Goal: Contribute content: Contribute content

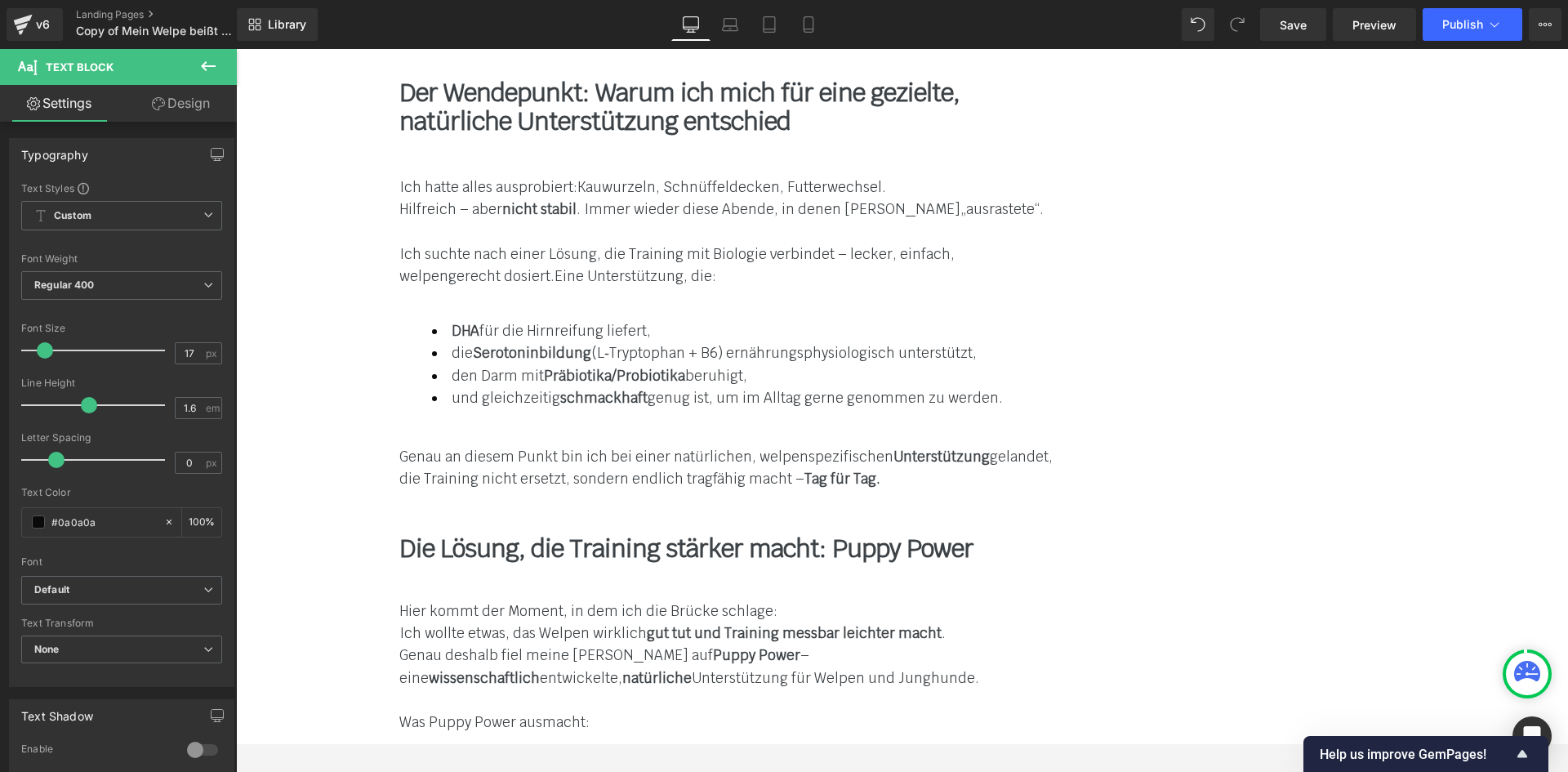
scroll to position [5390, 0]
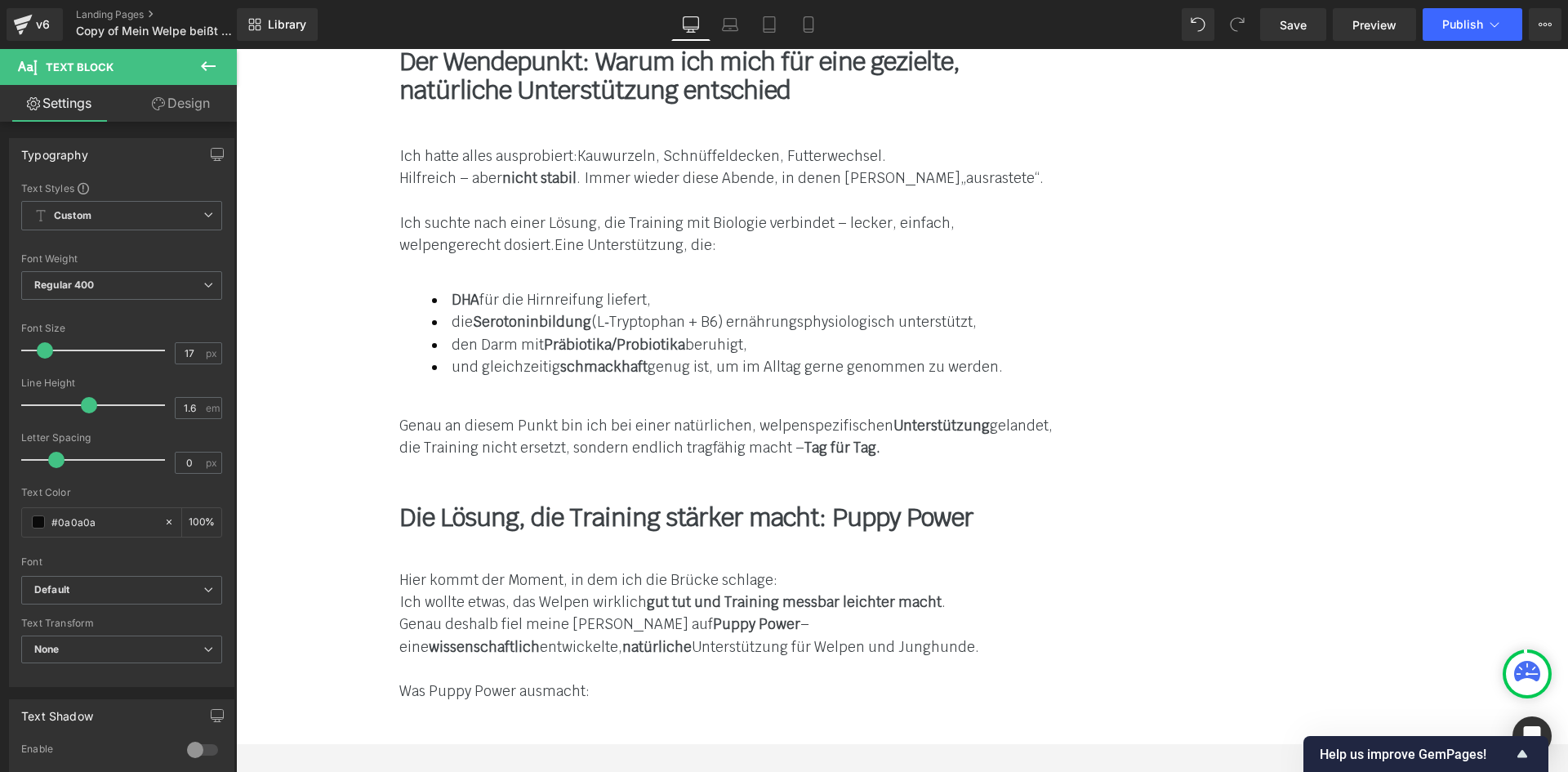
click at [777, 745] on span "DHA aus hochwertigen Quellen: unterstützt die Hirnreifung und Lernfähigkeit (Sy…" at bounding box center [604, 765] width 345 height 40
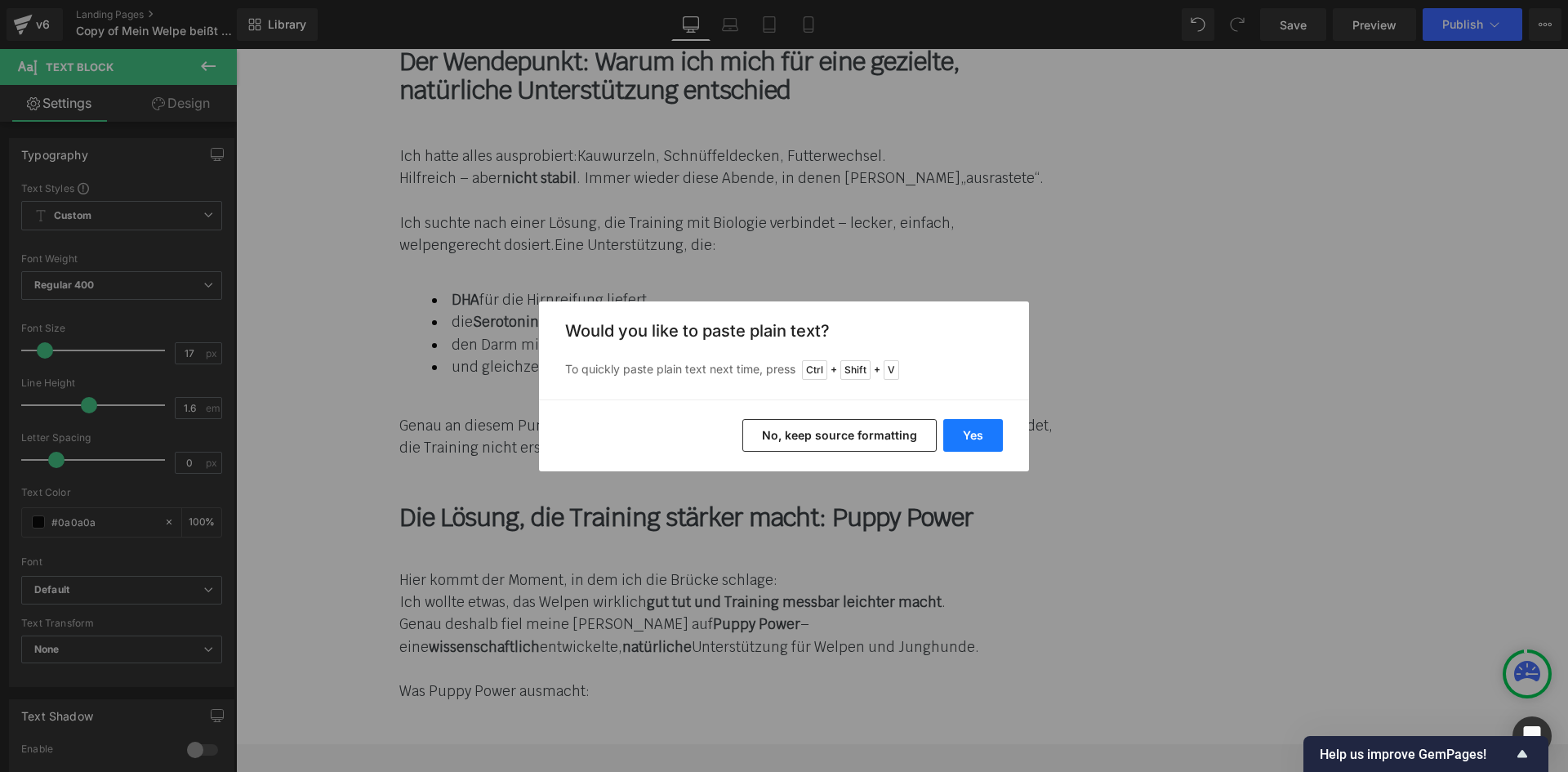
click at [965, 434] on button "Yes" at bounding box center [973, 435] width 60 height 33
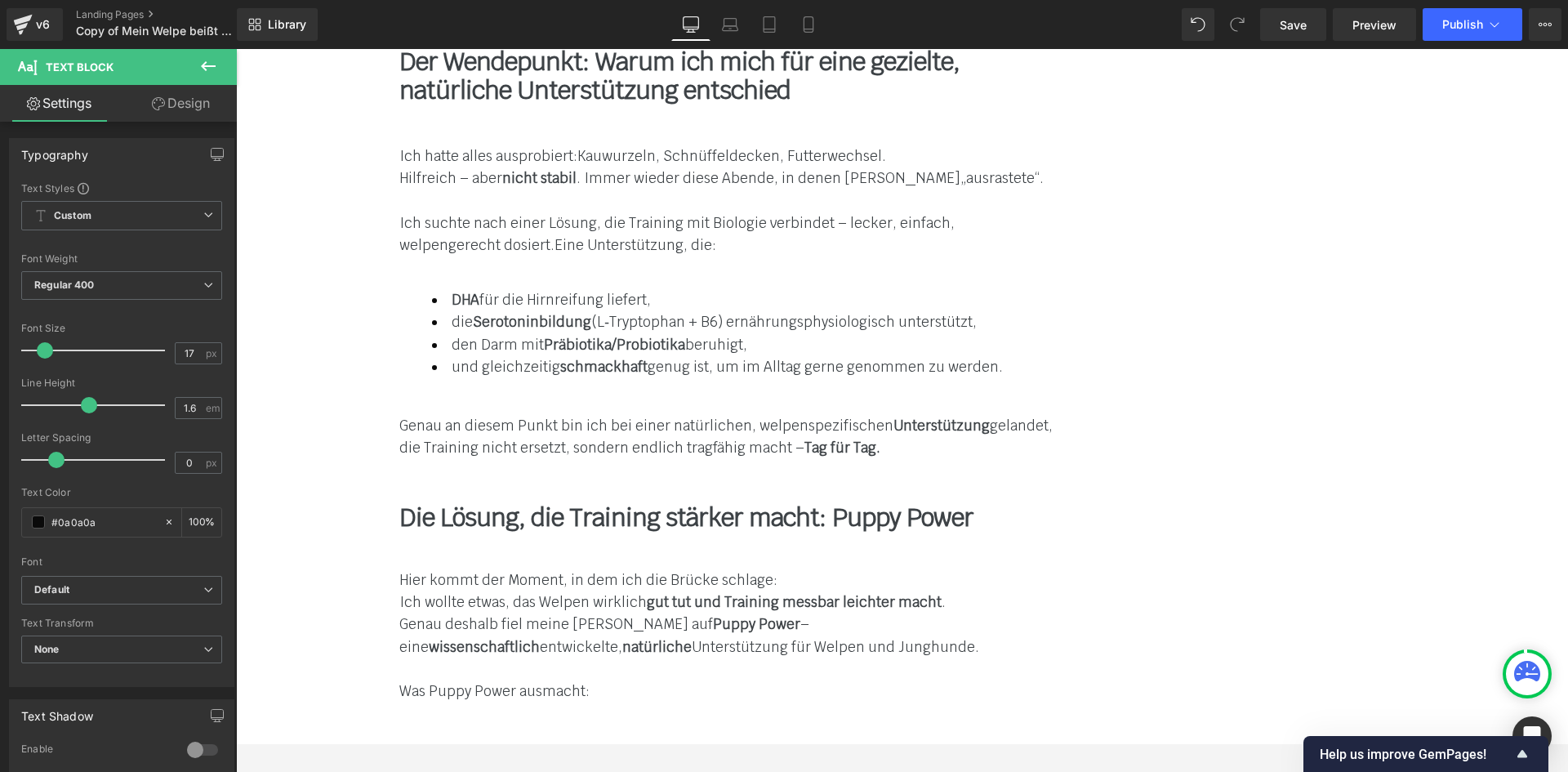
click at [849, 745] on span "DHA aus hochwertigen Quellen (DHA (Algenöl/Schizochytrium): unterstützt die Hir…" at bounding box center [690, 765] width 517 height 40
drag, startPoint x: 875, startPoint y: 472, endPoint x: 924, endPoint y: 556, distance: 97.2
click at [875, 745] on span "DHA aus hochwertigen Quellen (Algenöl/Schizochytrium): unterstützt die Hirnreif…" at bounding box center [672, 765] width 480 height 40
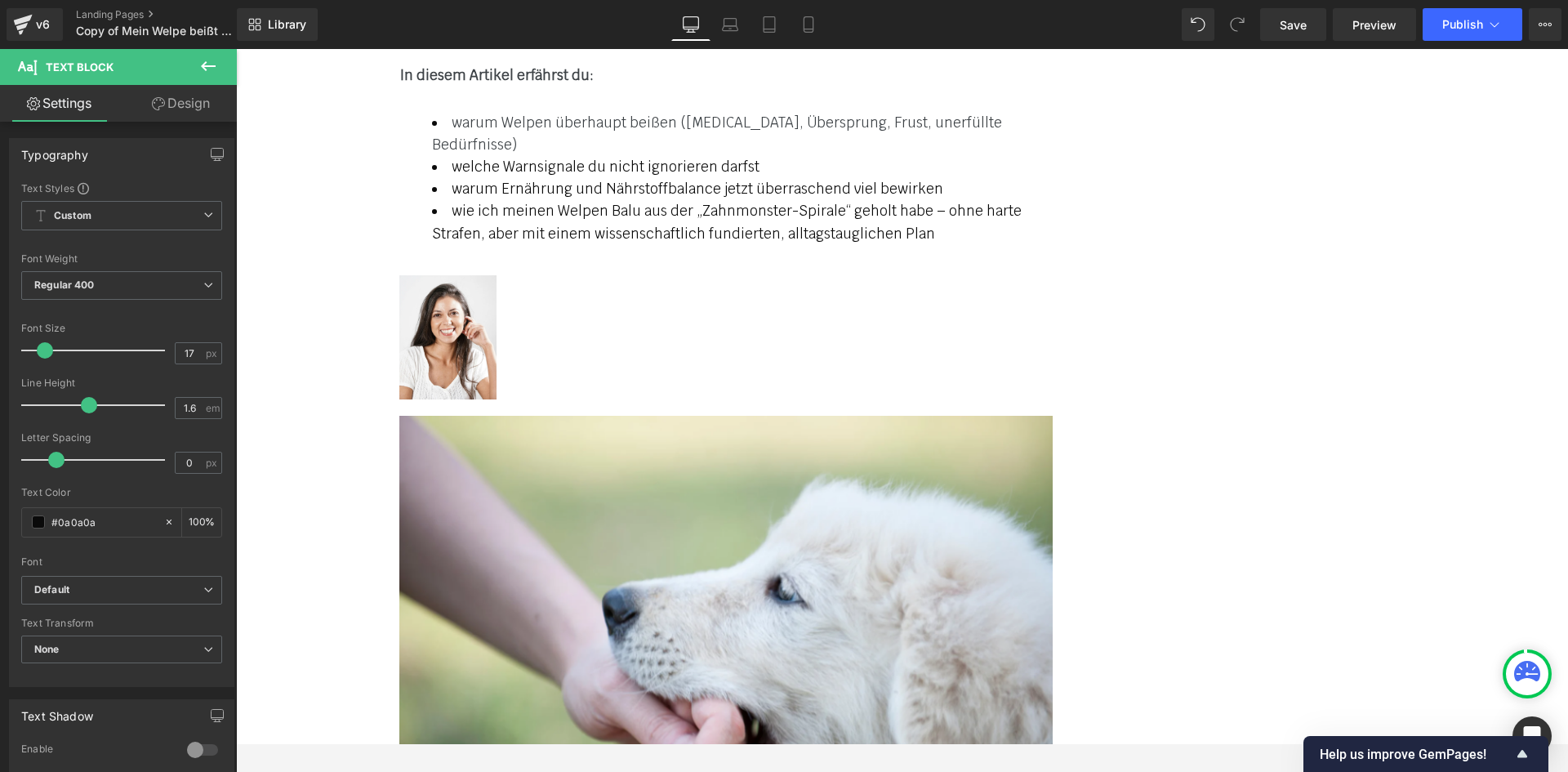
scroll to position [2205, 0]
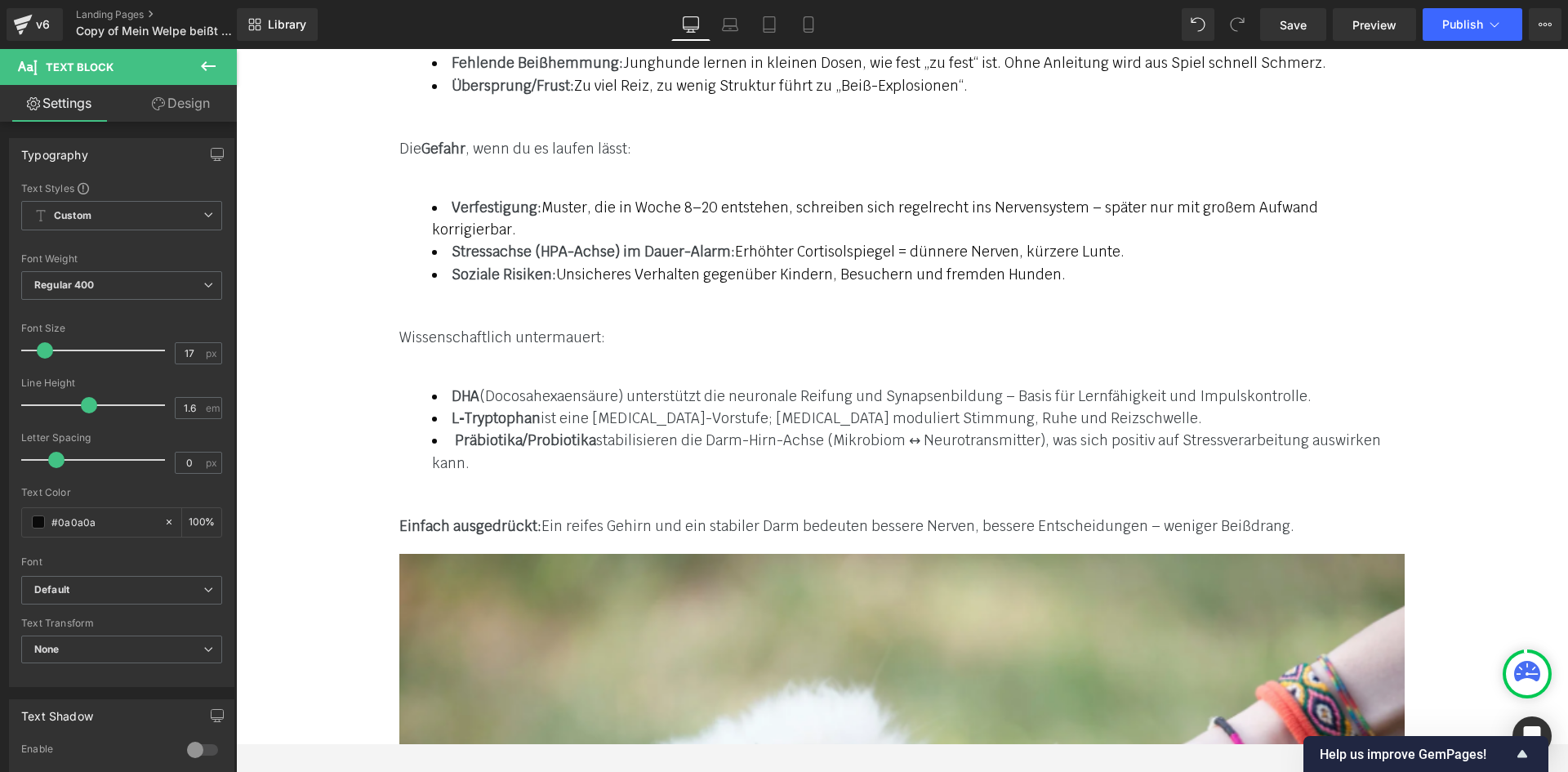
drag, startPoint x: 674, startPoint y: 458, endPoint x: 698, endPoint y: 455, distance: 24.2
click at [578, 434] on div "DHA (Docosahexaensäure) unterstützt die neuronale Reifung und Synapsenbildung –…" at bounding box center [902, 429] width 1332 height 89
click at [698, 430] on li "L‑Tryptophan ist eine Serotonin-Vorstufe; Serotonin moduliert Stimmung, Ruhe un…" at bounding box center [918, 419] width 973 height 22
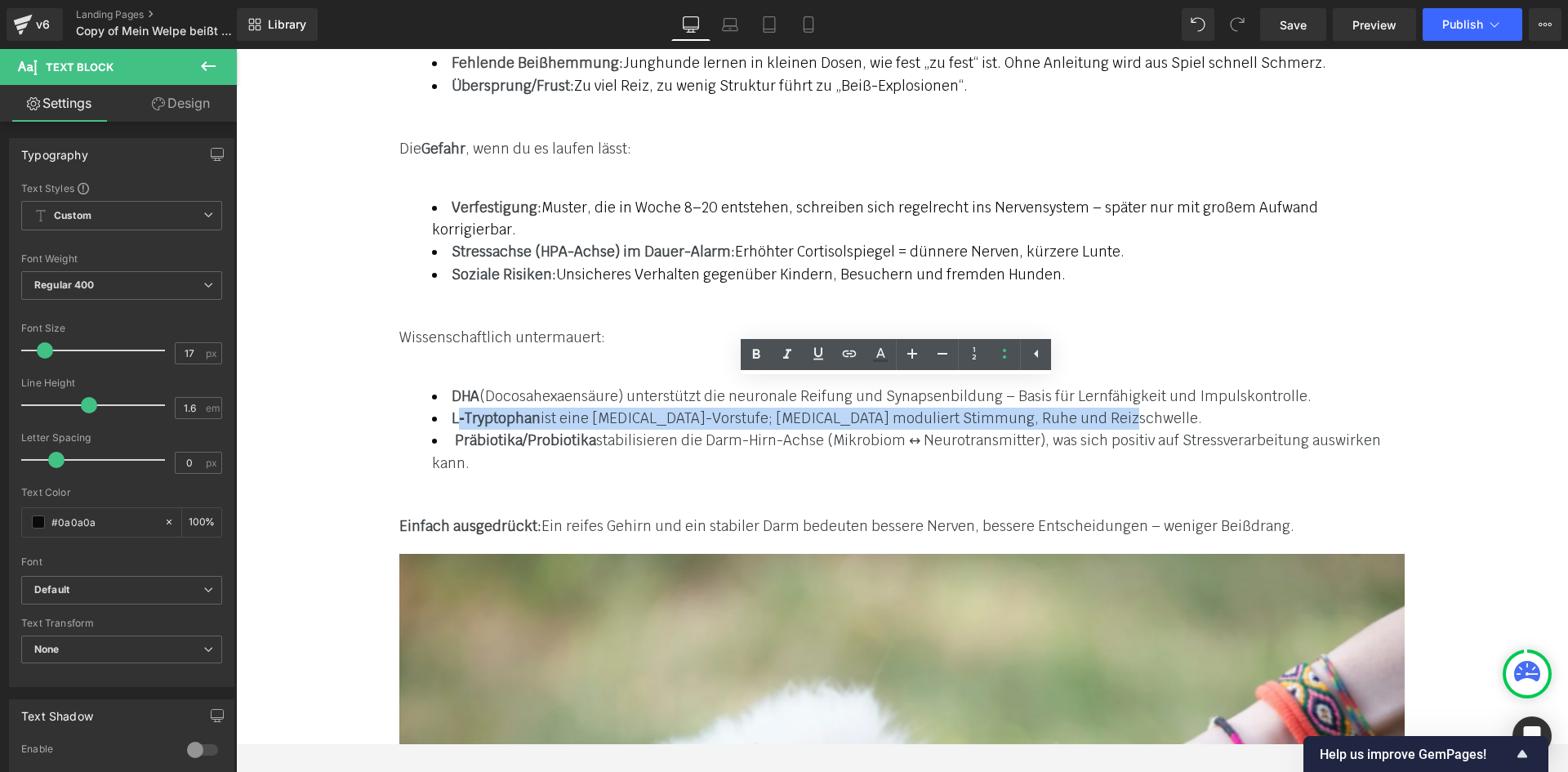
drag, startPoint x: 698, startPoint y: 455, endPoint x: 604, endPoint y: 436, distance: 95.9
click at [604, 430] on li "L‑Tryptophan ist eine Serotonin-Vorstufe; Serotonin moduliert Stimmung, Ruhe un…" at bounding box center [918, 419] width 973 height 22
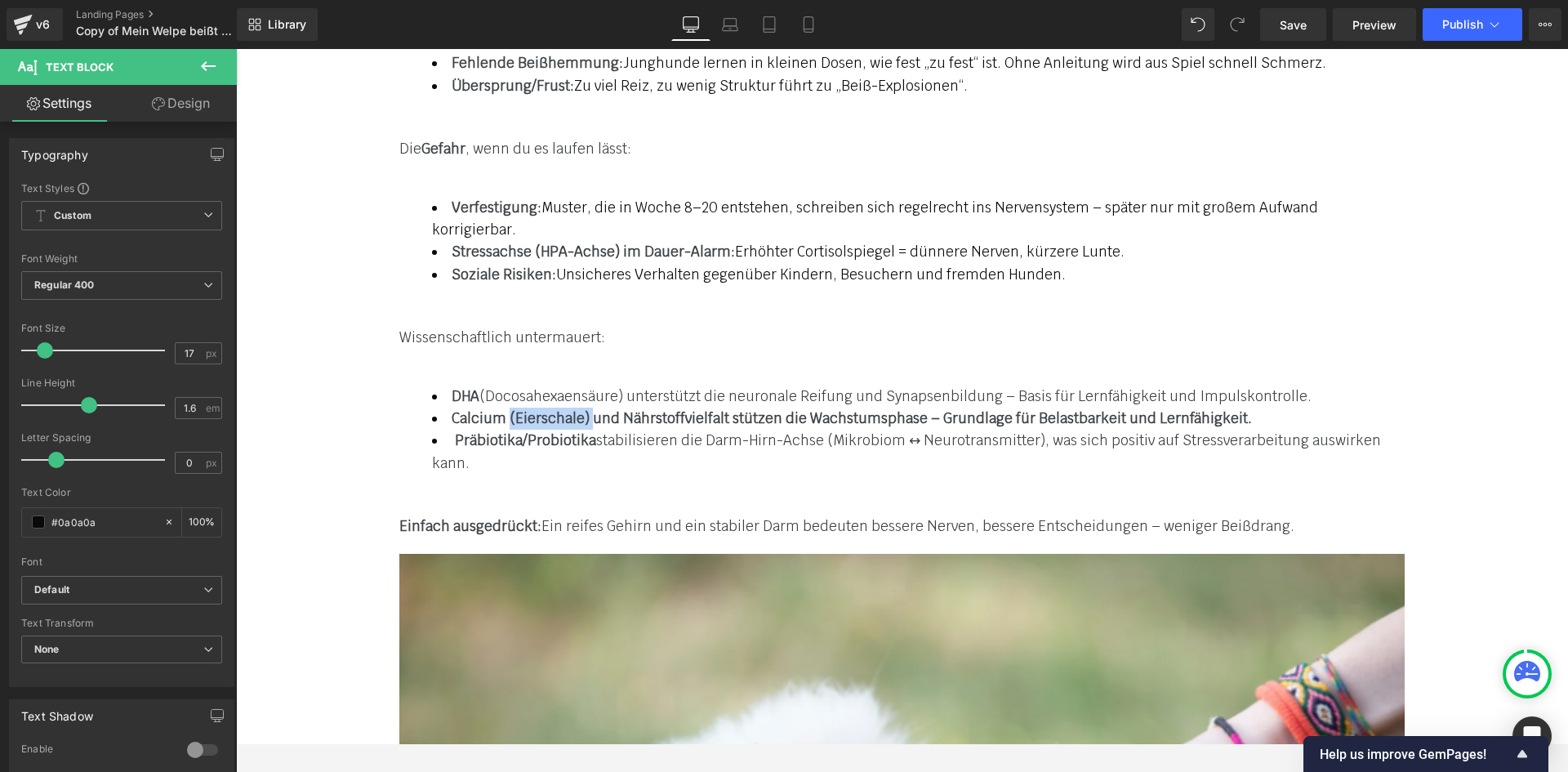
drag, startPoint x: 657, startPoint y: 435, endPoint x: 739, endPoint y: 446, distance: 82.7
click at [739, 430] on li "Calcium (Eierschale) und Nährstoffvielfalt stützen die Wachstumsphase – Grundla…" at bounding box center [918, 419] width 973 height 22
drag, startPoint x: 798, startPoint y: 437, endPoint x: 806, endPoint y: 457, distance: 21.5
click at [806, 430] on li "Calcium und Nährstoffvielfalt stützen die Wachstumsphase – Grundlage für Belast…" at bounding box center [918, 419] width 973 height 22
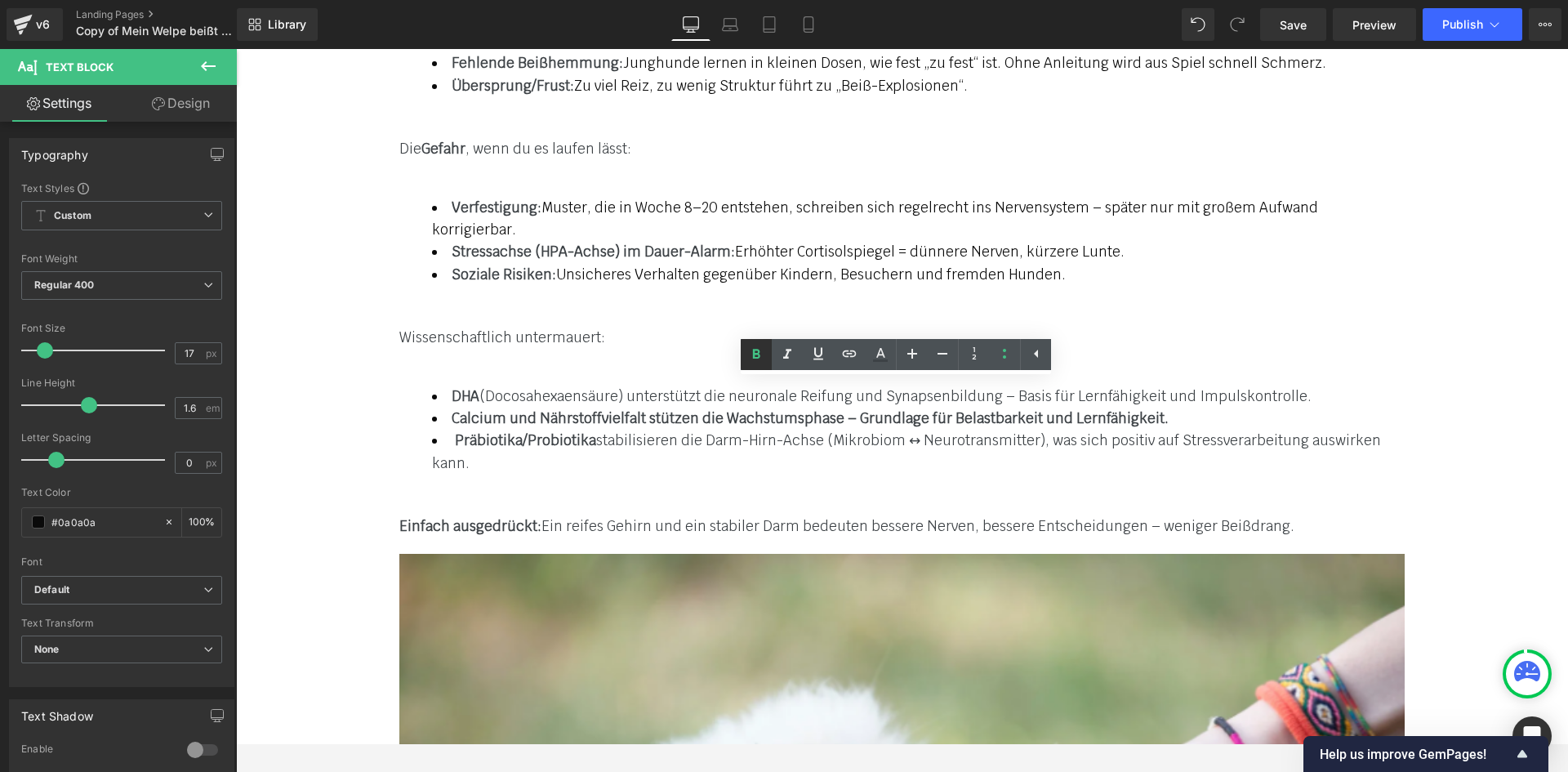
click at [759, 358] on icon at bounding box center [757, 353] width 7 height 9
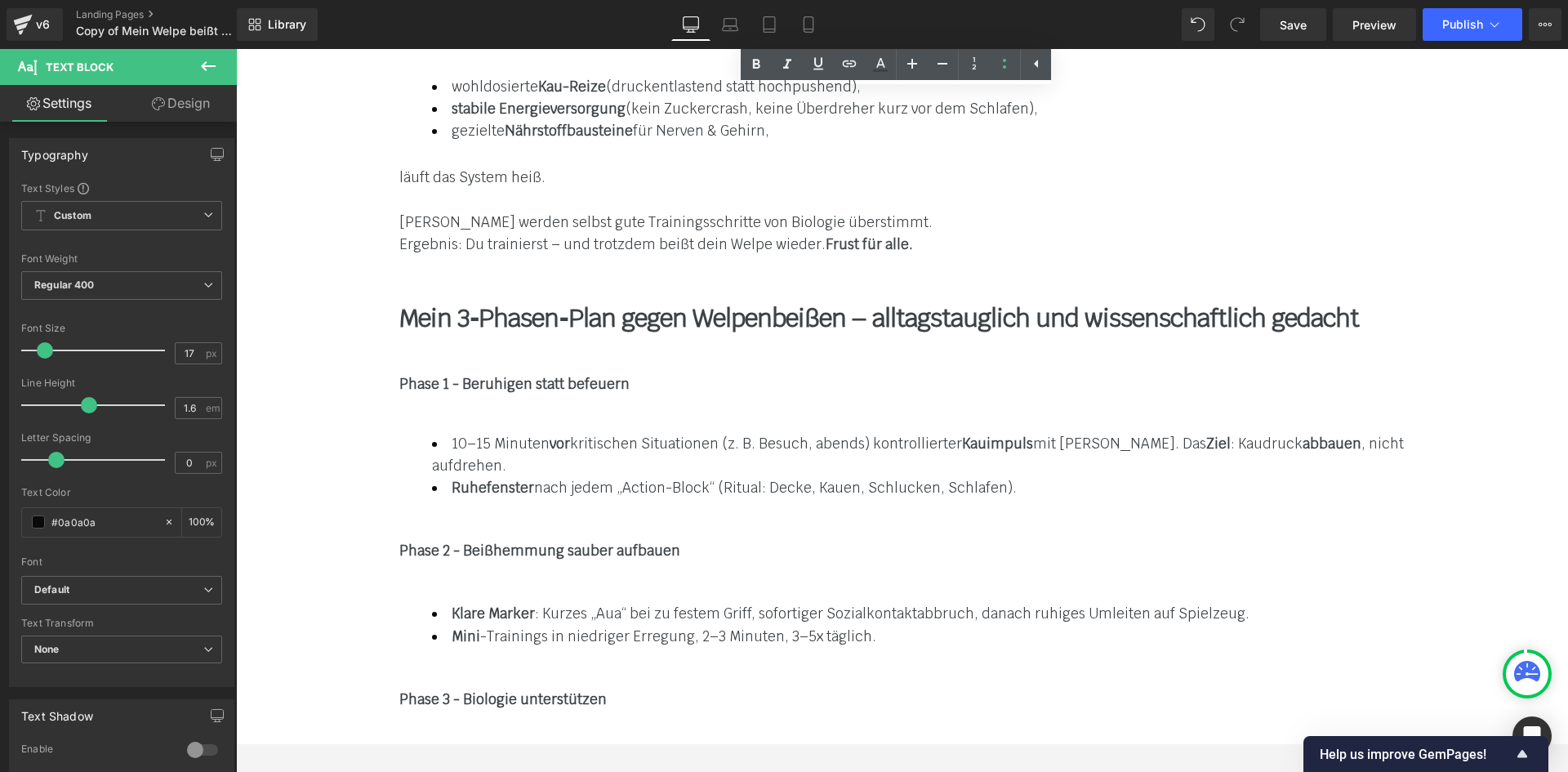
scroll to position [3675, 0]
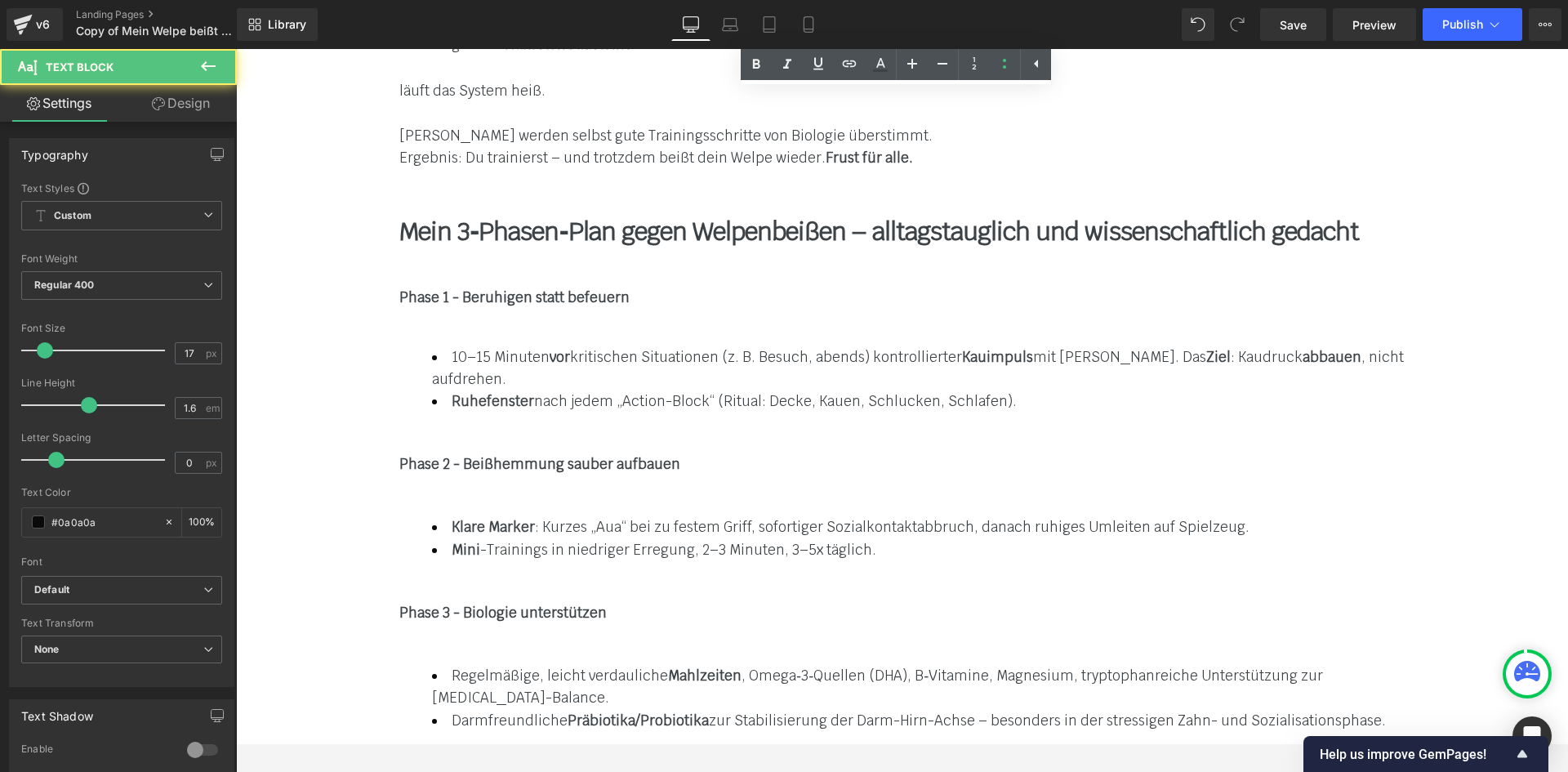
drag, startPoint x: 579, startPoint y: 479, endPoint x: 964, endPoint y: 469, distance: 385.1
click at [653, 665] on div "Regelmäßige, leicht verdauliche Mahlzeiten , Omega‑3‑Quellen (DHA), B‑Vitamine,…" at bounding box center [902, 698] width 1332 height 67
click at [964, 666] on span "Regelmäßige, leicht verdauliche Mahlzeiten , Omega‑3‑Quellen (DHA), B‑Vitamine,…" at bounding box center [877, 686] width 891 height 40
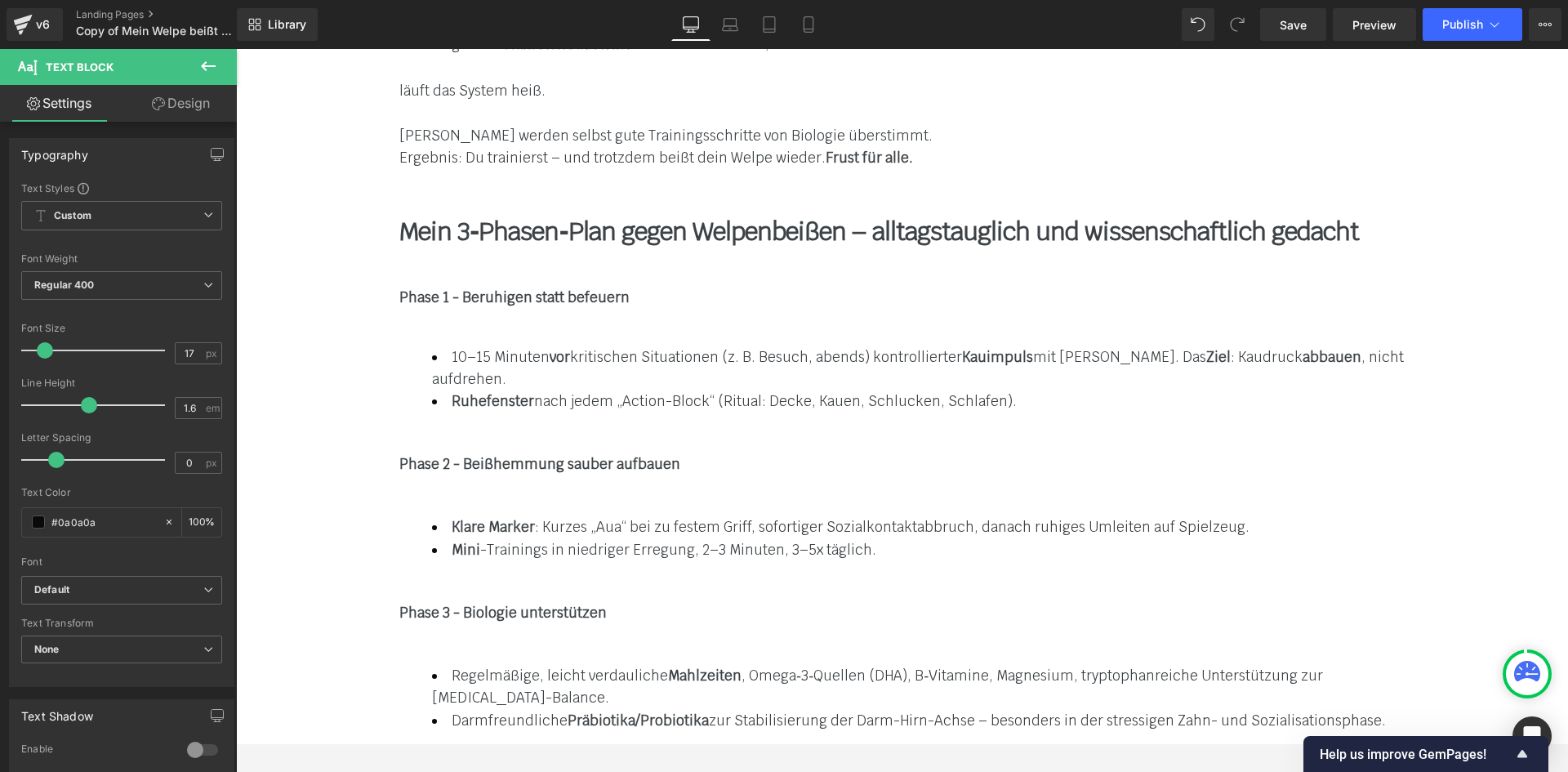
click at [657, 666] on span "Regelmäßige, leicht verdauliche Mahlzeiten , Omega‑3‑Quellen (DHA), B‑Vitamine,…" at bounding box center [877, 686] width 891 height 40
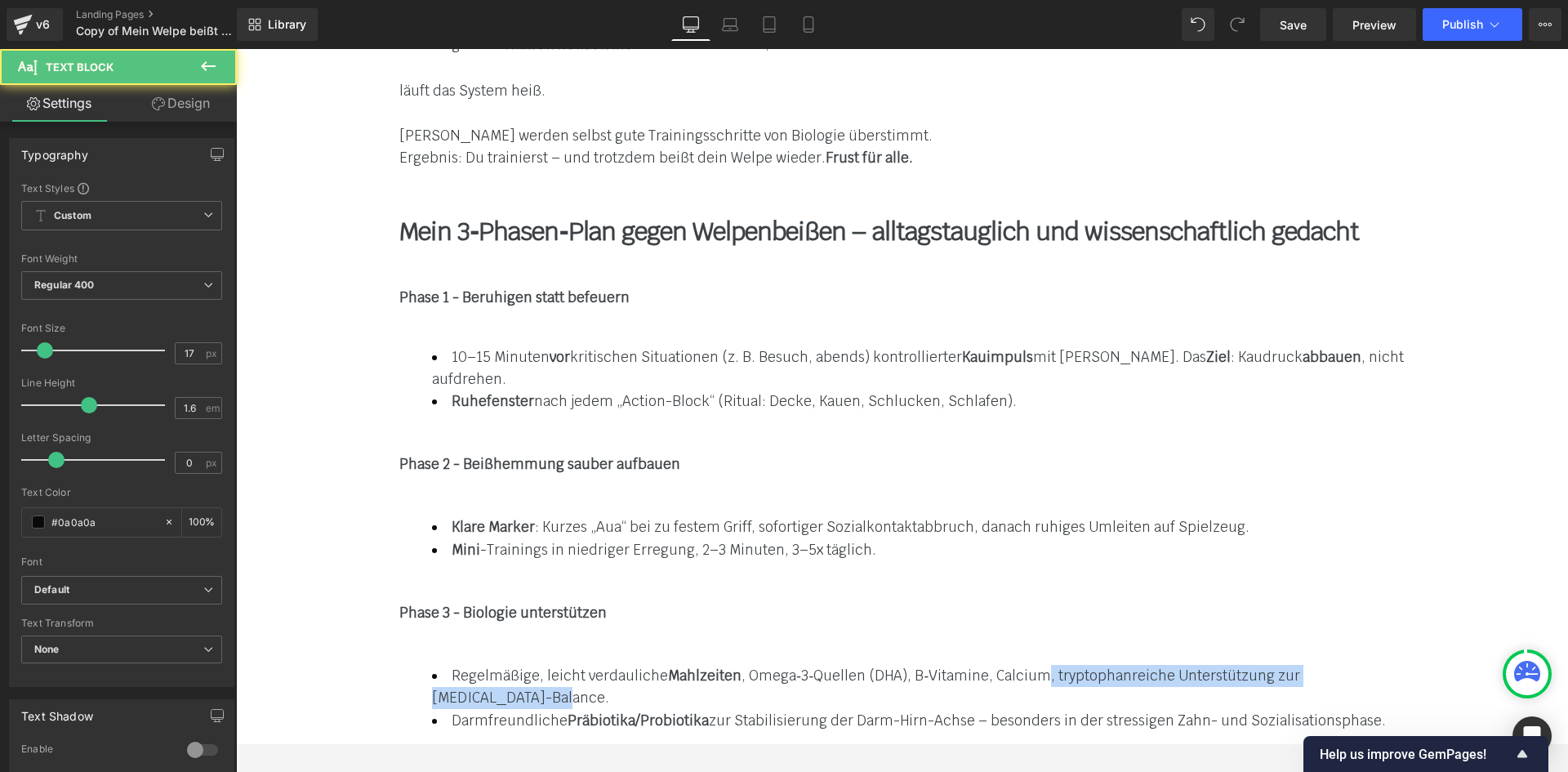
drag, startPoint x: 1188, startPoint y: 456, endPoint x: 1201, endPoint y: 470, distance: 19.1
click at [1201, 665] on li "Regelmäßige, leicht verdauliche Mahlzeiten , Omega‑3‑Quellen (DHA), B‑Vitamine,…" at bounding box center [918, 686] width 973 height 44
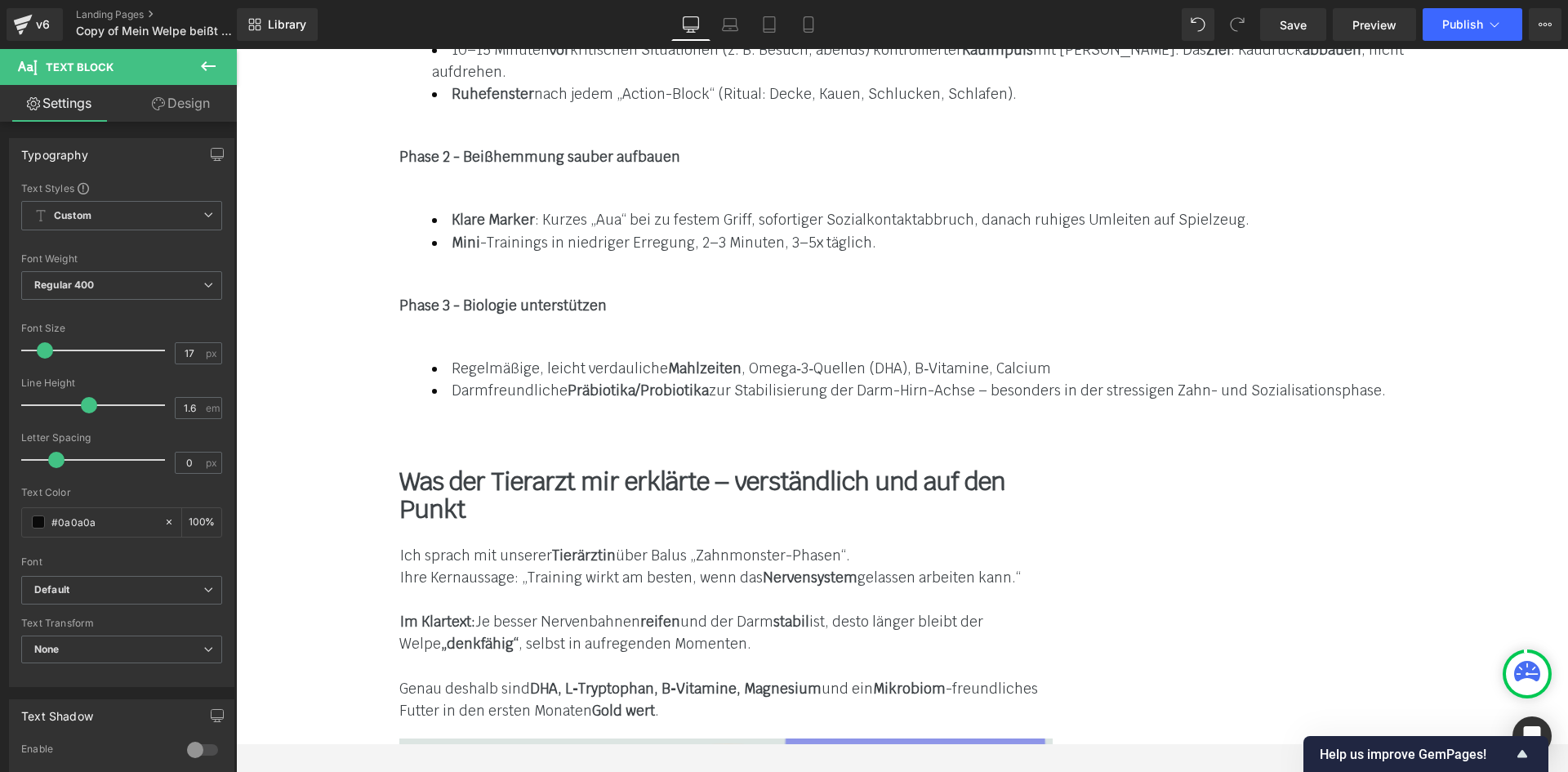
scroll to position [4002, 0]
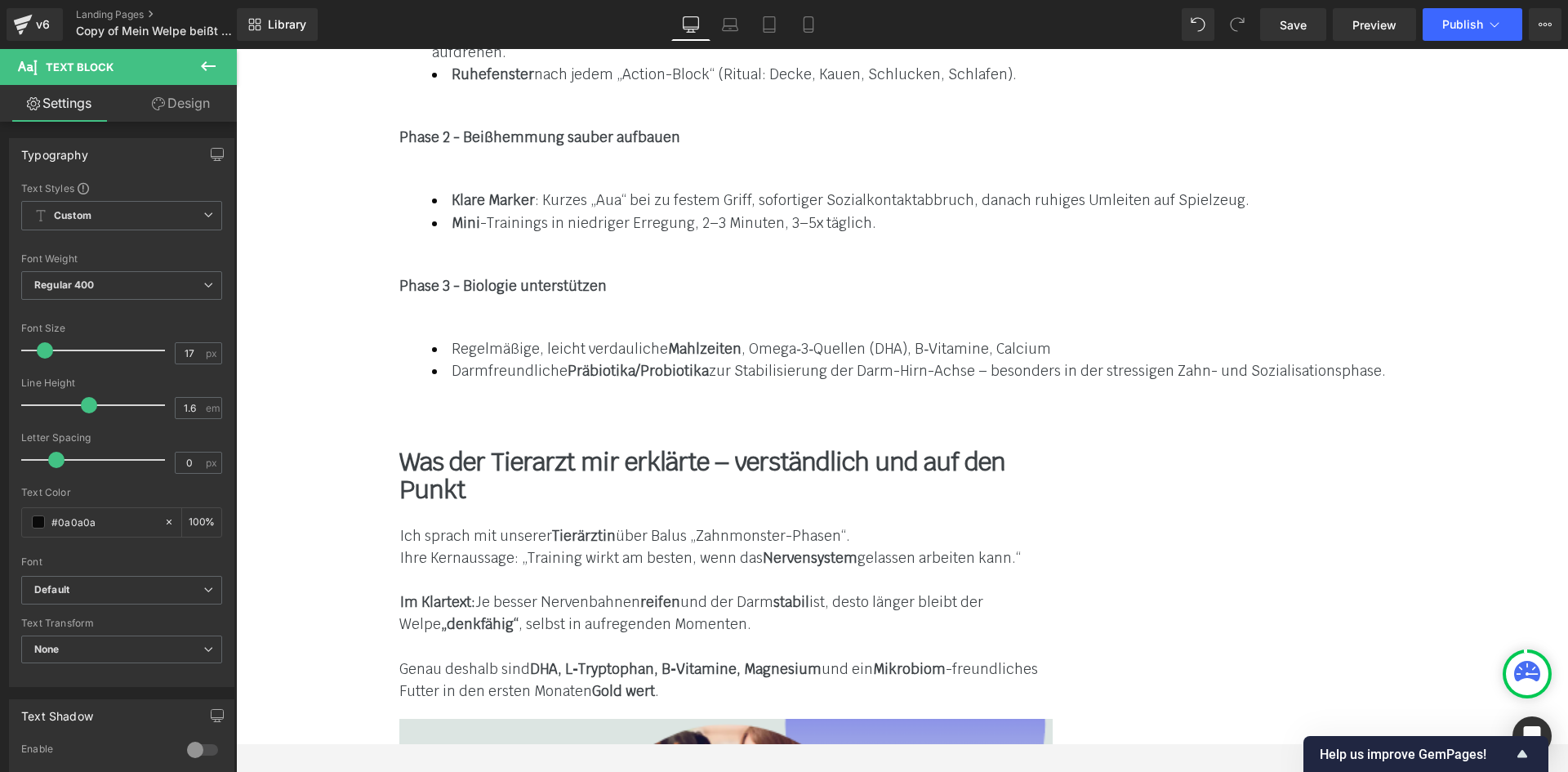
click at [821, 660] on strong "DHA, L‑Tryptophan, B‑Vitamine, Magnesium" at bounding box center [676, 668] width 292 height 18
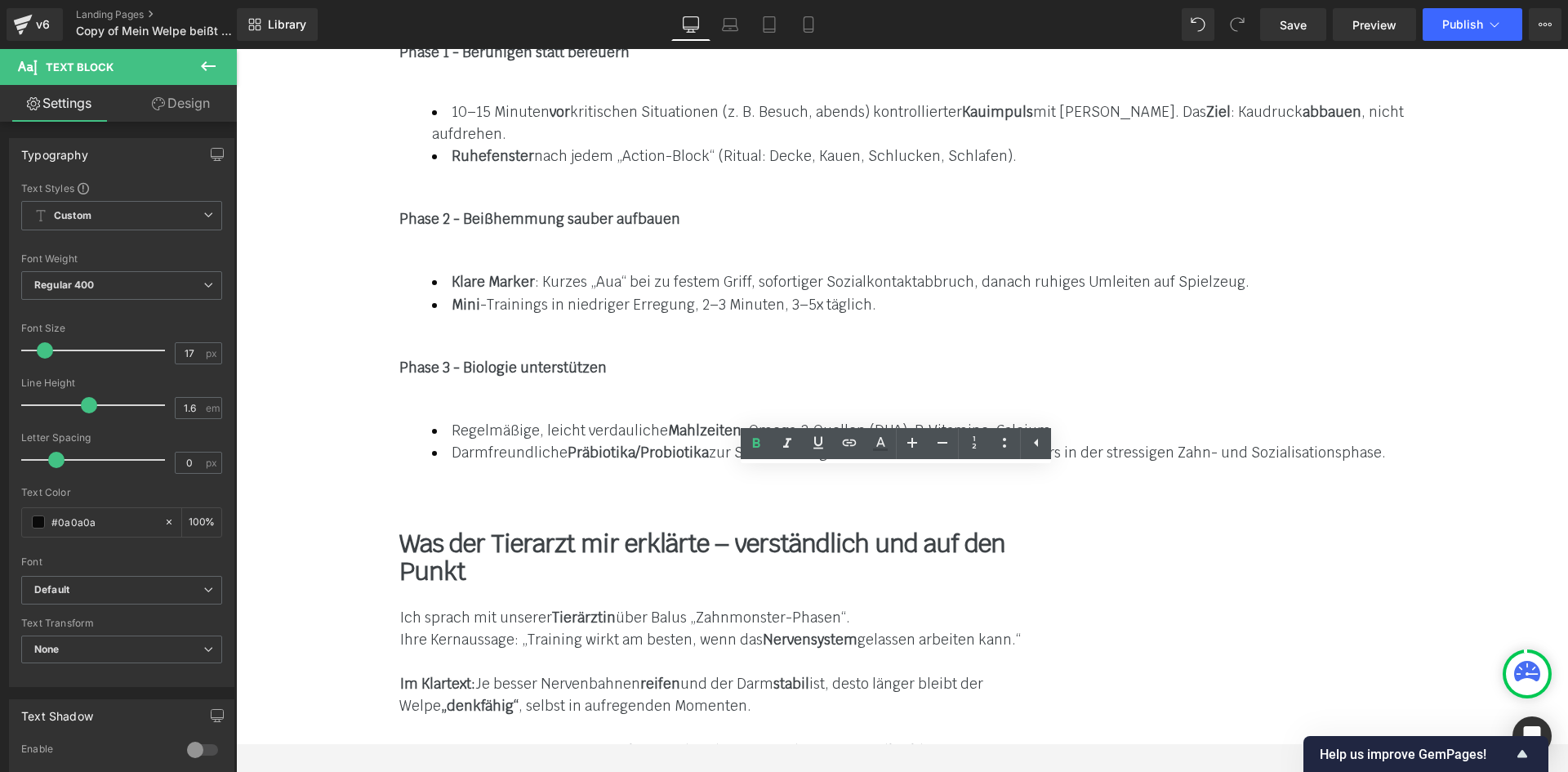
scroll to position [3839, 0]
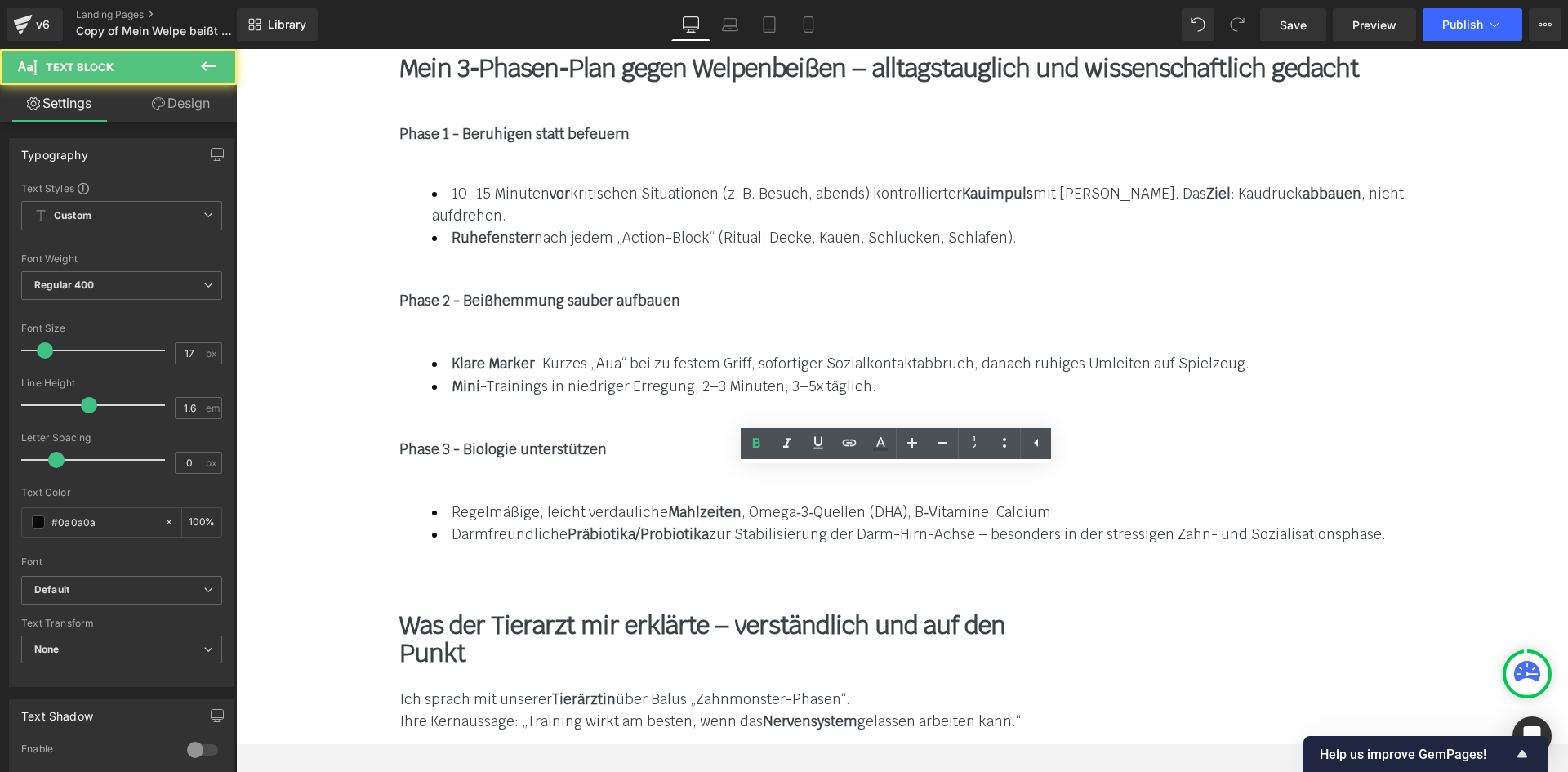
drag, startPoint x: 948, startPoint y: 636, endPoint x: 1007, endPoint y: 637, distance: 59.0
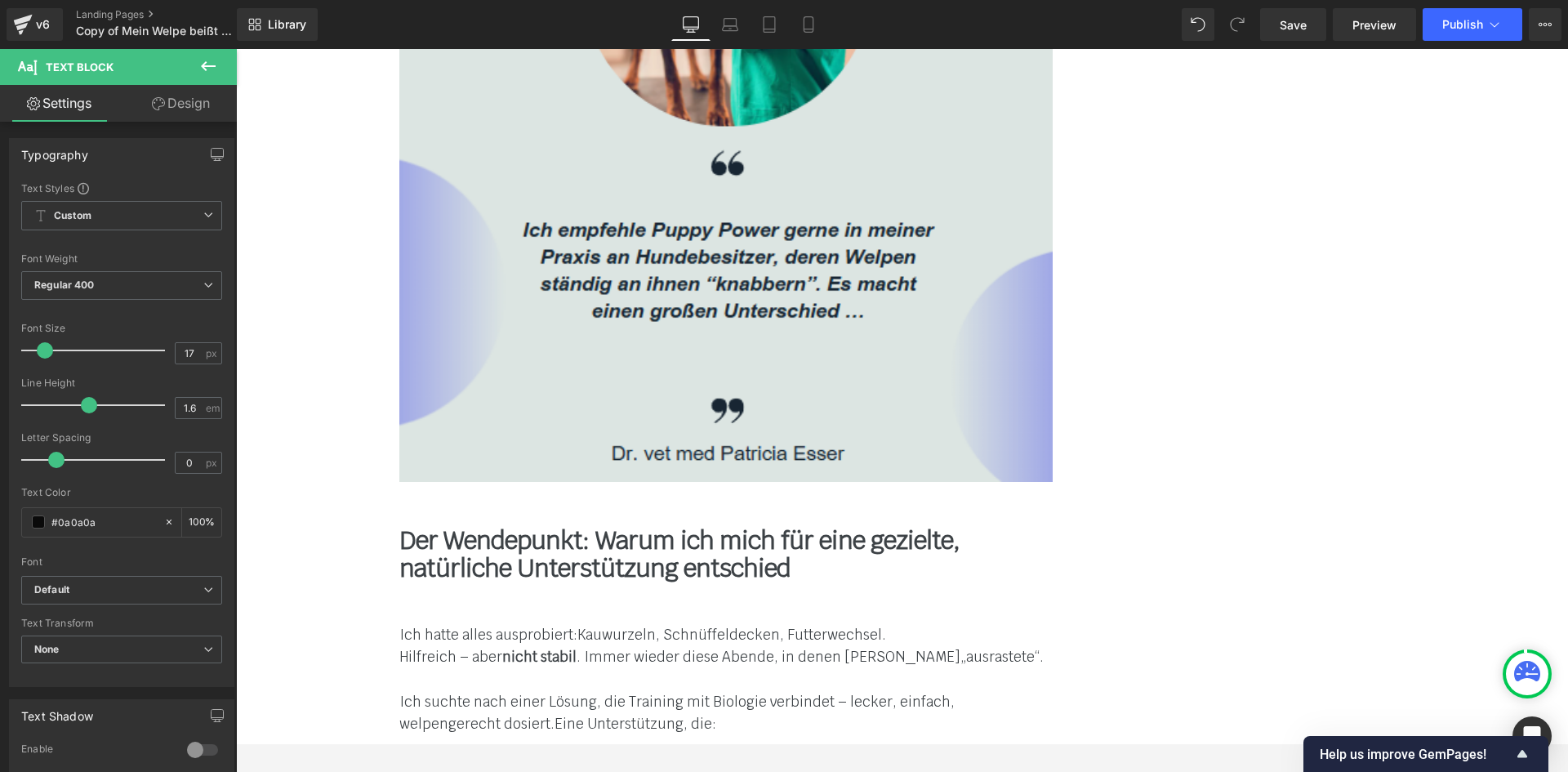
scroll to position [4982, 0]
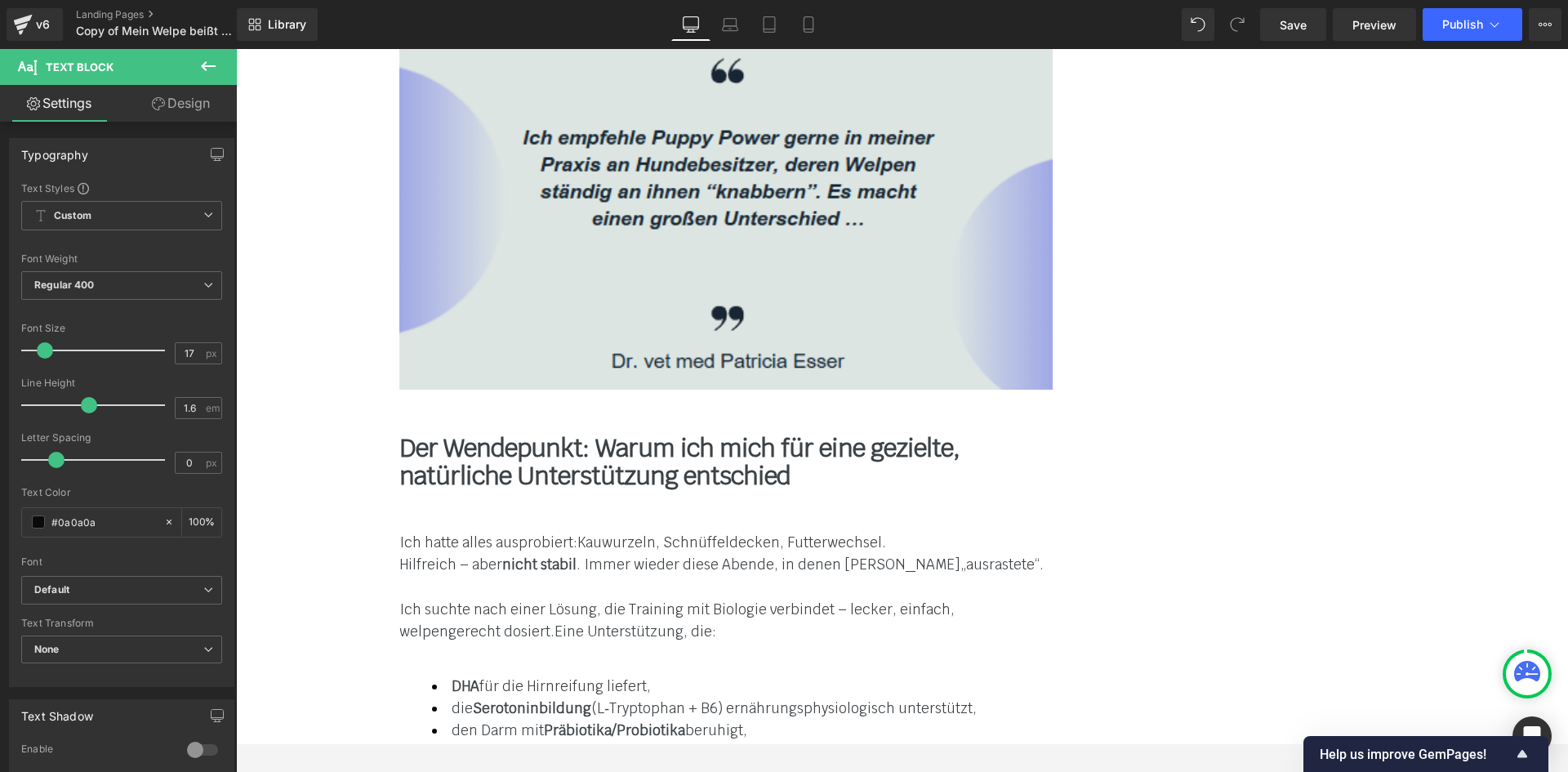
click at [609, 697] on li "die Serotoninbildung (L‑Tryptophan + B6) ernährungsphysiologisch unterstützt," at bounding box center [742, 708] width 620 height 22
click at [1052, 697] on li "die Serotoninbildung (L‑Tryptophan + B6) ernährungsphysiologisch unterstützt," at bounding box center [742, 708] width 620 height 22
drag, startPoint x: 1142, startPoint y: 446, endPoint x: 562, endPoint y: 450, distance: 580.0
click at [553, 676] on div "DHA für die Hirnreifung liefert, die Serotoninbildung (L‑Tryptophan + B6) ernäh…" at bounding box center [726, 720] width 980 height 89
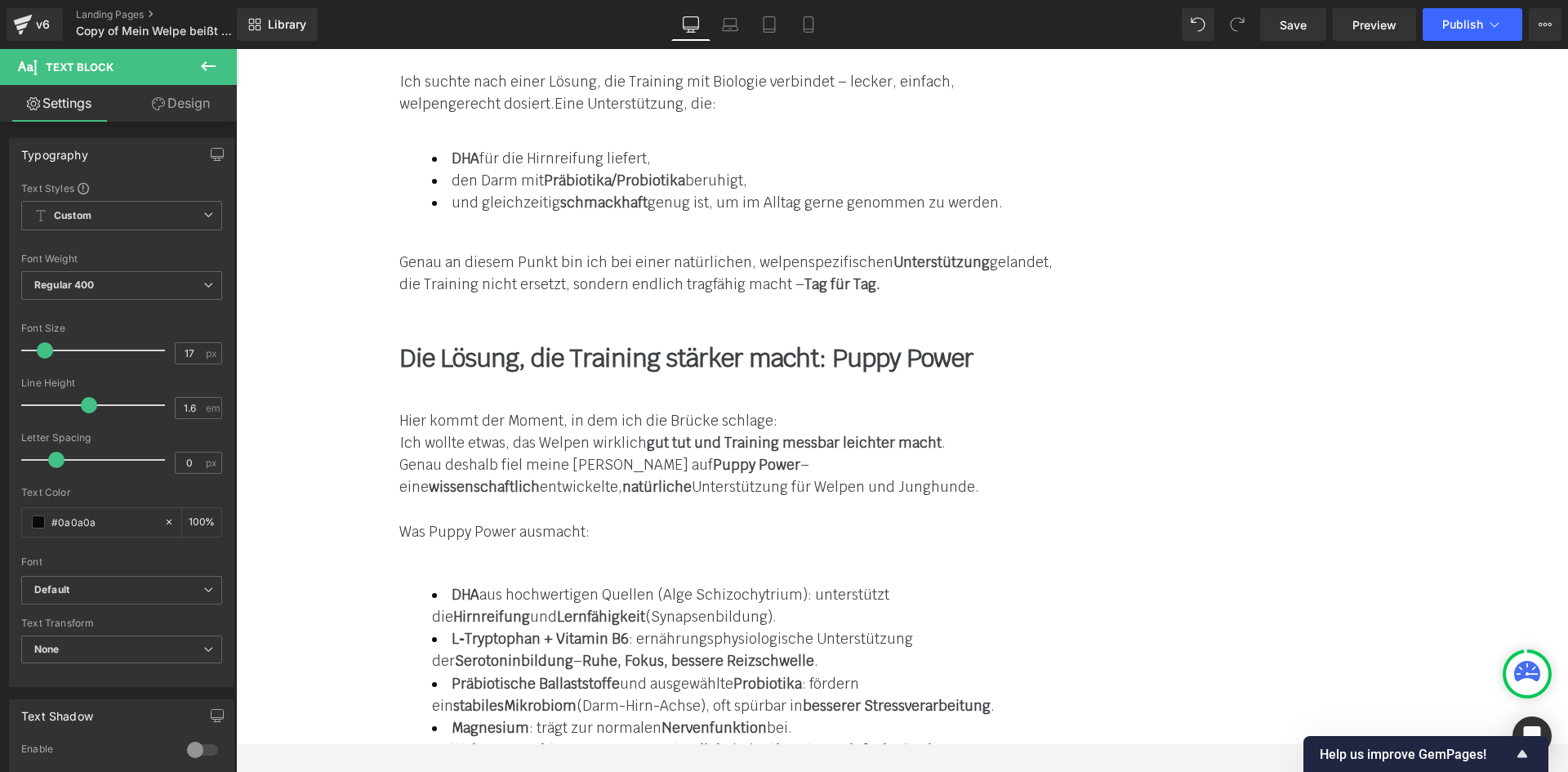
scroll to position [5554, 0]
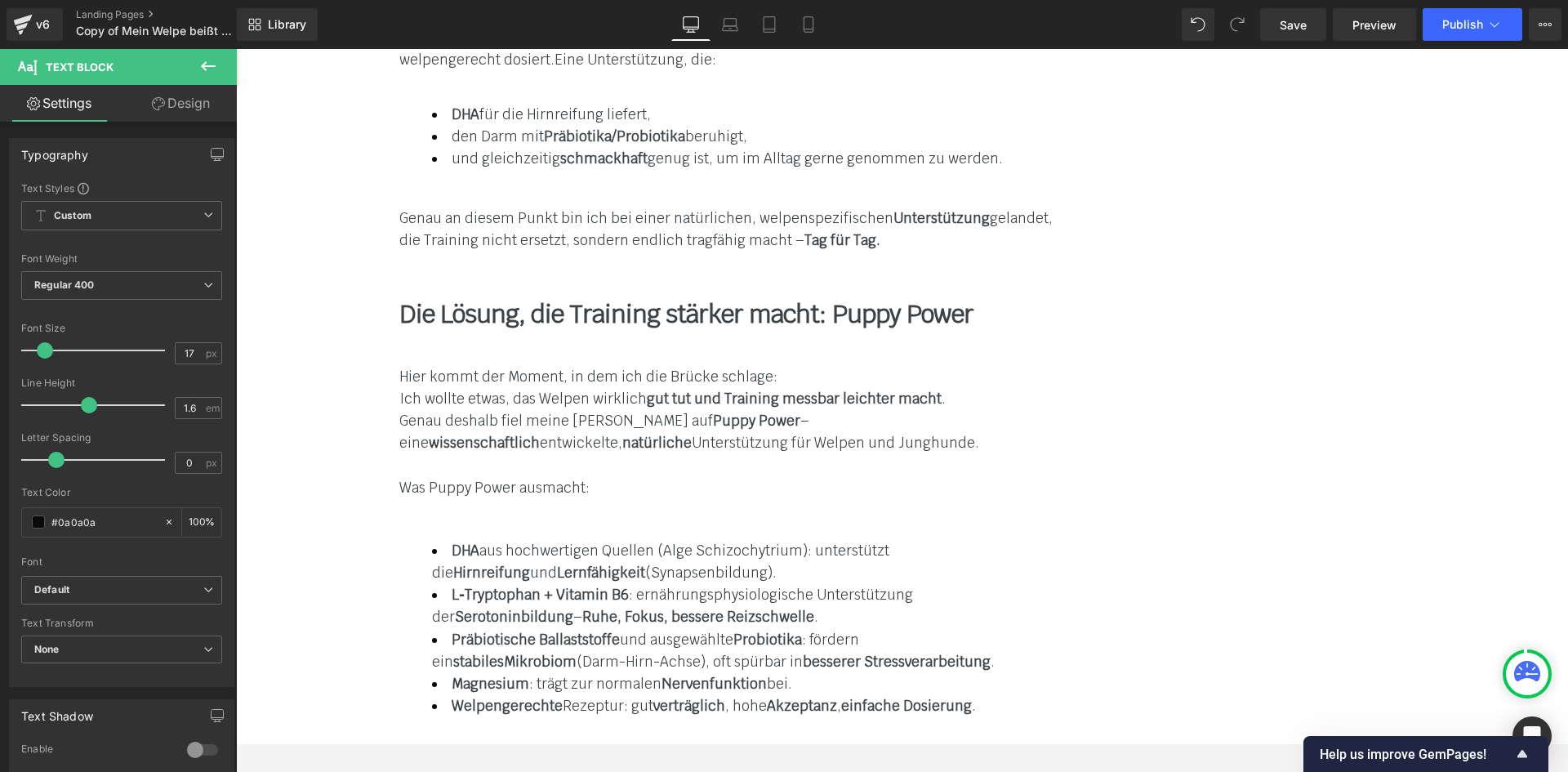
drag, startPoint x: 818, startPoint y: 264, endPoint x: 962, endPoint y: 263, distance: 144.0
click at [890, 541] on span "DHA aus hochwertigen Quellen (Alge Schizochytrium): unterstützt die Hirnreifung…" at bounding box center [660, 561] width 457 height 40
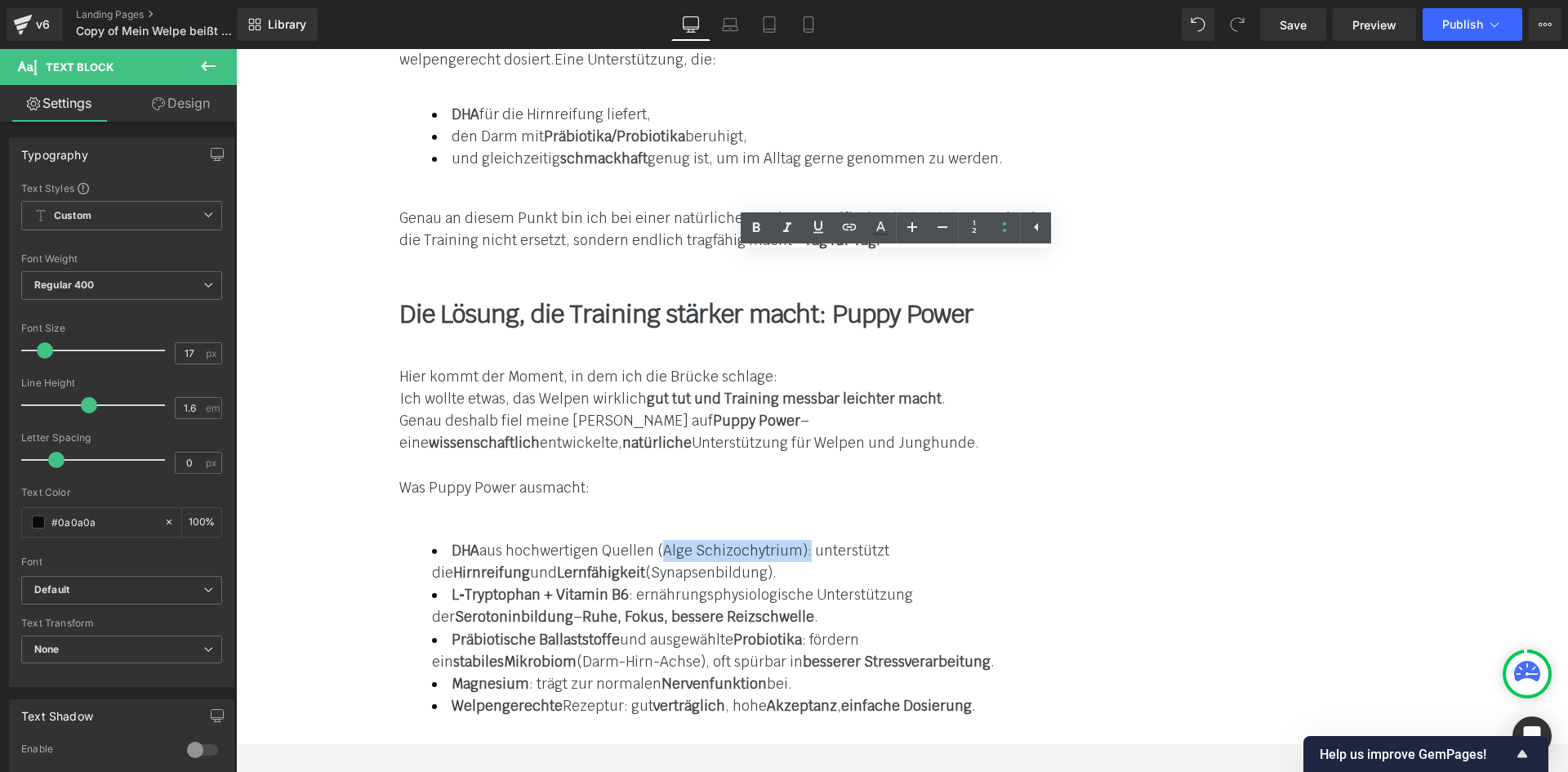
drag, startPoint x: 962, startPoint y: 263, endPoint x: 817, endPoint y: 268, distance: 145.1
click at [817, 541] on span "DHA aus hochwertigen Quellen (Alge Schizochytrium): unterstützt die Hirnreifung…" at bounding box center [660, 561] width 457 height 40
copy span "(Alge Schizochytrium)"
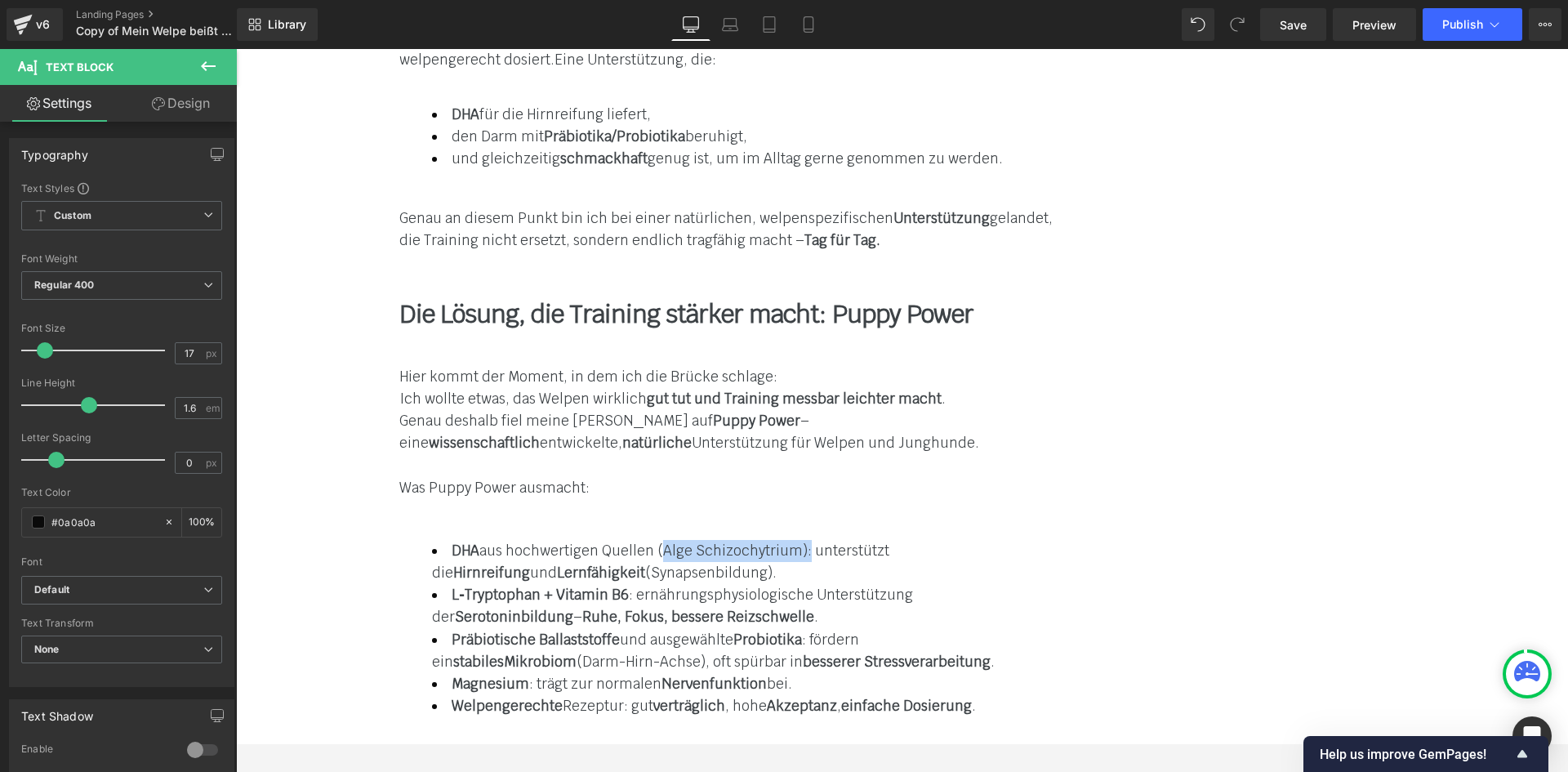
drag, startPoint x: 950, startPoint y: 396, endPoint x: 613, endPoint y: 396, distance: 337.0
click at [613, 673] on li "Magnesium : trägt zur normalen Nervenfunktion bei." at bounding box center [742, 684] width 620 height 22
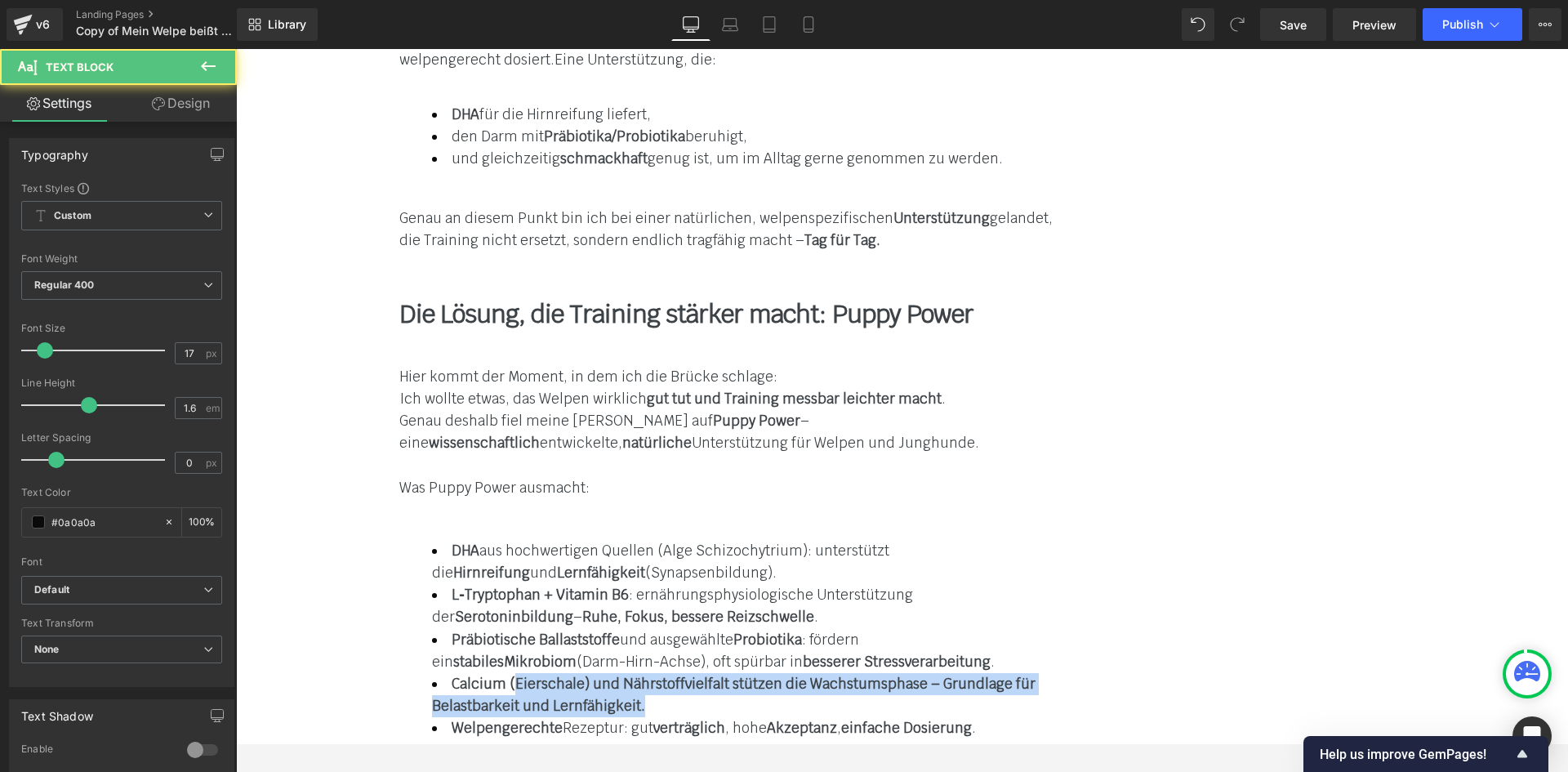
drag, startPoint x: 672, startPoint y: 396, endPoint x: 831, endPoint y: 426, distance: 161.8
click at [831, 673] on li "Calcium (Eierschale) und Nährstoffvielfalt stützen die Wachstumsphase – Grundla…" at bounding box center [742, 694] width 620 height 44
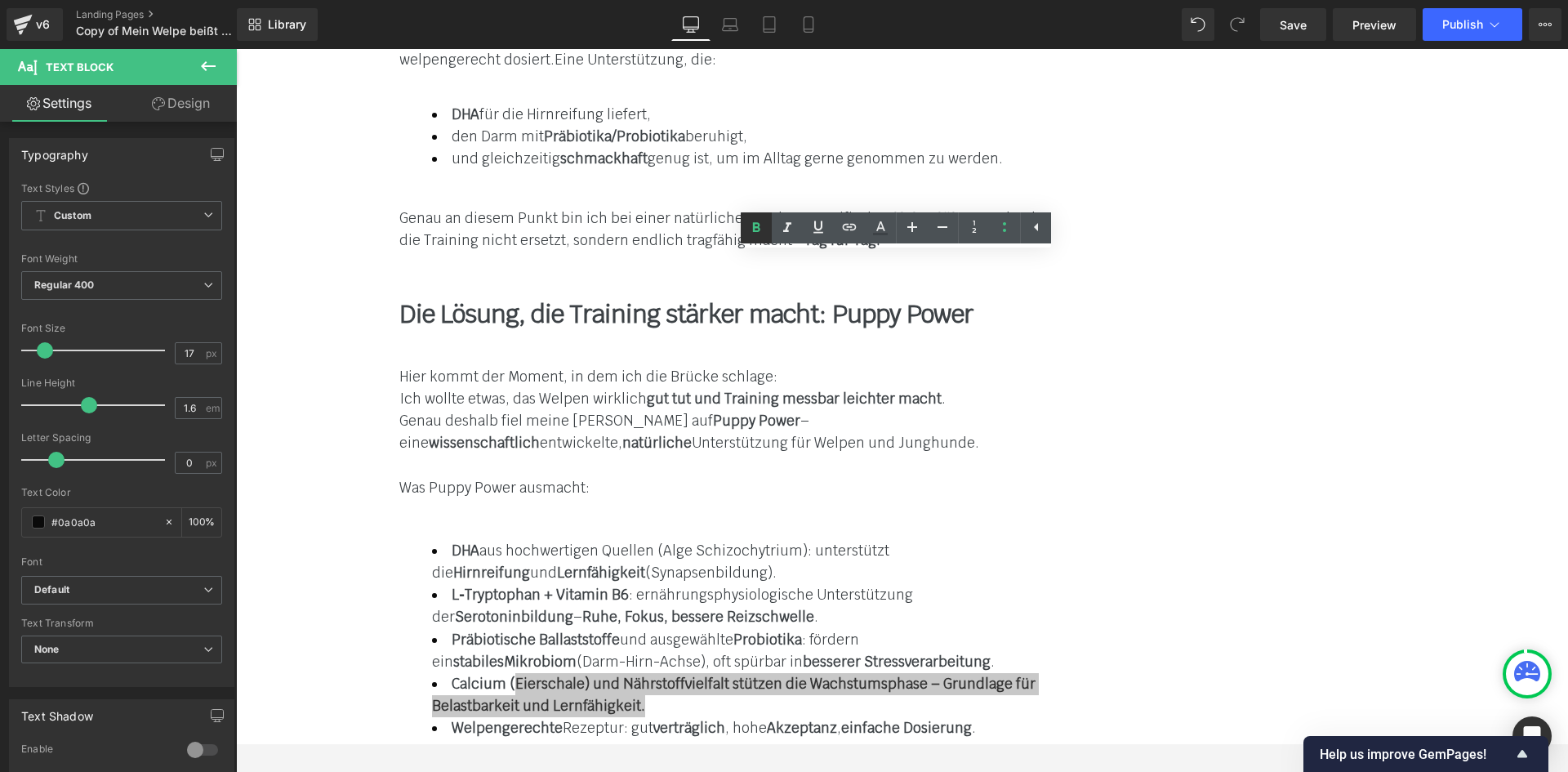
click at [760, 223] on icon at bounding box center [757, 227] width 7 height 9
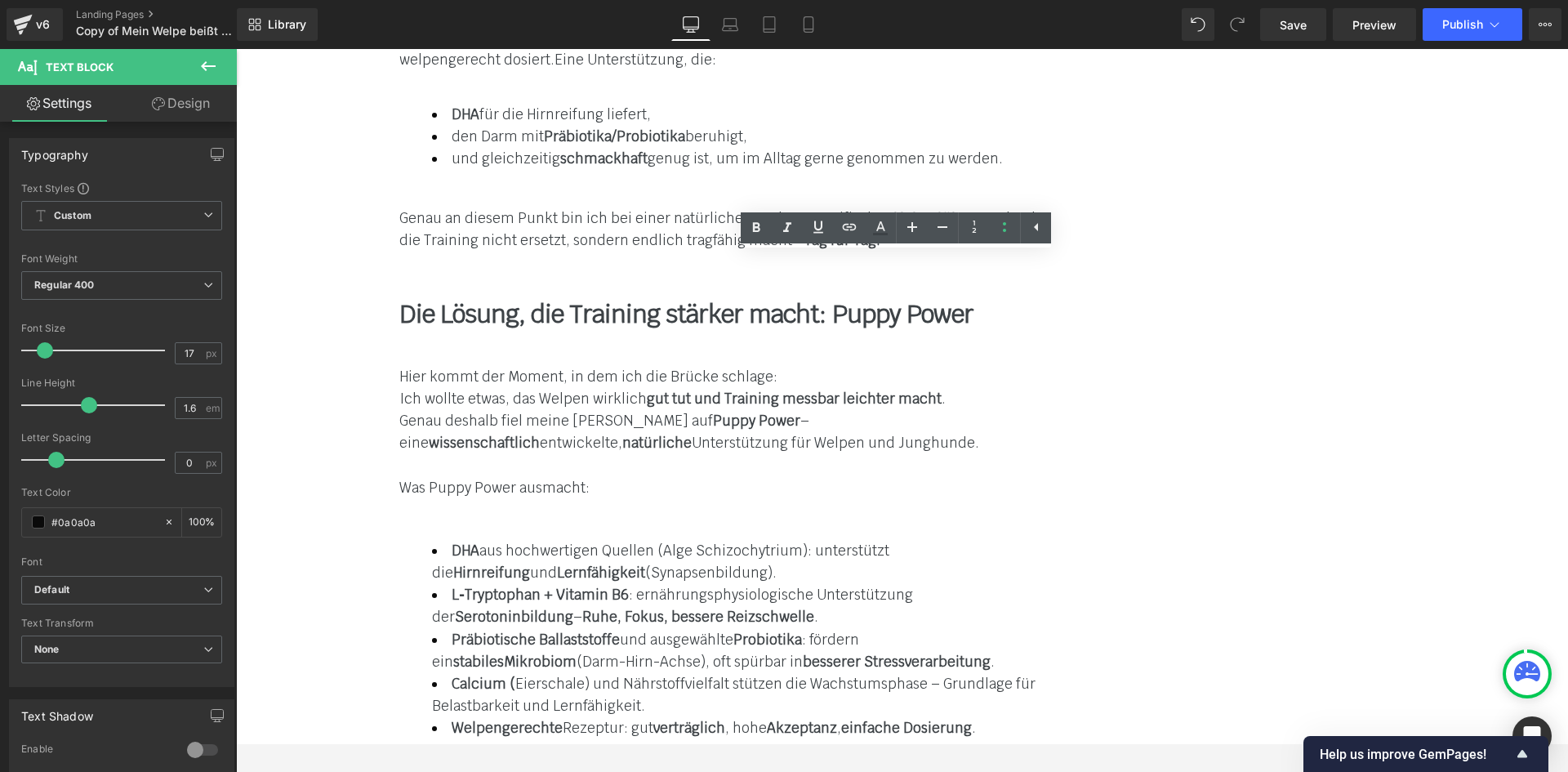
click at [515, 675] on strong "Calcium (" at bounding box center [483, 683] width 64 height 18
click at [669, 675] on span "Calcium ( Eierschale) und Nährstoffvielfalt stützen die Wachstumsphase – Grundl…" at bounding box center [734, 694] width 604 height 40
drag, startPoint x: 753, startPoint y: 226, endPoint x: 519, endPoint y: 282, distance: 240.6
click at [753, 226] on icon at bounding box center [757, 227] width 7 height 9
drag, startPoint x: 780, startPoint y: 401, endPoint x: 884, endPoint y: 403, distance: 104.0
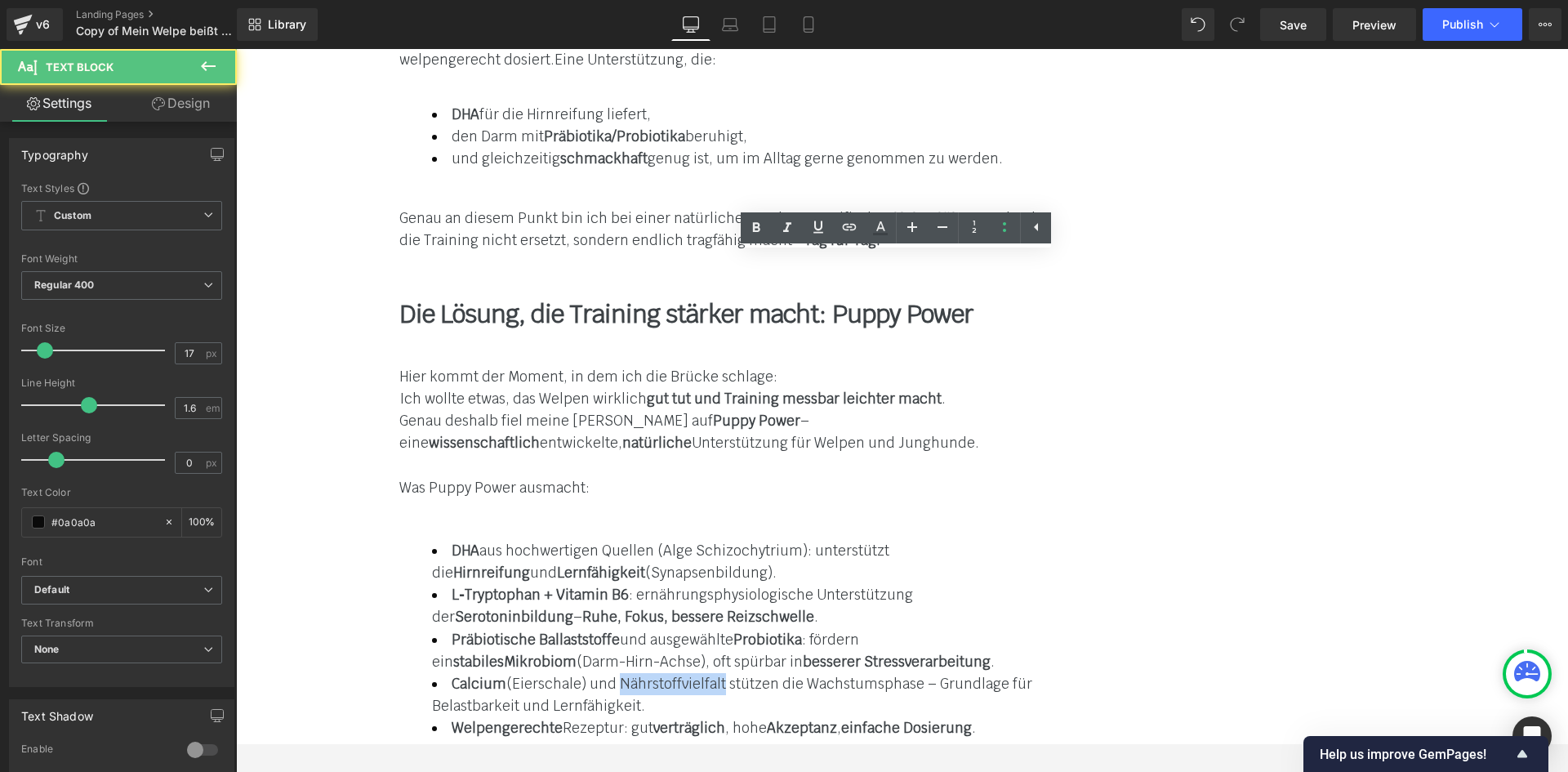
click at [884, 675] on span "Calcium (Eierschale) und Nährstoffvielfalt stützen die Wachstumsphase – Grundla…" at bounding box center [732, 694] width 600 height 40
click at [758, 230] on icon at bounding box center [757, 227] width 7 height 9
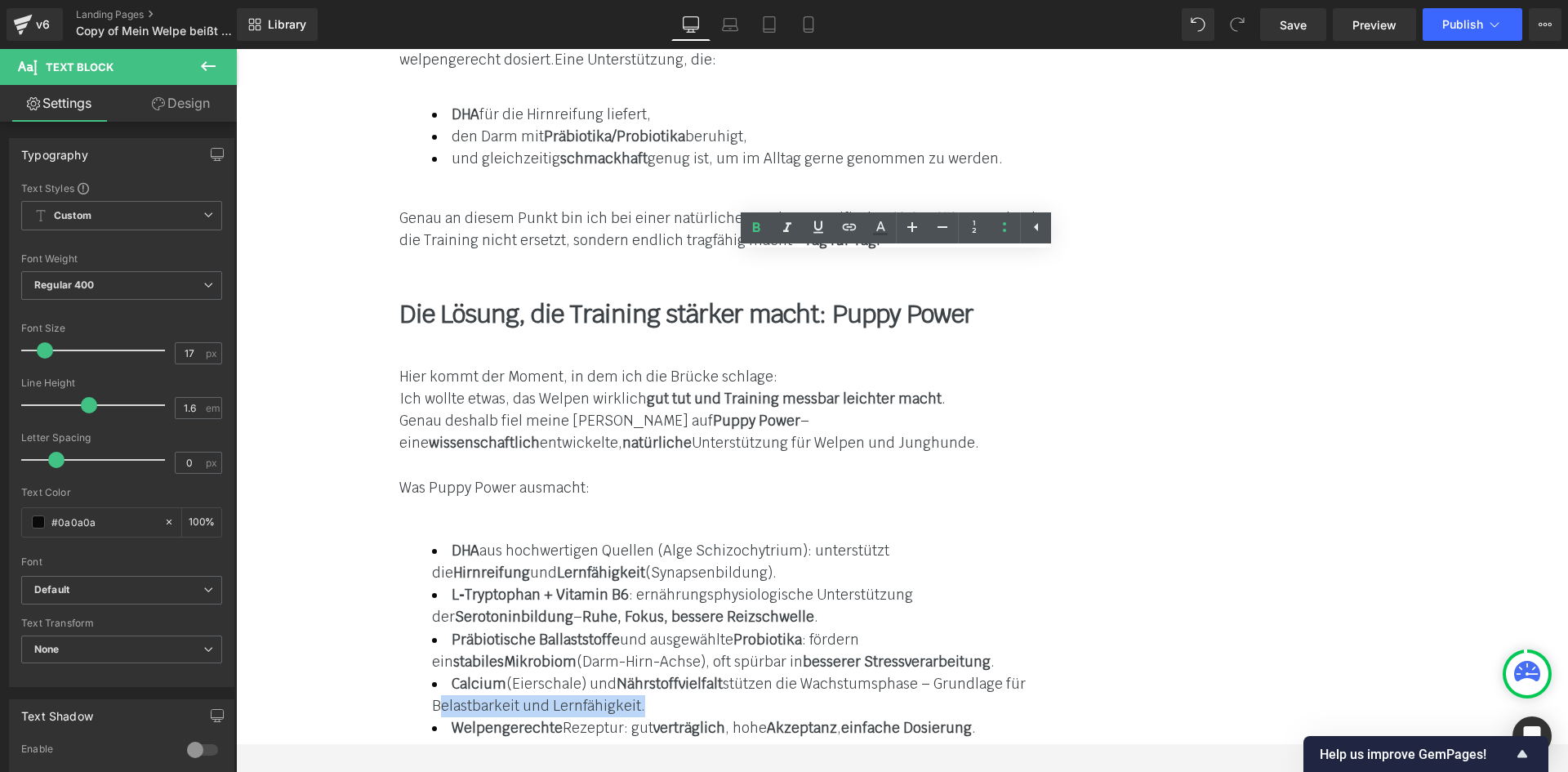
drag, startPoint x: 593, startPoint y: 422, endPoint x: 993, endPoint y: 271, distance: 427.6
click at [797, 675] on span "Calcium (Eierschale) und Nährstoffvielfalt stützen die Wachstumsphase – Grundla…" at bounding box center [728, 694] width 593 height 40
click at [752, 221] on icon at bounding box center [756, 227] width 20 height 20
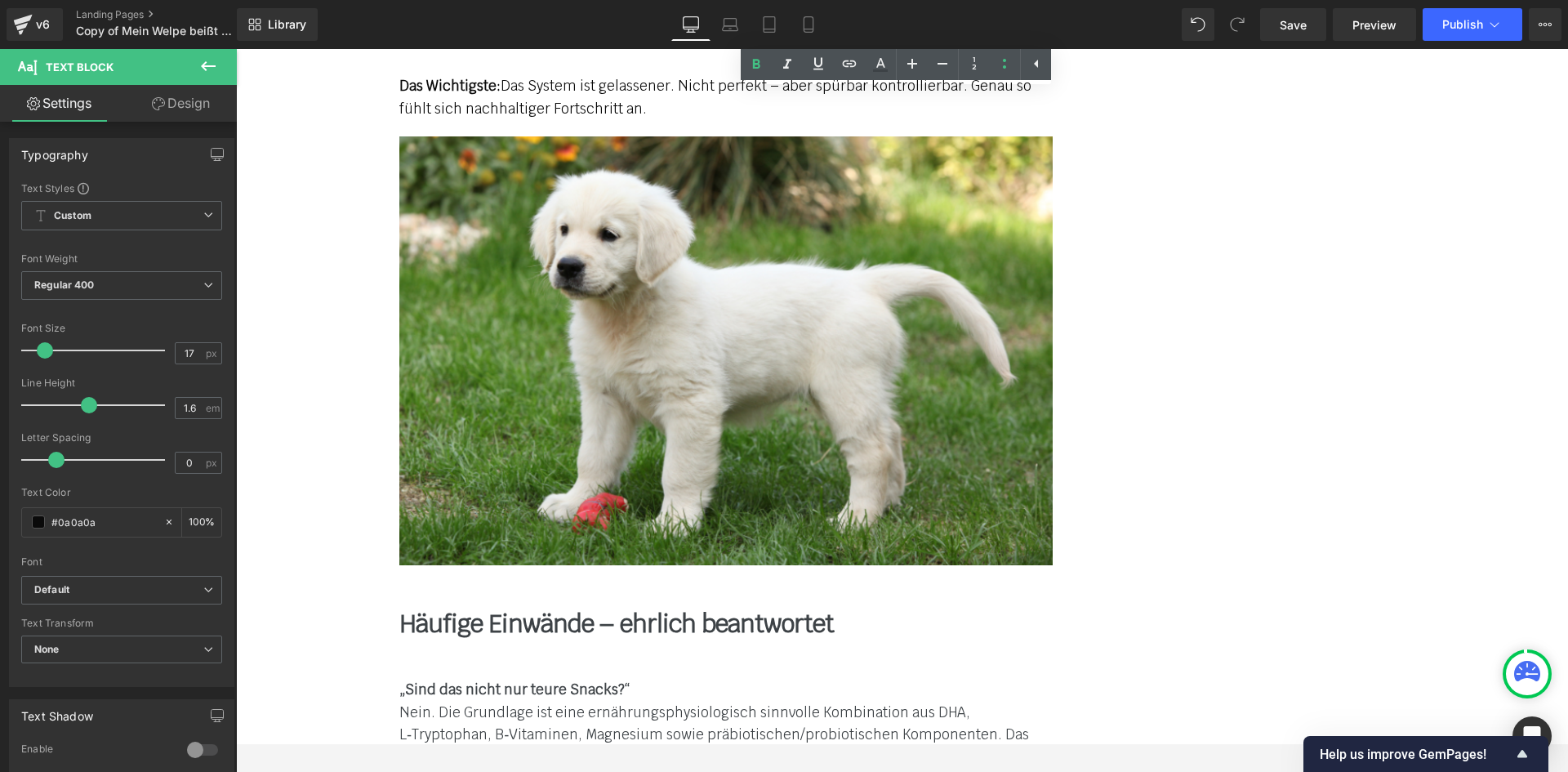
scroll to position [6860, 0]
drag, startPoint x: 675, startPoint y: 384, endPoint x: 688, endPoint y: 377, distance: 14.8
click at [677, 703] on font "Nein. Die Grundlage ist eine ernährungsphysiologisch sinnvolle Kombination aus …" at bounding box center [714, 756] width 630 height 107
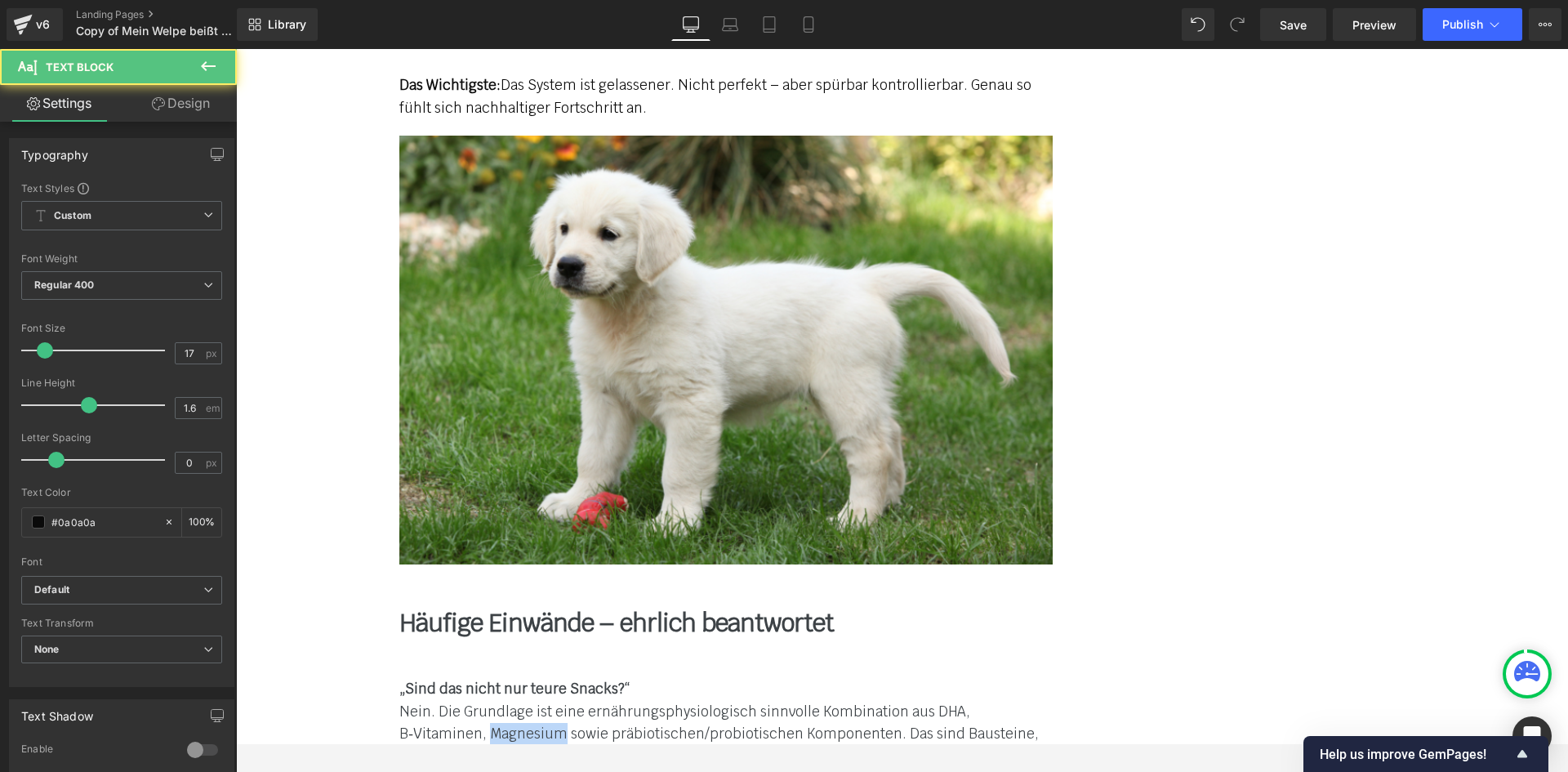
drag, startPoint x: 671, startPoint y: 382, endPoint x: 729, endPoint y: 380, distance: 58.0
click at [741, 703] on font "Nein. Die Grundlage ist eine ernährungsphysiologisch sinnvolle Kombination aus …" at bounding box center [719, 756] width 640 height 107
drag, startPoint x: 1033, startPoint y: 406, endPoint x: 903, endPoint y: 404, distance: 130.0
click at [903, 703] on font "Nein. Die Grundlage ist eine ernährungsphysiologisch sinnvolle Kombination aus …" at bounding box center [720, 756] width 641 height 107
click at [804, 703] on font "Nein. Die Grundlage ist eine ernährungsphysiologisch sinnvolle Kombination aus …" at bounding box center [720, 745] width 641 height 85
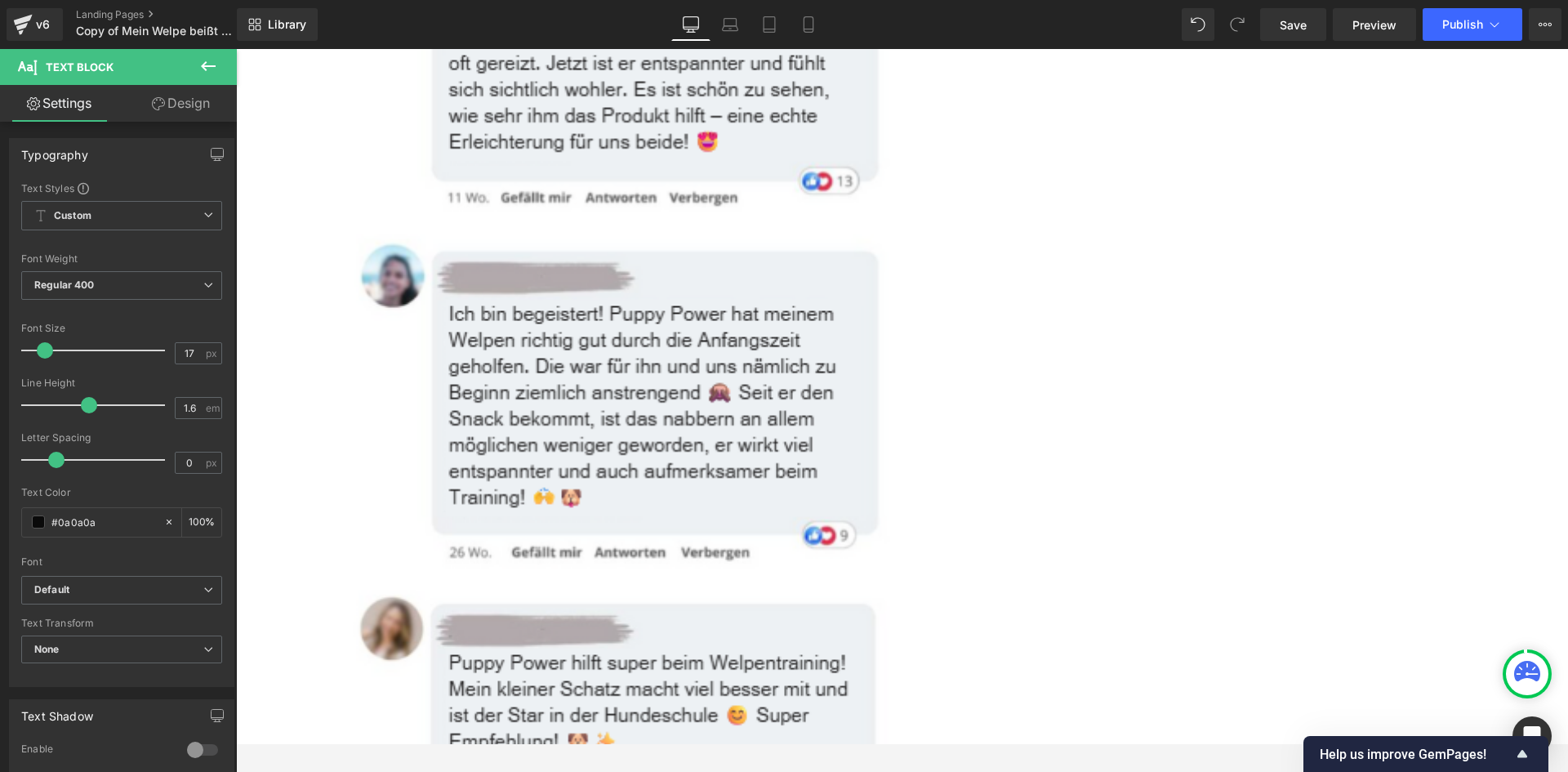
scroll to position [8494, 0]
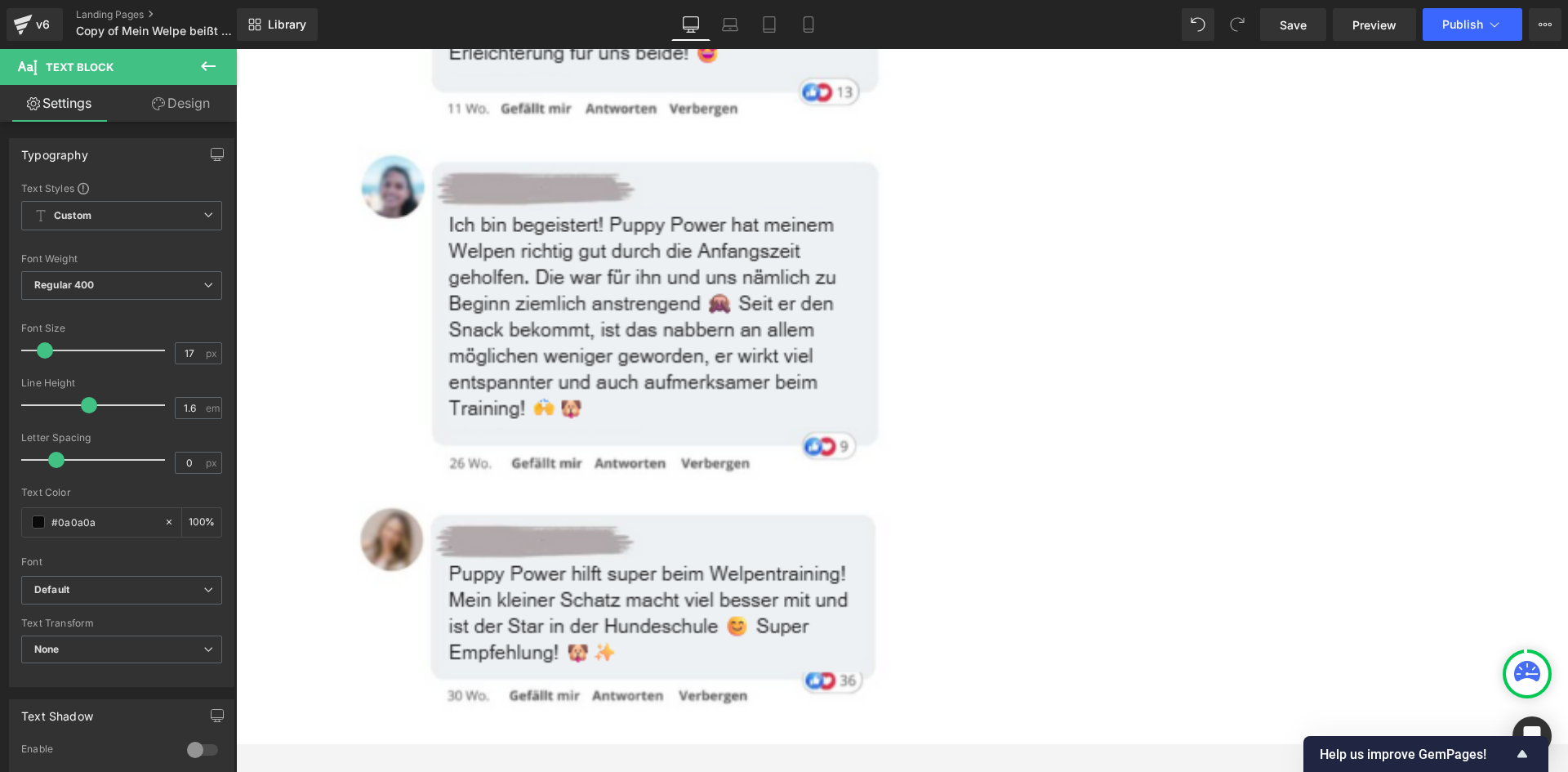
click at [236, 49] on link at bounding box center [236, 49] width 0 height 0
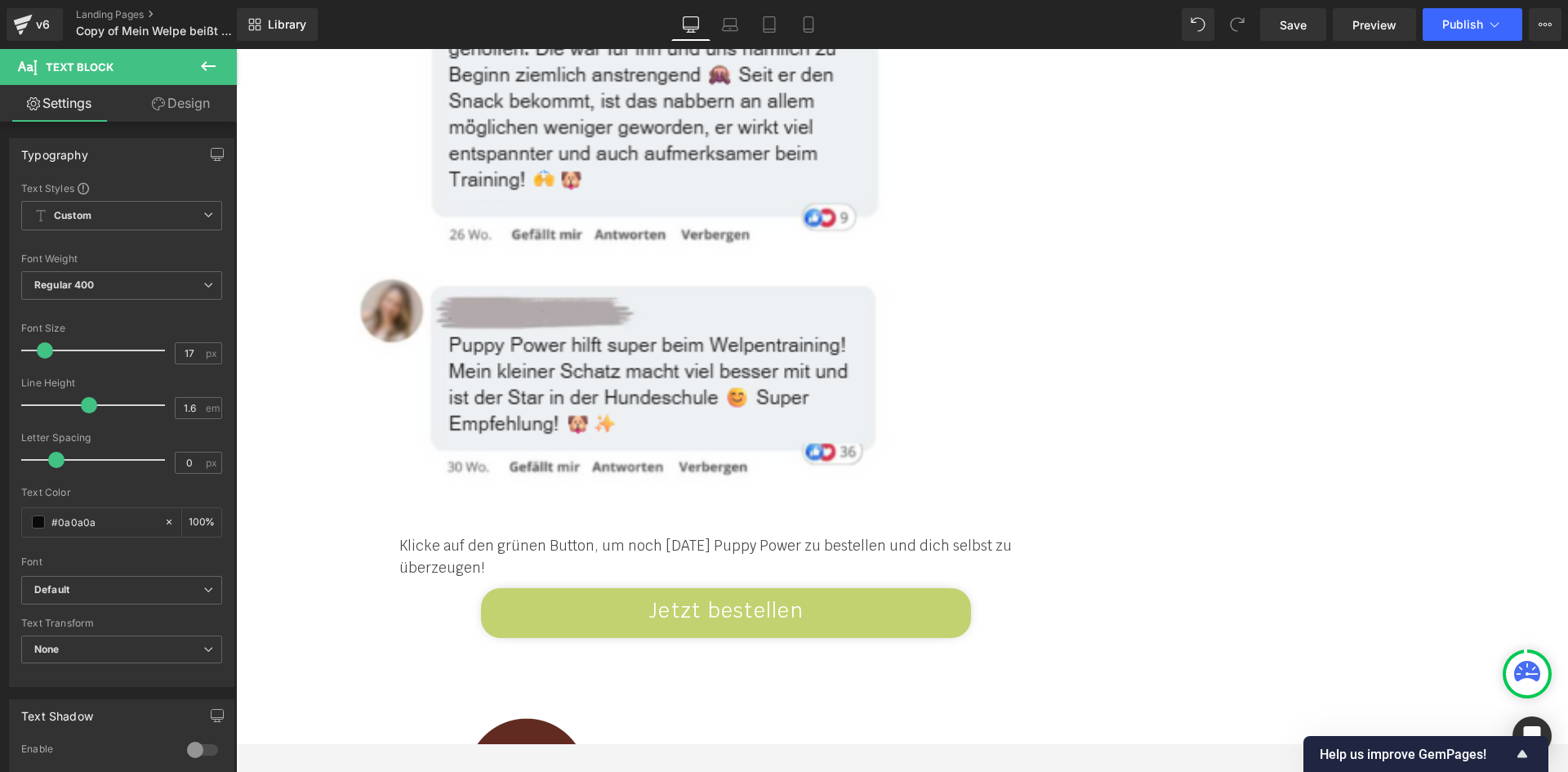
scroll to position [8739, 0]
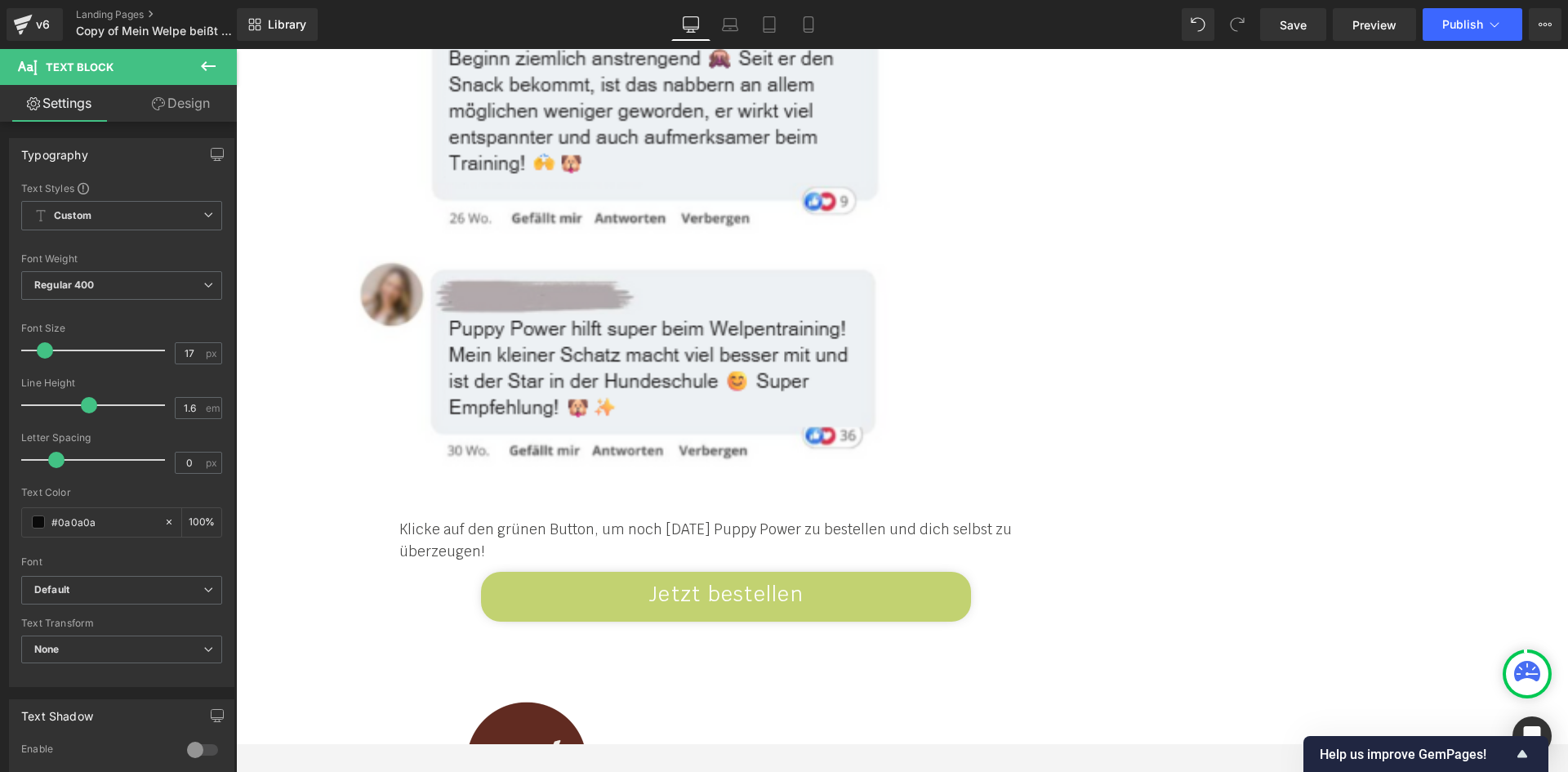
drag, startPoint x: 875, startPoint y: 460, endPoint x: 477, endPoint y: 524, distance: 403.1
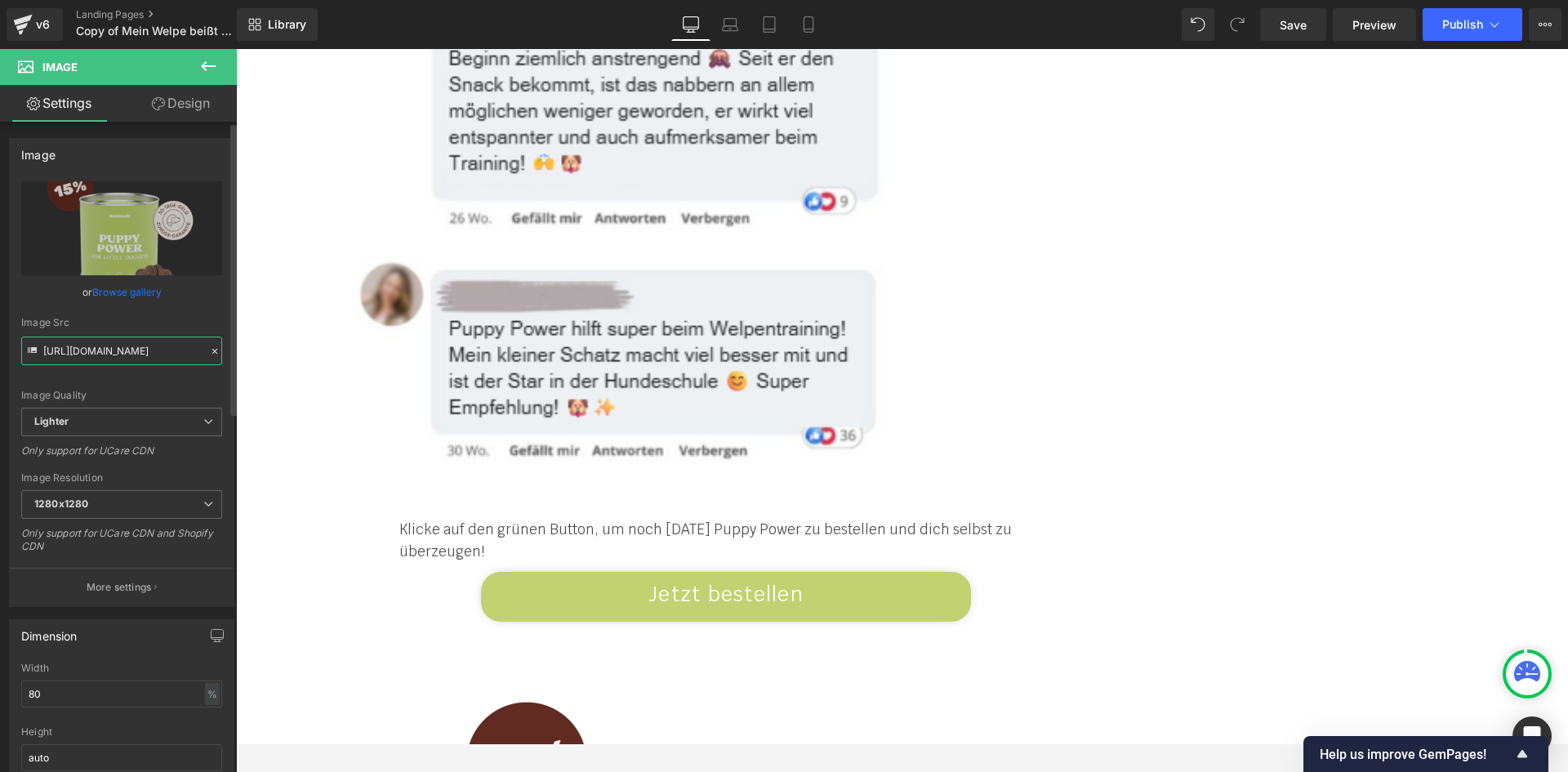
click at [82, 340] on input "https://ucarecdn.com/027fff29-c8fd-4c5d-b1ce-18b02fb72bed/-/format/auto/-/previ…" at bounding box center [121, 350] width 201 height 29
paste input "cdn.shopify.com/s/files/1/0412/4576/9888/files/vector-gallery-PP_Image_1.png?v=…"
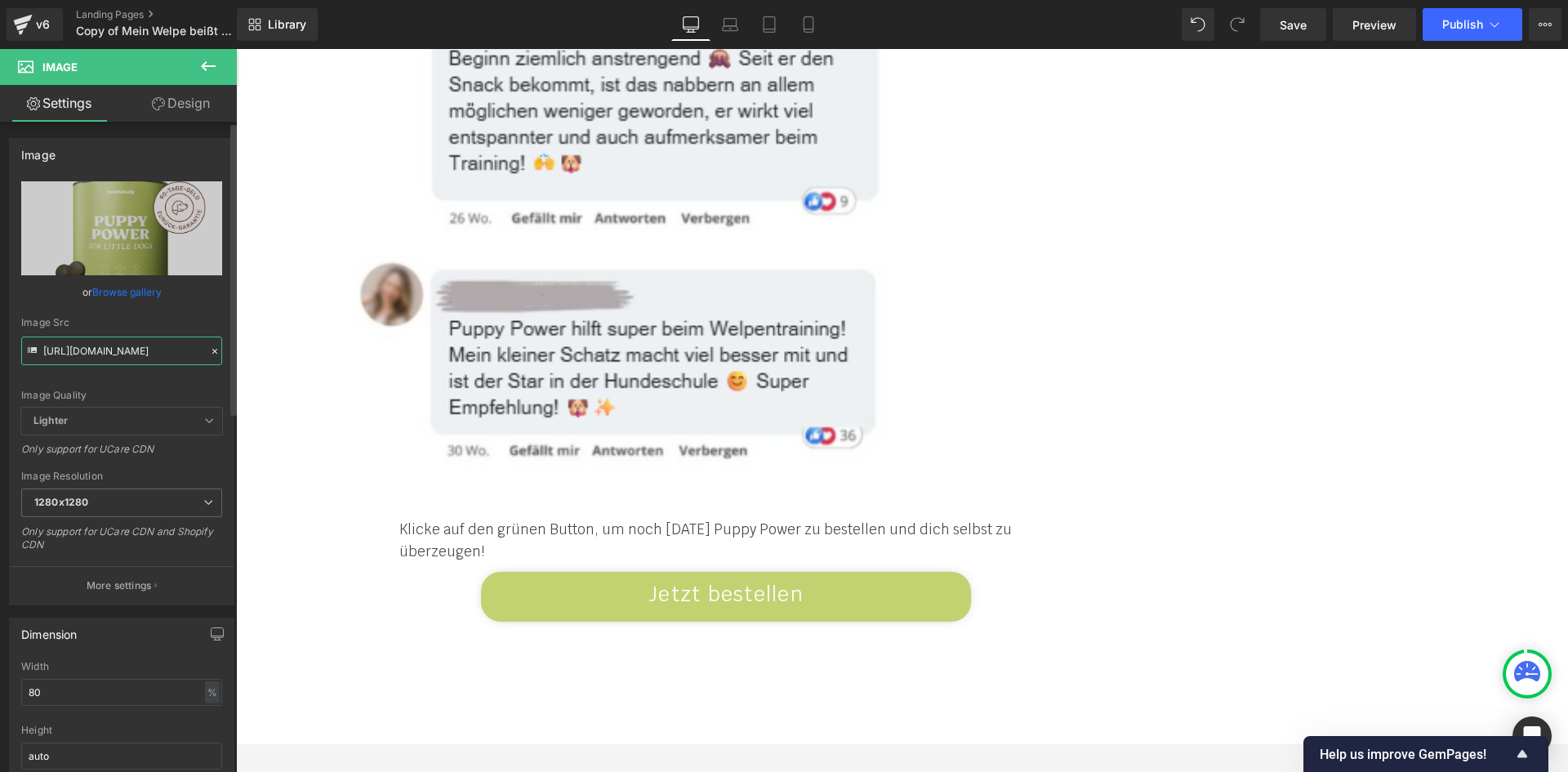
type input "https://cdn.shopify.com/s/files/1/0412/4576/9888/files/vector-gallery-PP_Image_…"
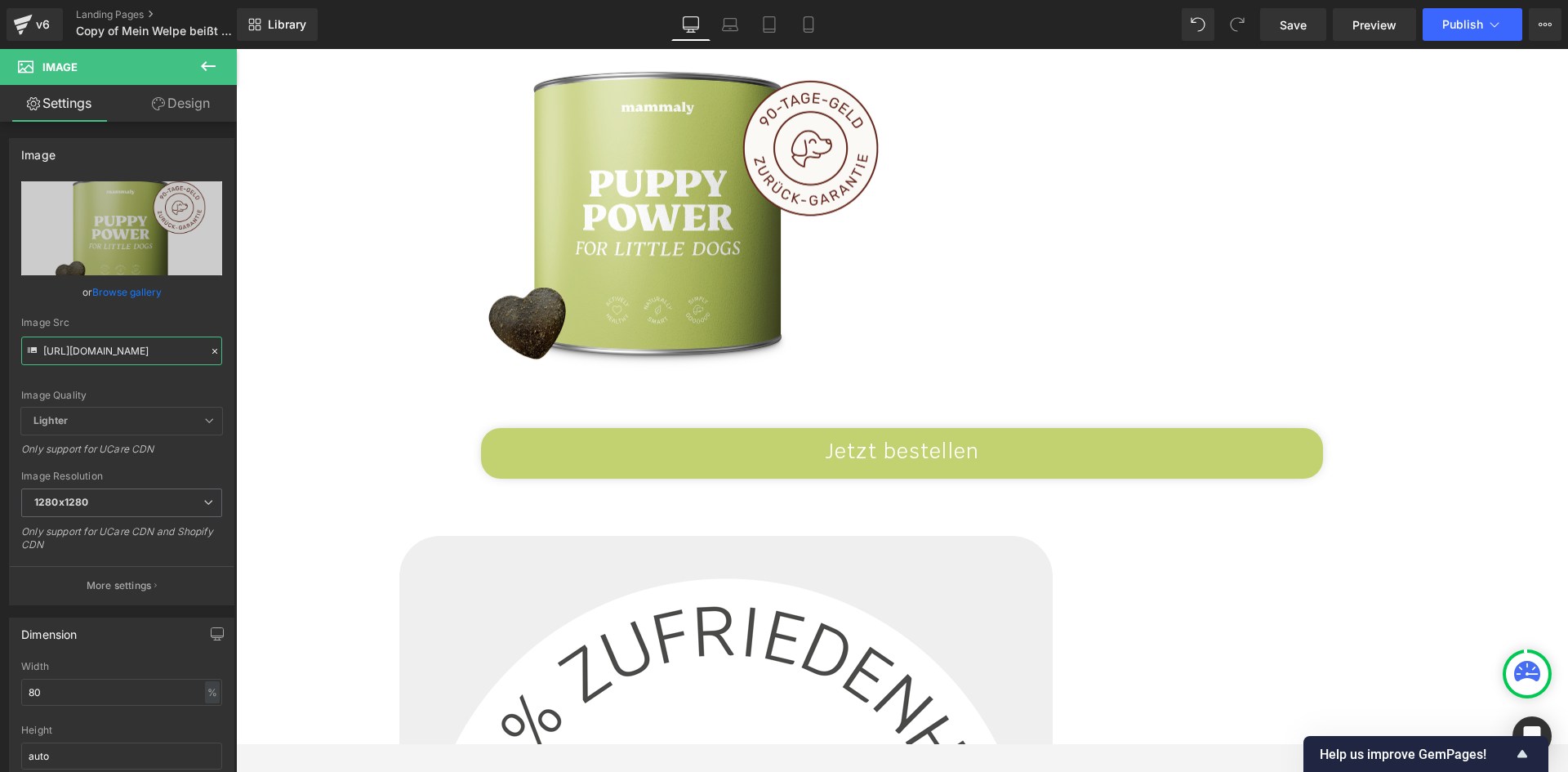
scroll to position [9474, 0]
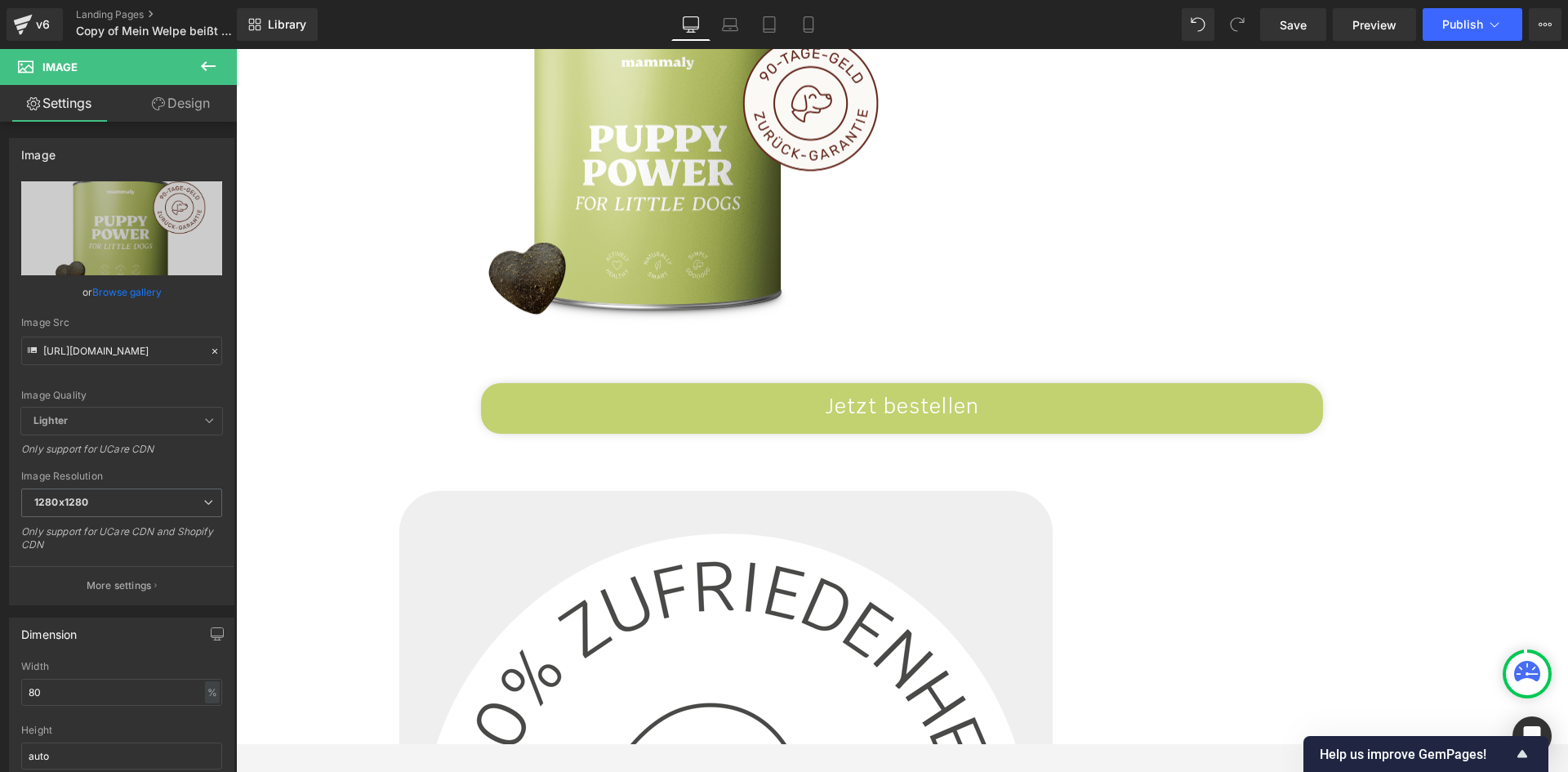
drag, startPoint x: 748, startPoint y: 425, endPoint x: 996, endPoint y: 582, distance: 293.5
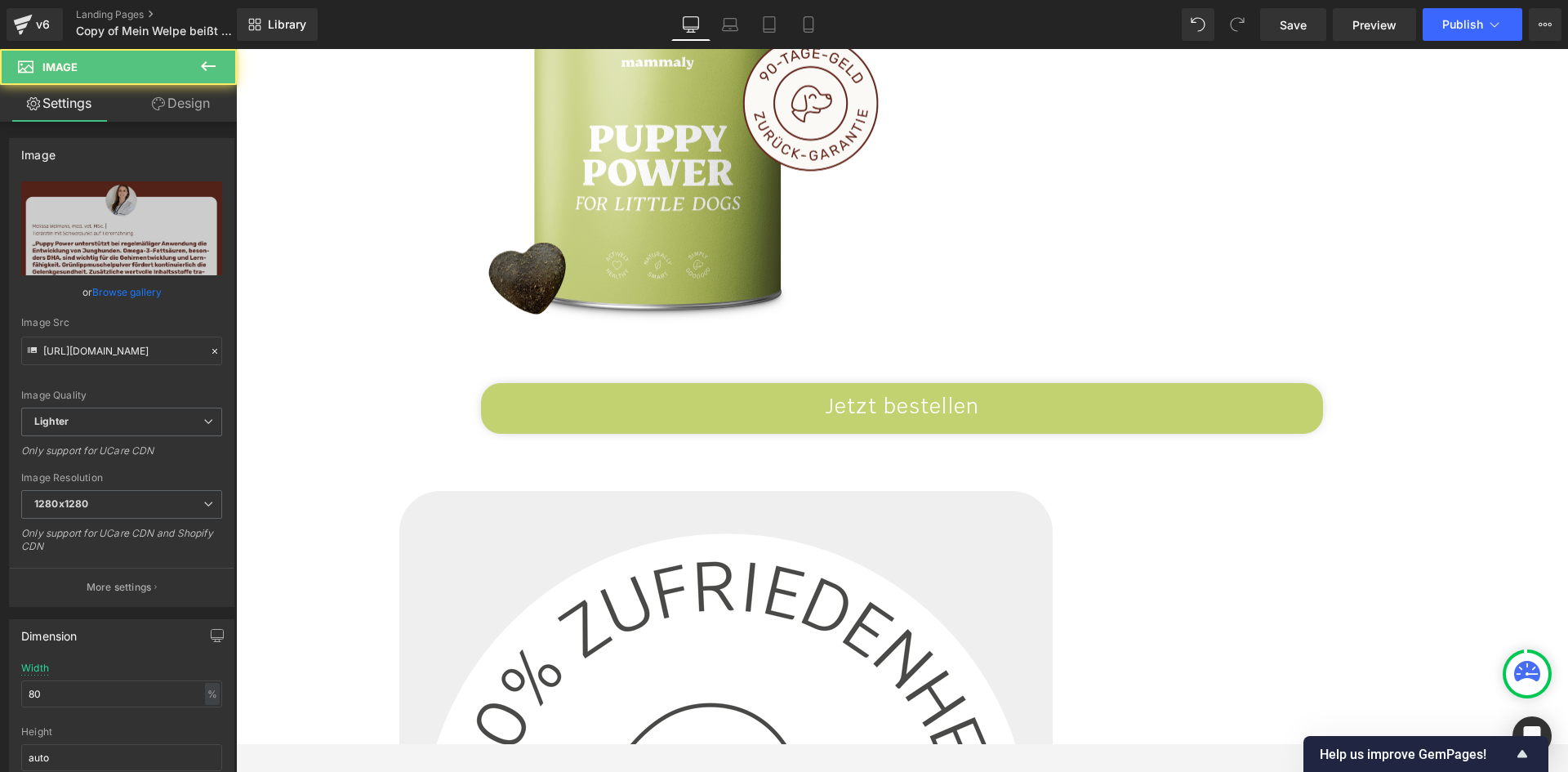
scroll to position [9800, 0]
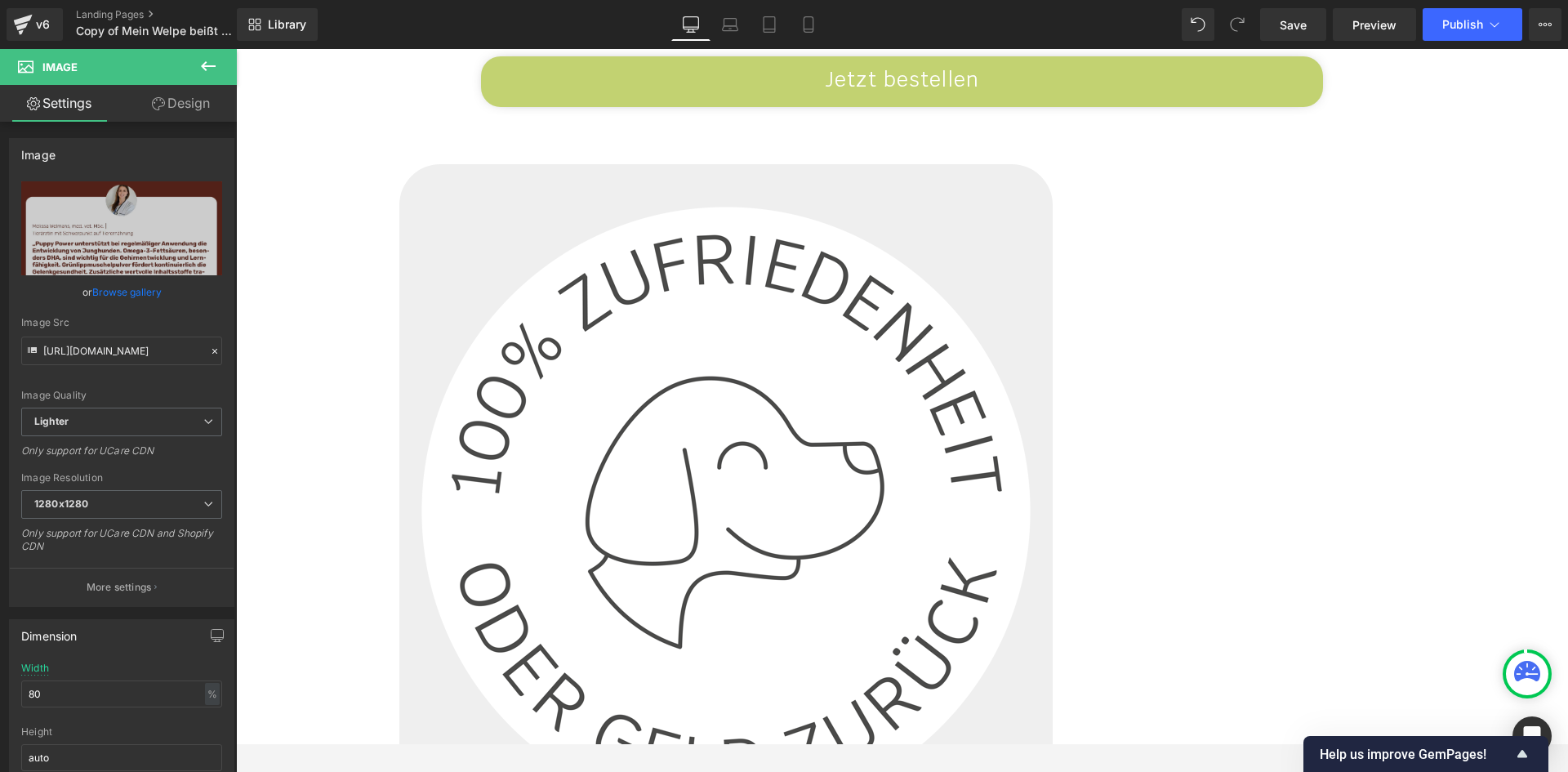
type input "https://ucarecdn.com/1b731bc7-a24c-4e45-8cca-48427d7ed5a5/-/format/auto/-/previ…"
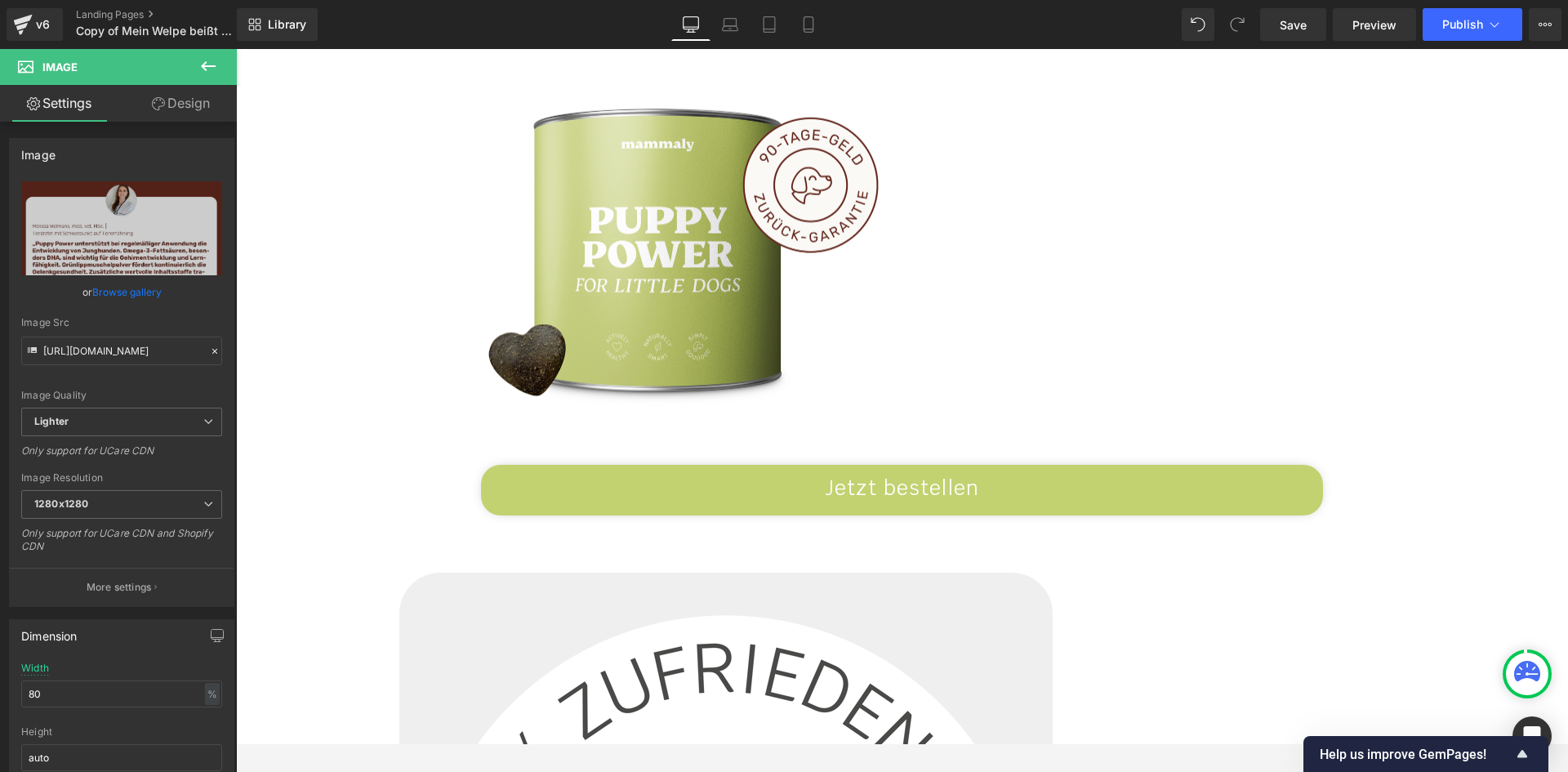
click at [236, 49] on icon at bounding box center [236, 49] width 0 height 0
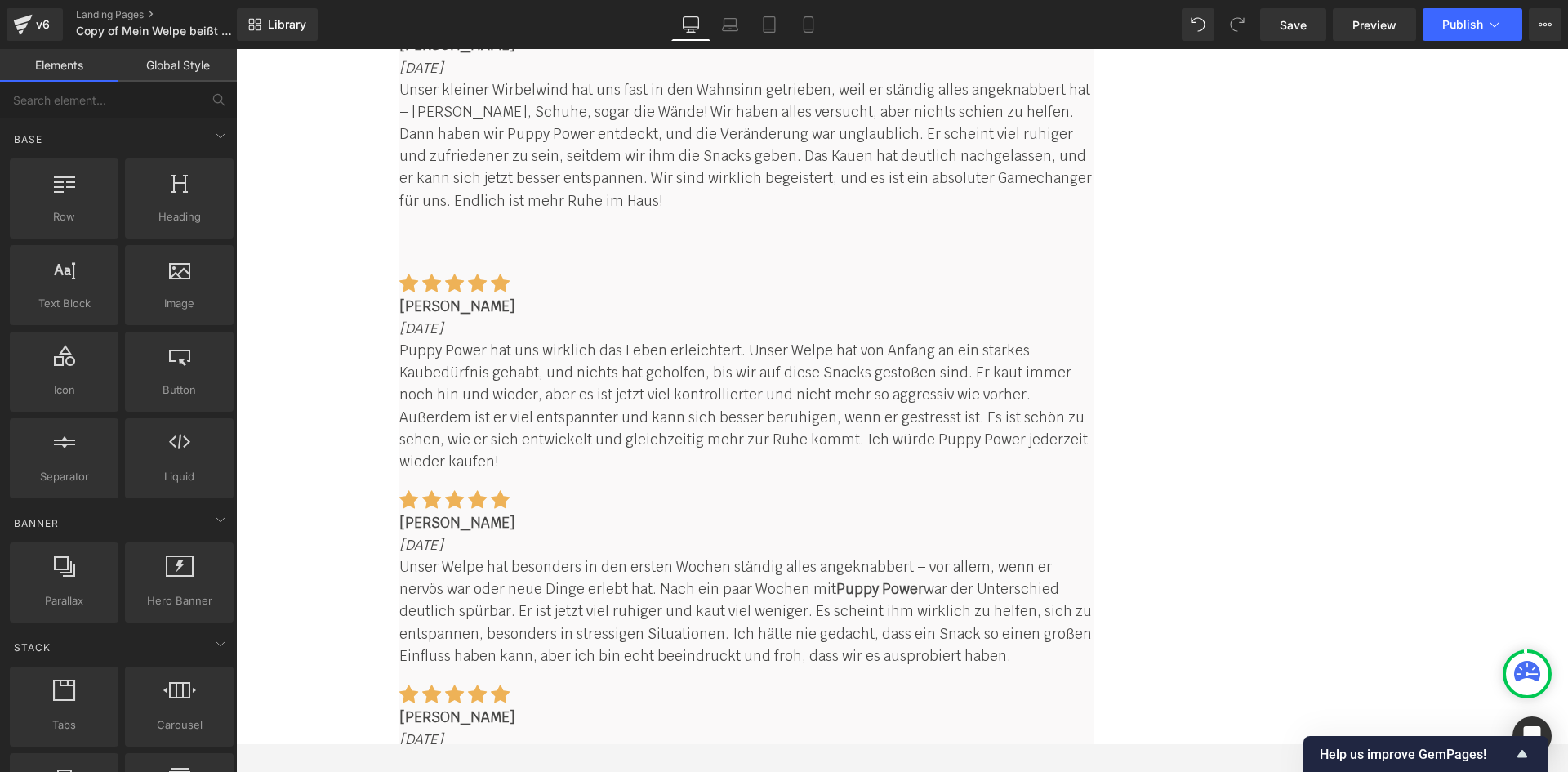
scroll to position [12006, 0]
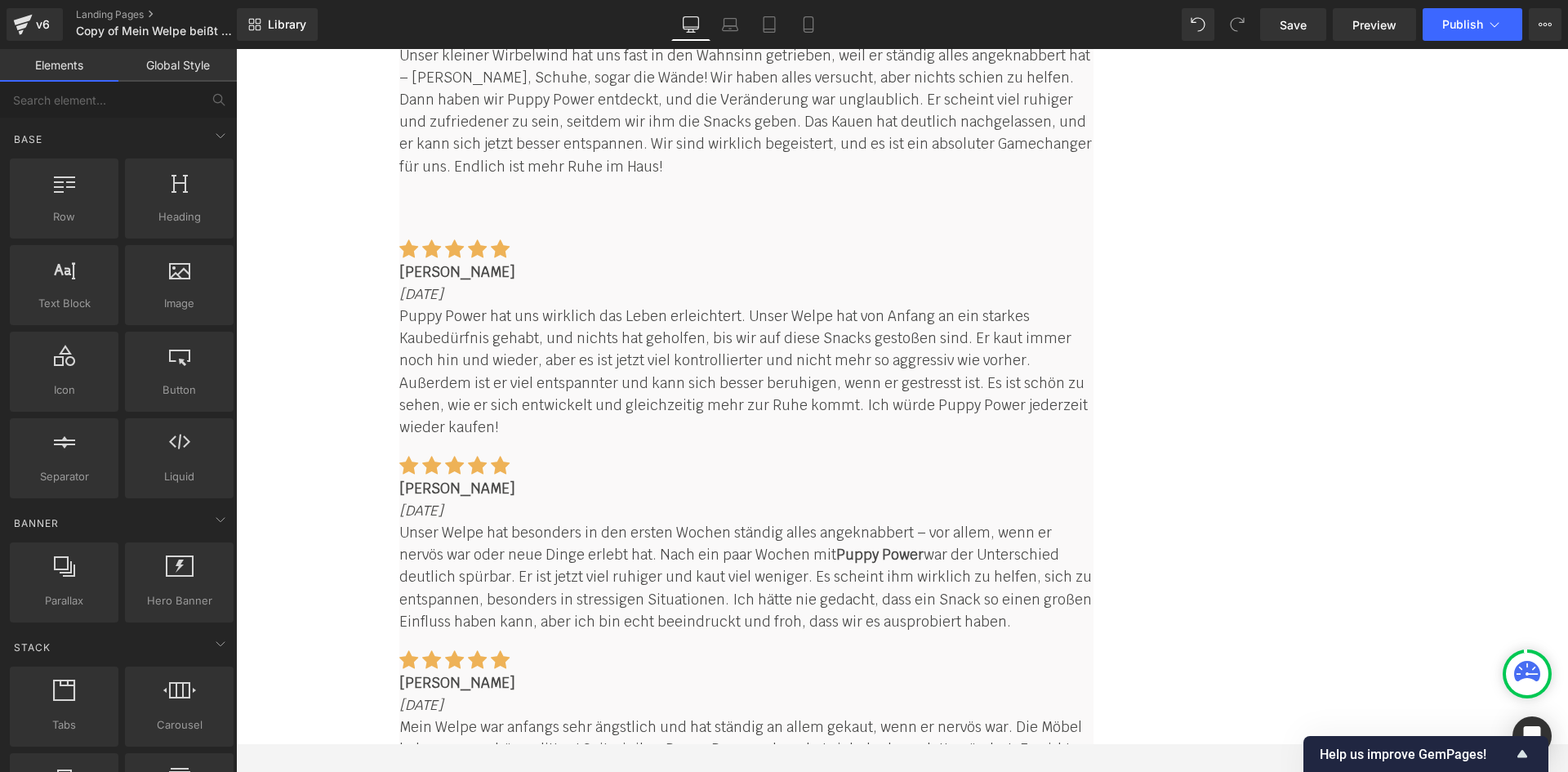
drag, startPoint x: 884, startPoint y: 473, endPoint x: 459, endPoint y: 346, distance: 443.6
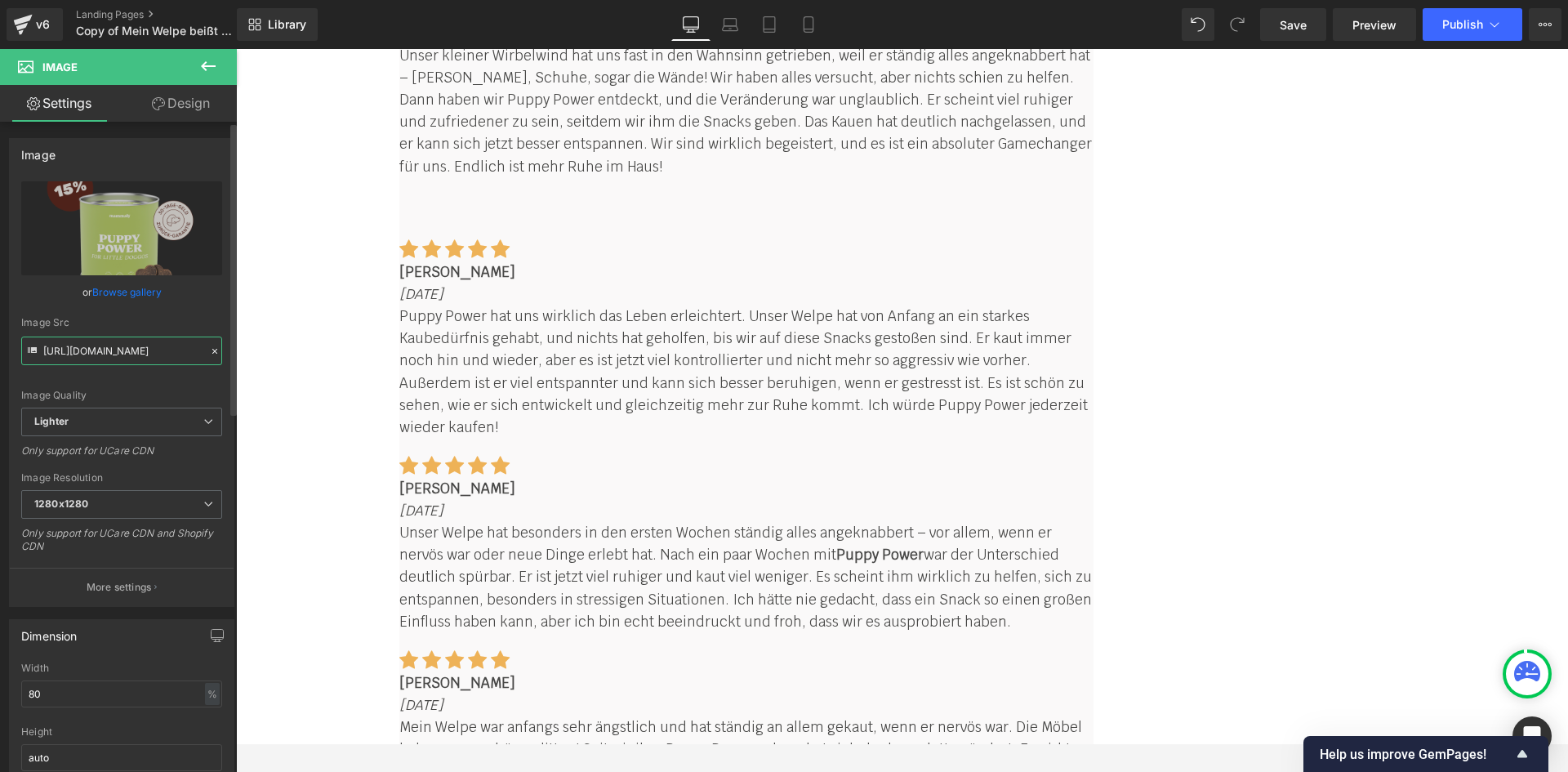
click at [132, 346] on input "https://ucarecdn.com/027fff29-c8fd-4c5d-b1ce-18b02fb72bed/-/format/auto/-/previ…" at bounding box center [121, 350] width 201 height 29
click at [131, 346] on input "https://ucarecdn.com/027fff29-c8fd-4c5d-b1ce-18b02fb72bed/-/format/auto/-/previ…" at bounding box center [121, 350] width 201 height 29
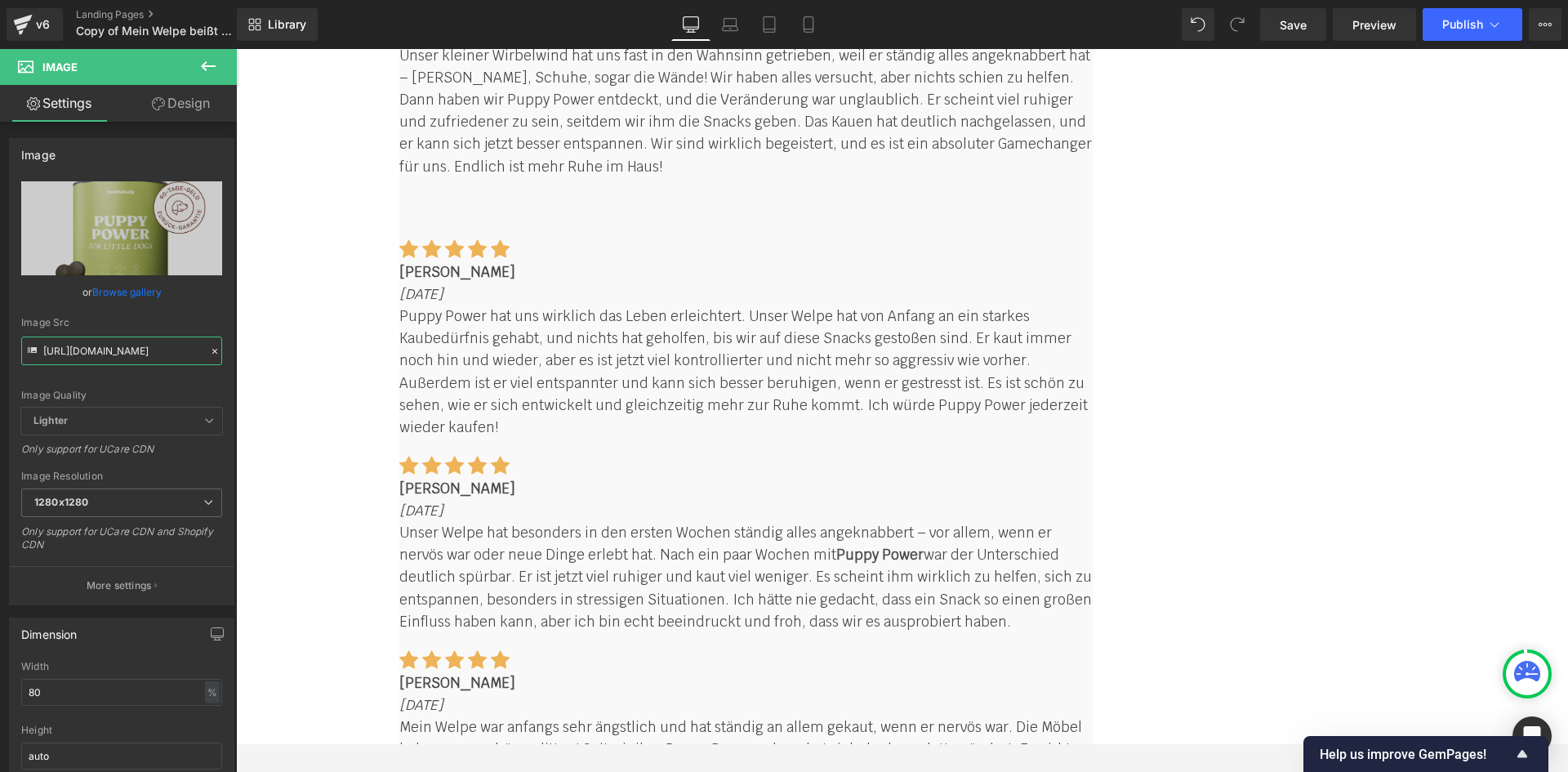
scroll to position [0, 325]
type input "https://cdn.shopify.com/s/files/1/0412/4576/9888/files/vector-gallery-PP_Image_…"
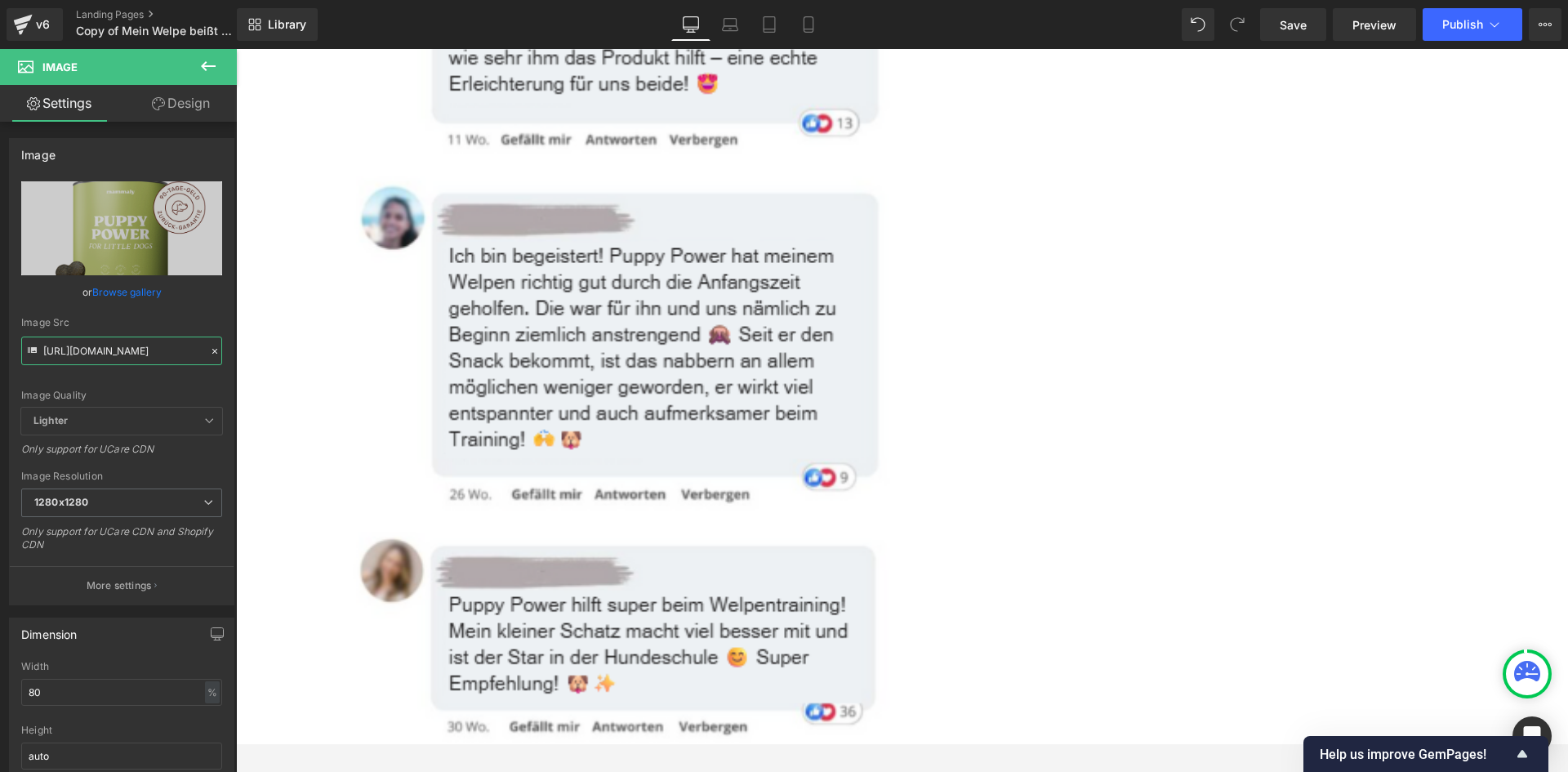
scroll to position [8453, 0]
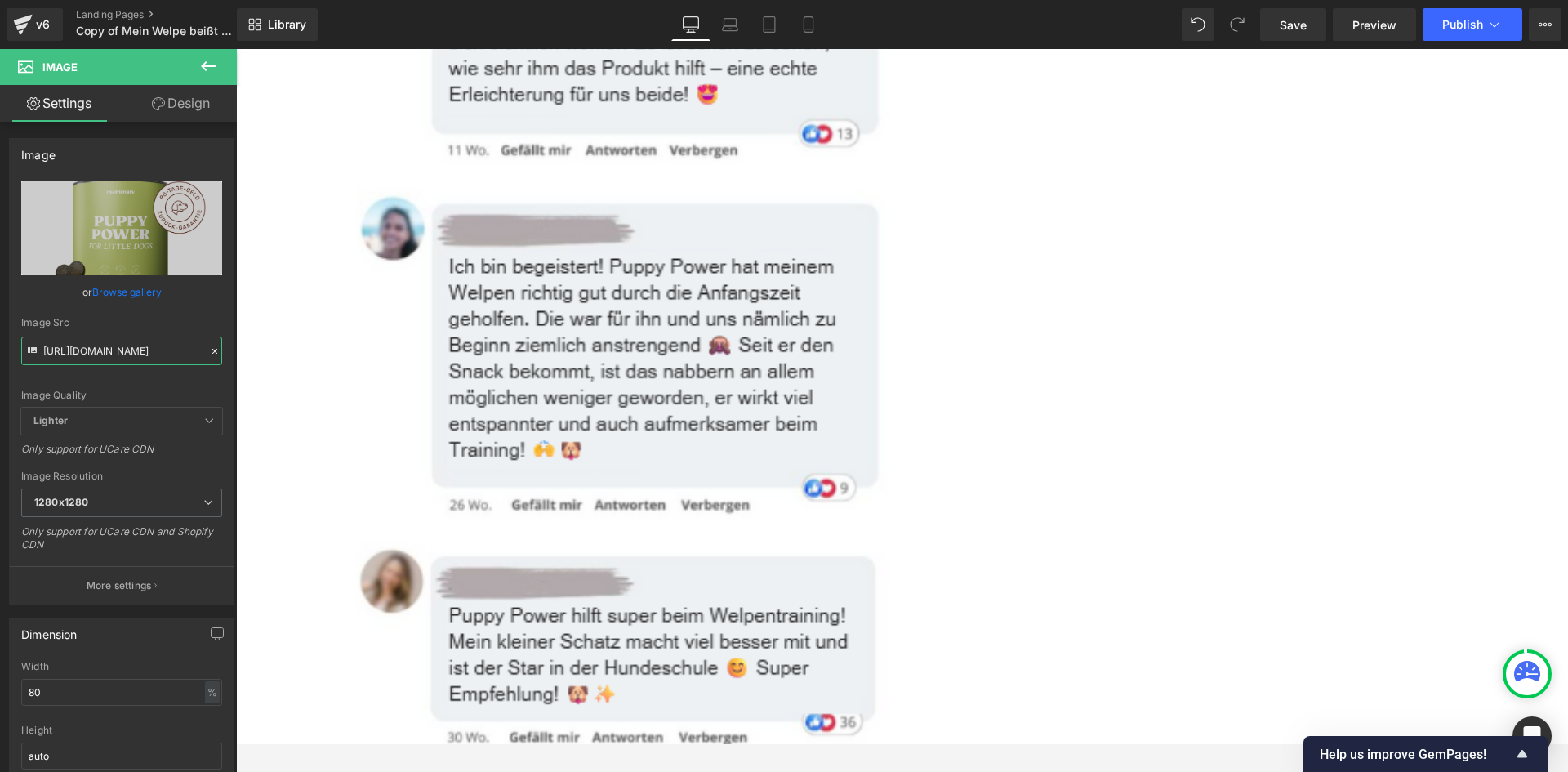
drag, startPoint x: 856, startPoint y: 450, endPoint x: 292, endPoint y: 509, distance: 567.1
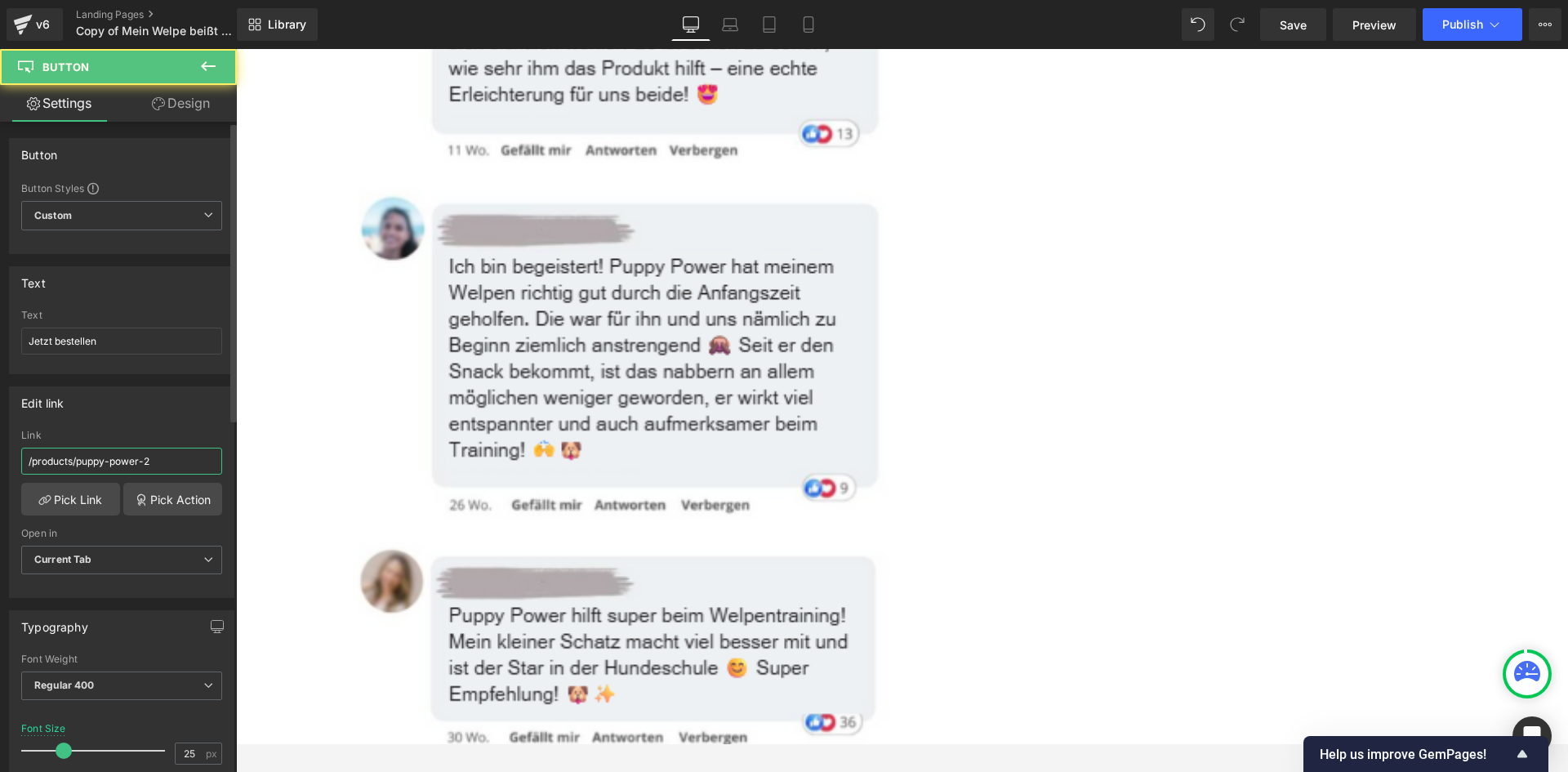
click at [121, 459] on input "/products/puppy-power-2" at bounding box center [121, 461] width 201 height 27
click at [77, 506] on link "Pick Link" at bounding box center [71, 498] width 99 height 33
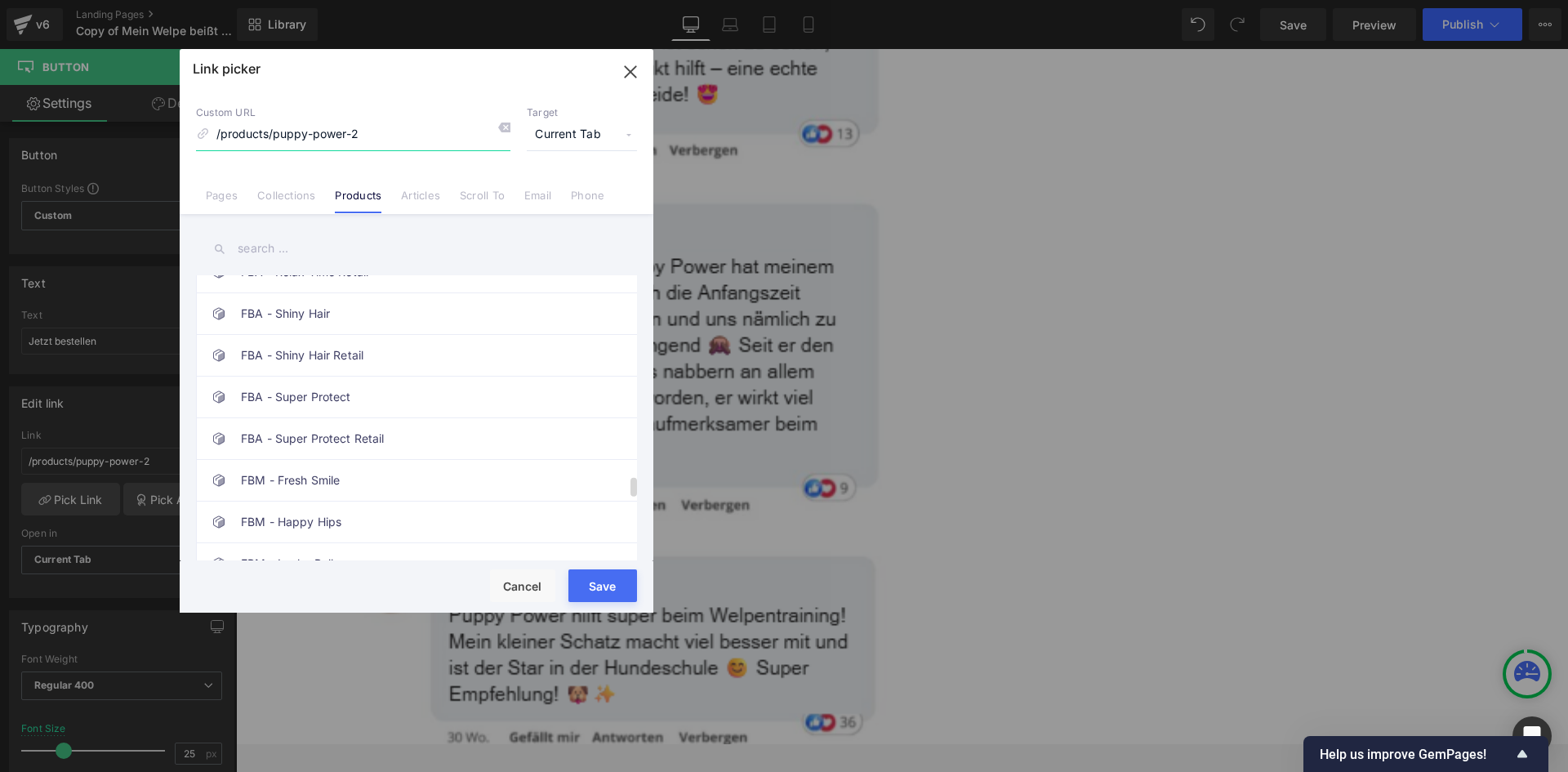
scroll to position [3185, 0]
click at [281, 251] on input "text" at bounding box center [417, 248] width 441 height 36
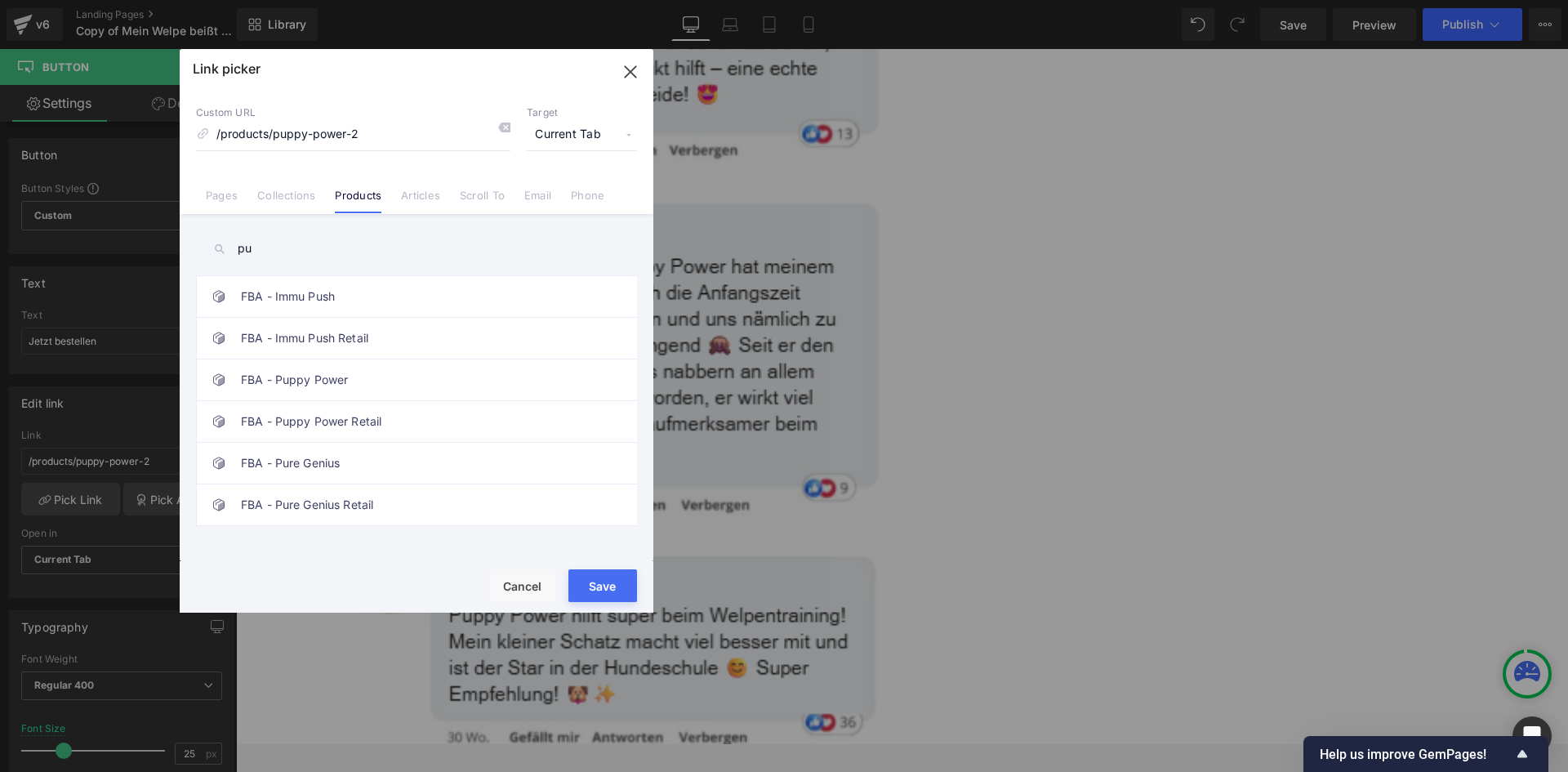
scroll to position [0, 0]
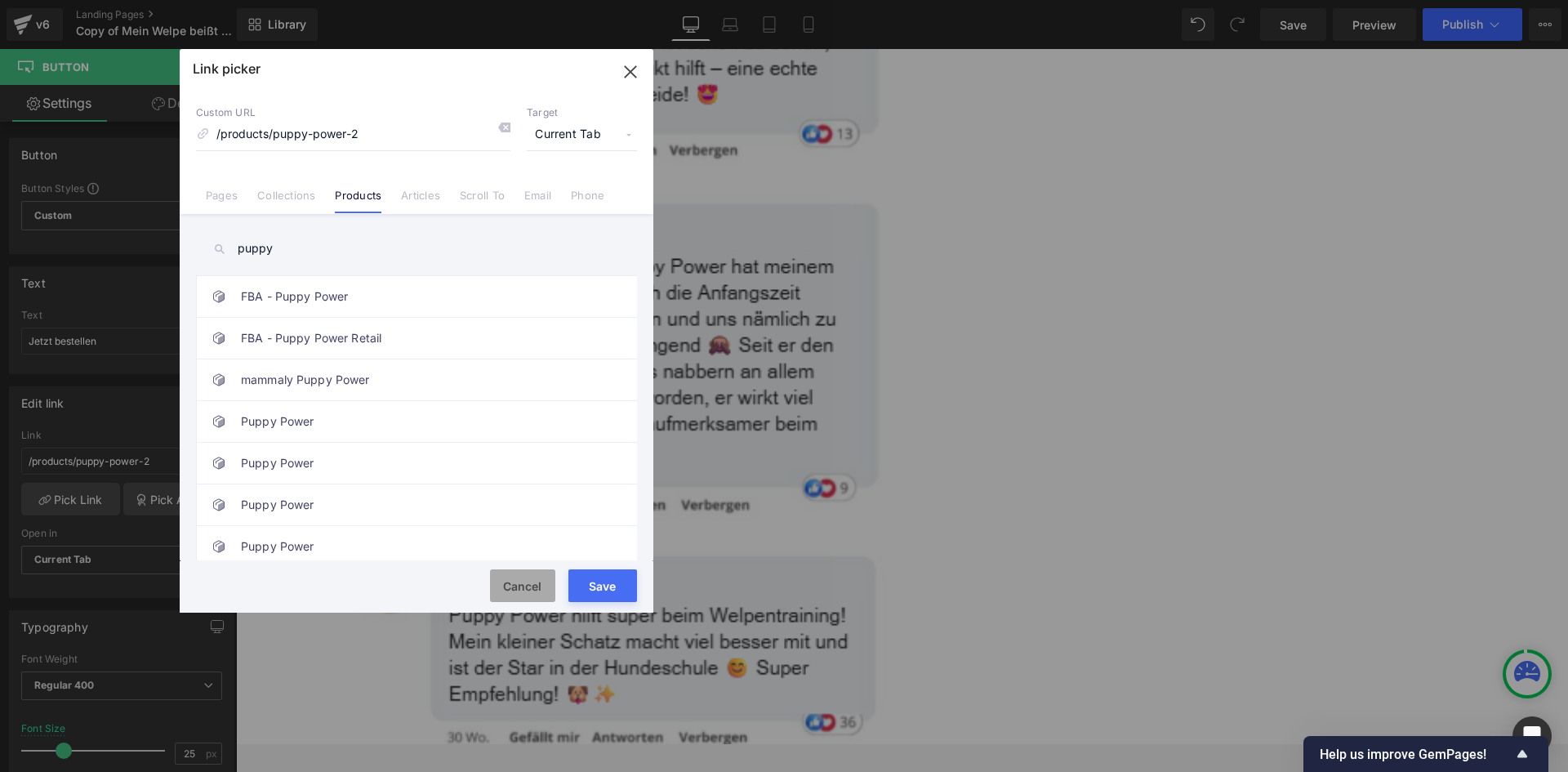
type input "puppy"
click at [515, 585] on button "Cancel" at bounding box center [522, 585] width 65 height 33
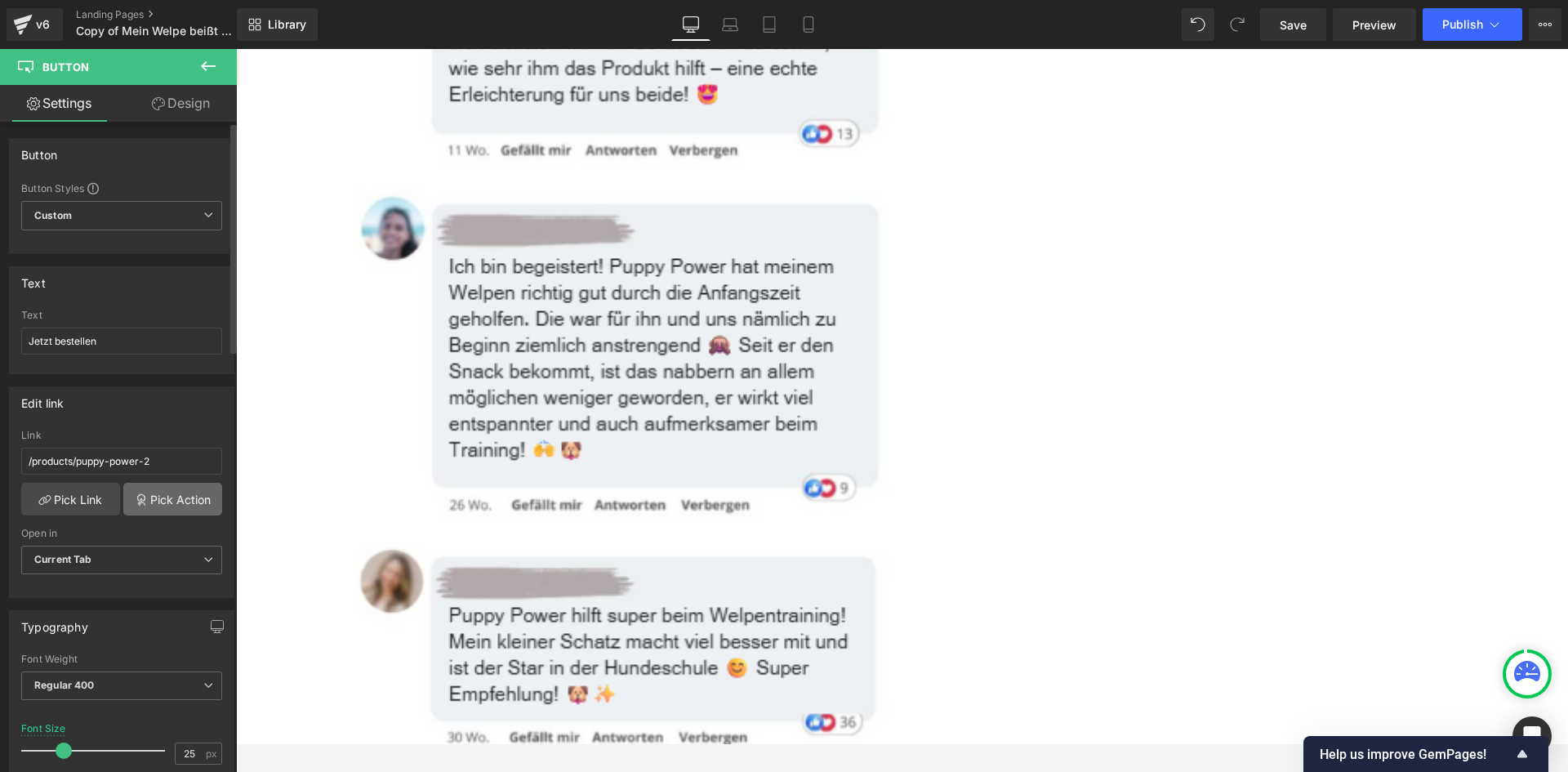
click at [158, 494] on link "Pick Action" at bounding box center [173, 498] width 99 height 33
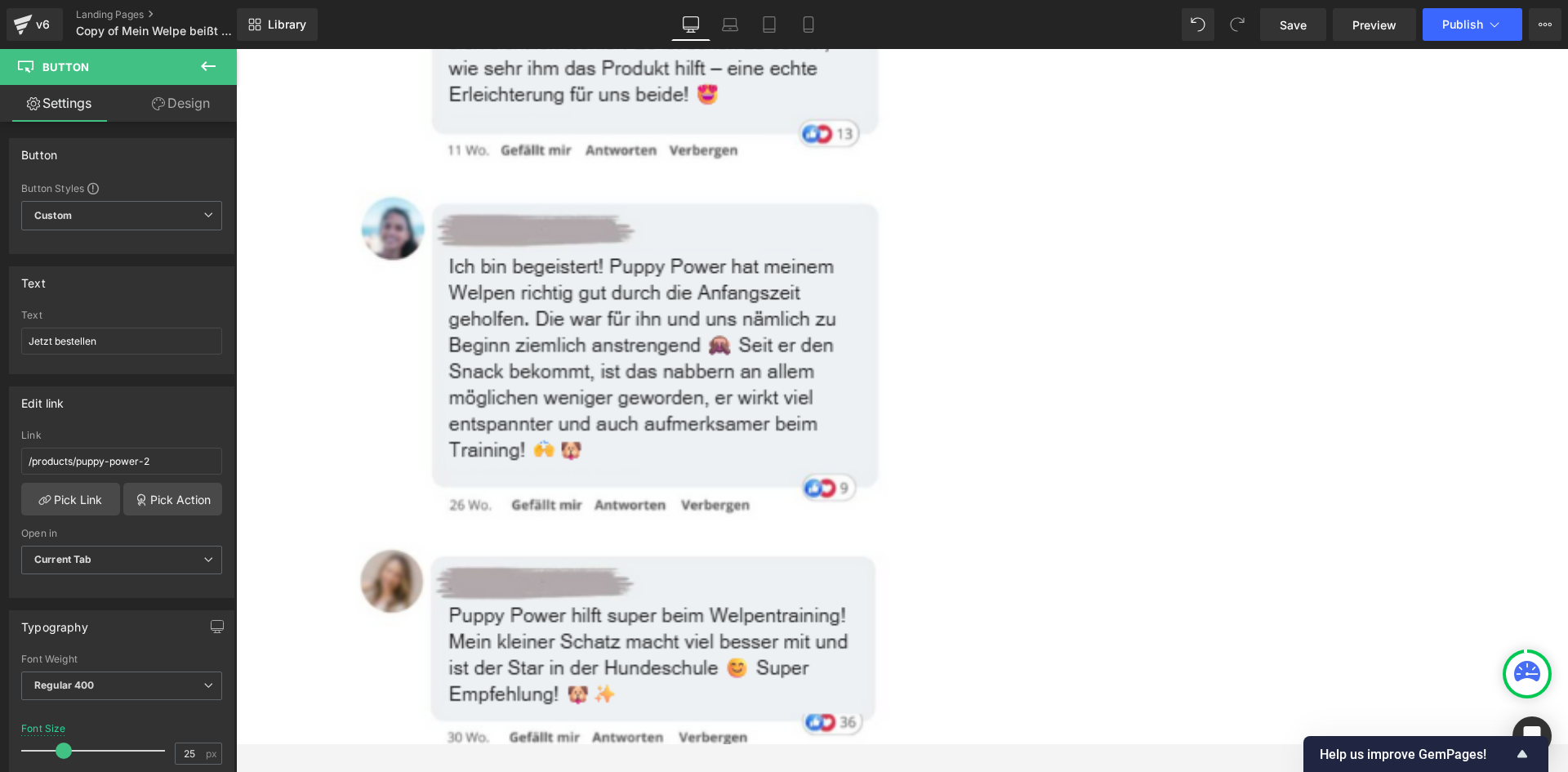
drag, startPoint x: 886, startPoint y: 450, endPoint x: 863, endPoint y: 448, distance: 23.1
click at [236, 49] on span "Button" at bounding box center [236, 49] width 0 height 0
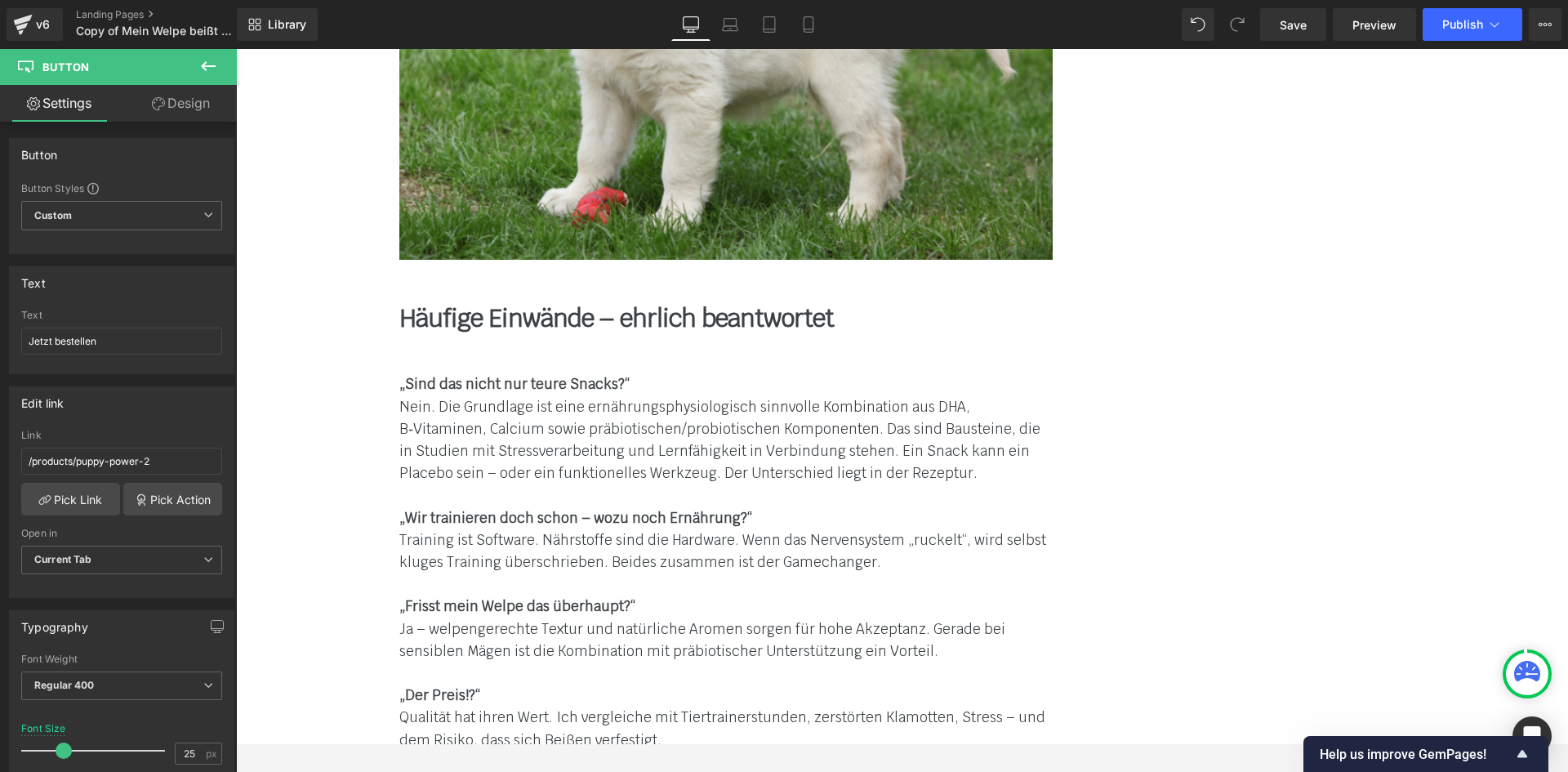
scroll to position [7145, 0]
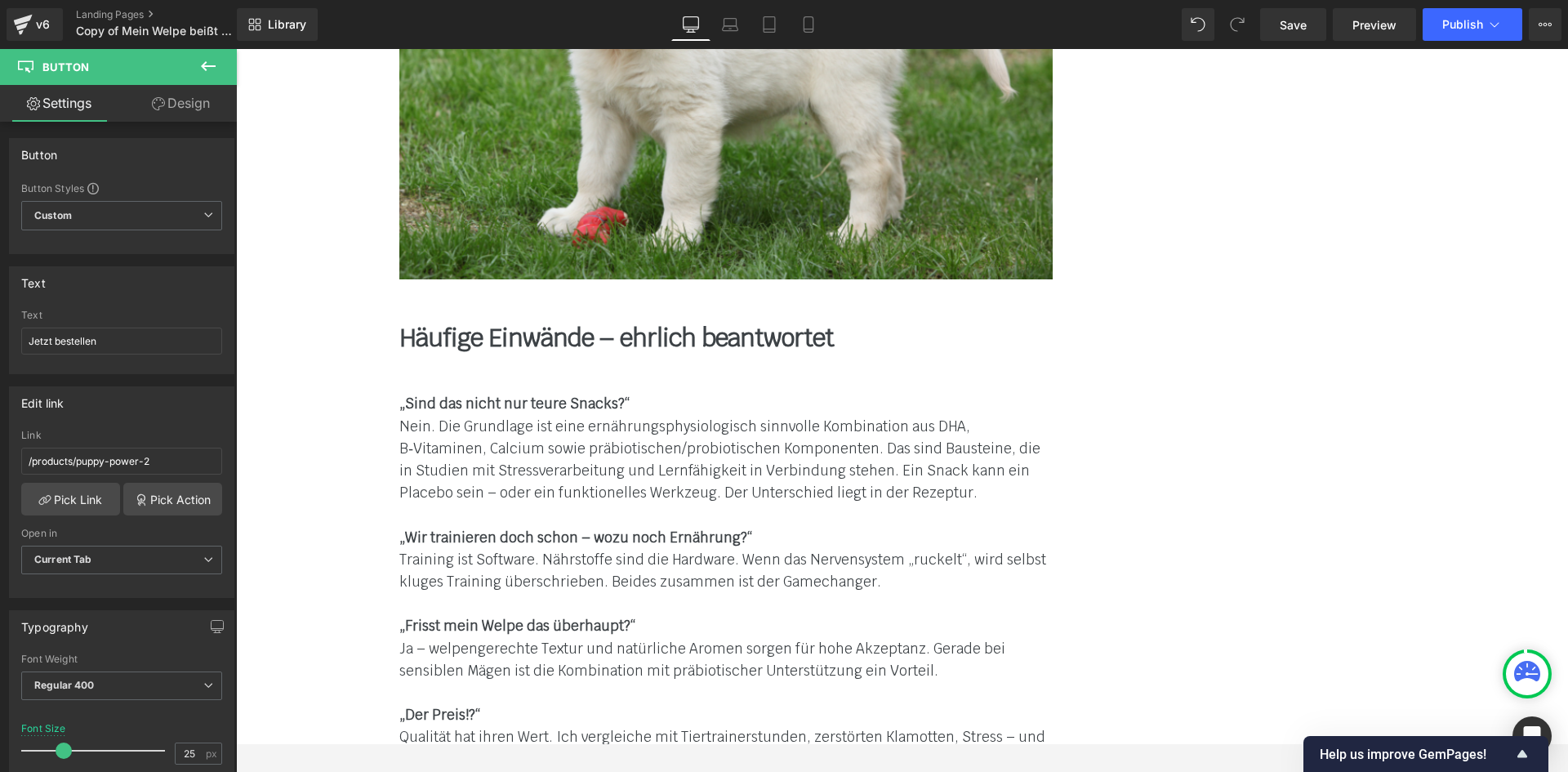
drag, startPoint x: 576, startPoint y: 431, endPoint x: 1161, endPoint y: 455, distance: 585.5
click at [1156, 448] on div "„Sind das nicht nur teure Snacks?“ Nein. Die Grundlage ist eine ernährungsphysi…" at bounding box center [726, 604] width 980 height 422
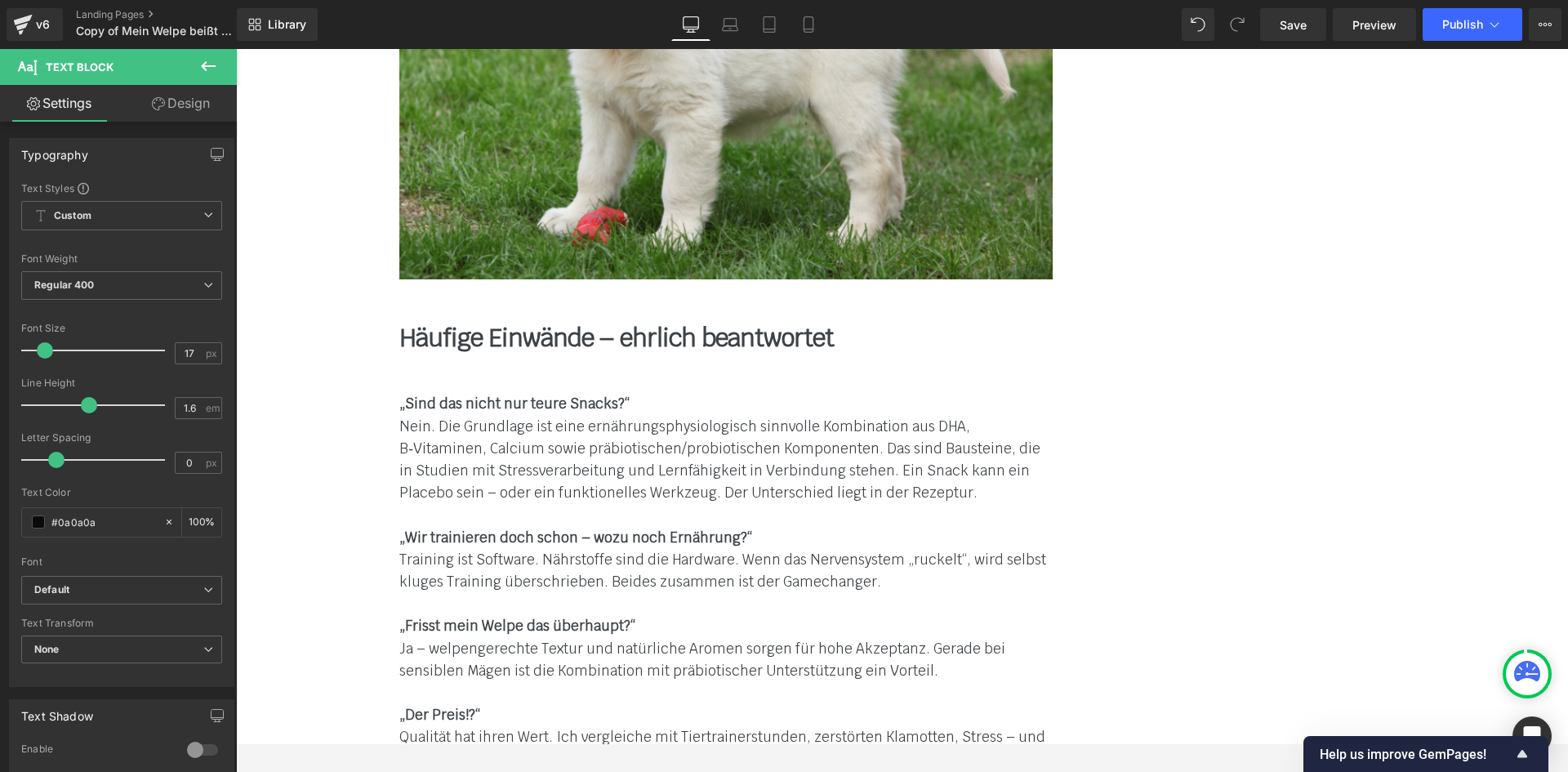
drag, startPoint x: 1158, startPoint y: 451, endPoint x: 578, endPoint y: 426, distance: 580.5
click at [578, 426] on div "„Sind das nicht nur teure Snacks?“ Nein. Die Grundlage ist eine ernährungsphysi…" at bounding box center [726, 604] width 980 height 422
copy font "Und das Beste: Aktuell gibt es ein Sonderangebot für Neukunden bei mammaly – 40…"
drag, startPoint x: 1464, startPoint y: 422, endPoint x: 837, endPoint y: 523, distance: 635.1
click at [1464, 422] on div "Image Row Separator Image Zum Angebot → Button Separator Row Welpen-Erziehung: …" at bounding box center [902, 757] width 1332 height 15708
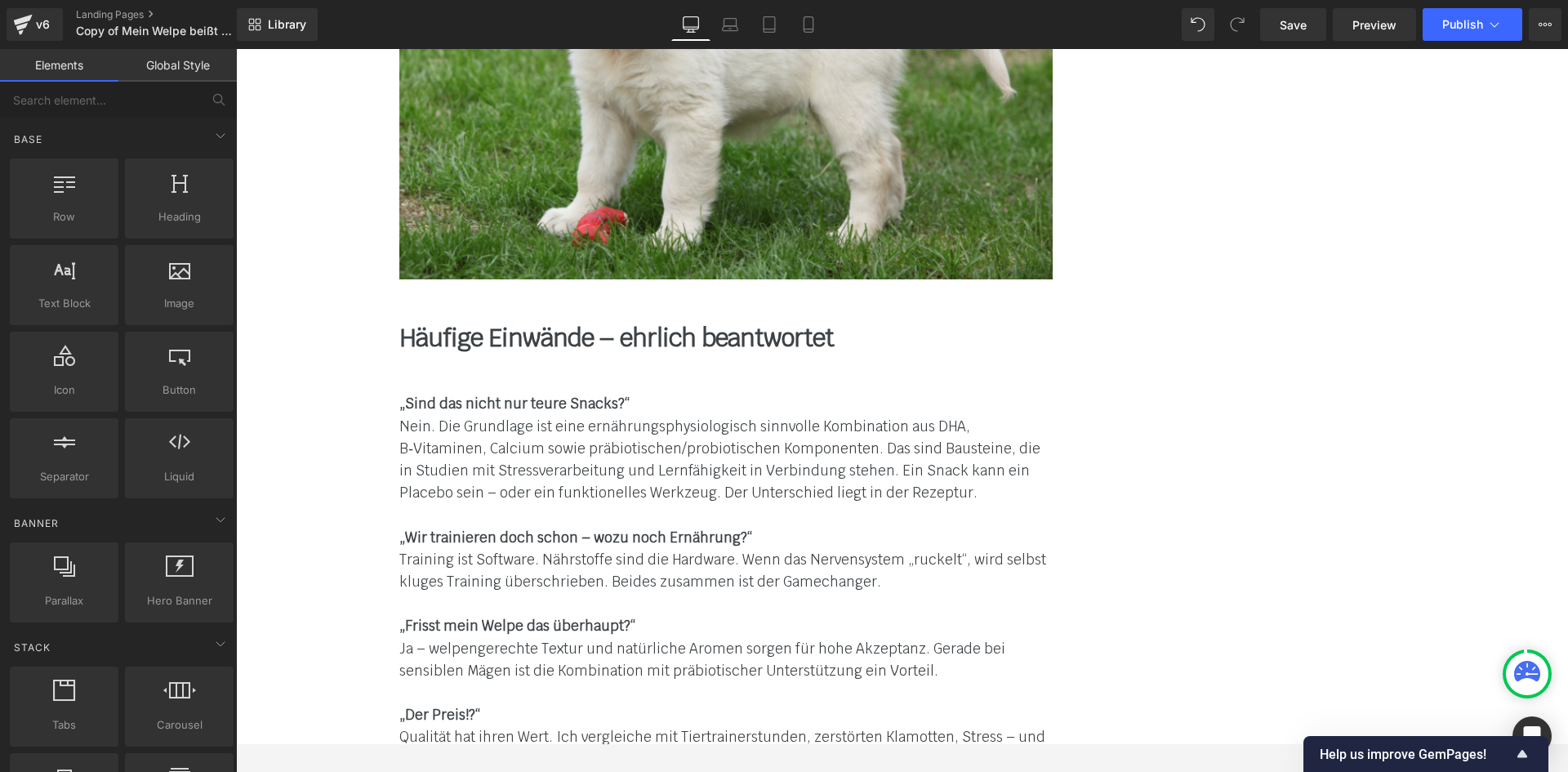
drag, startPoint x: 1444, startPoint y: 447, endPoint x: 912, endPoint y: 379, distance: 536.3
click at [1444, 447] on div "Image Row Separator Image Zum Angebot → Button Separator Row Welpen-Erziehung: …" at bounding box center [902, 757] width 1332 height 15708
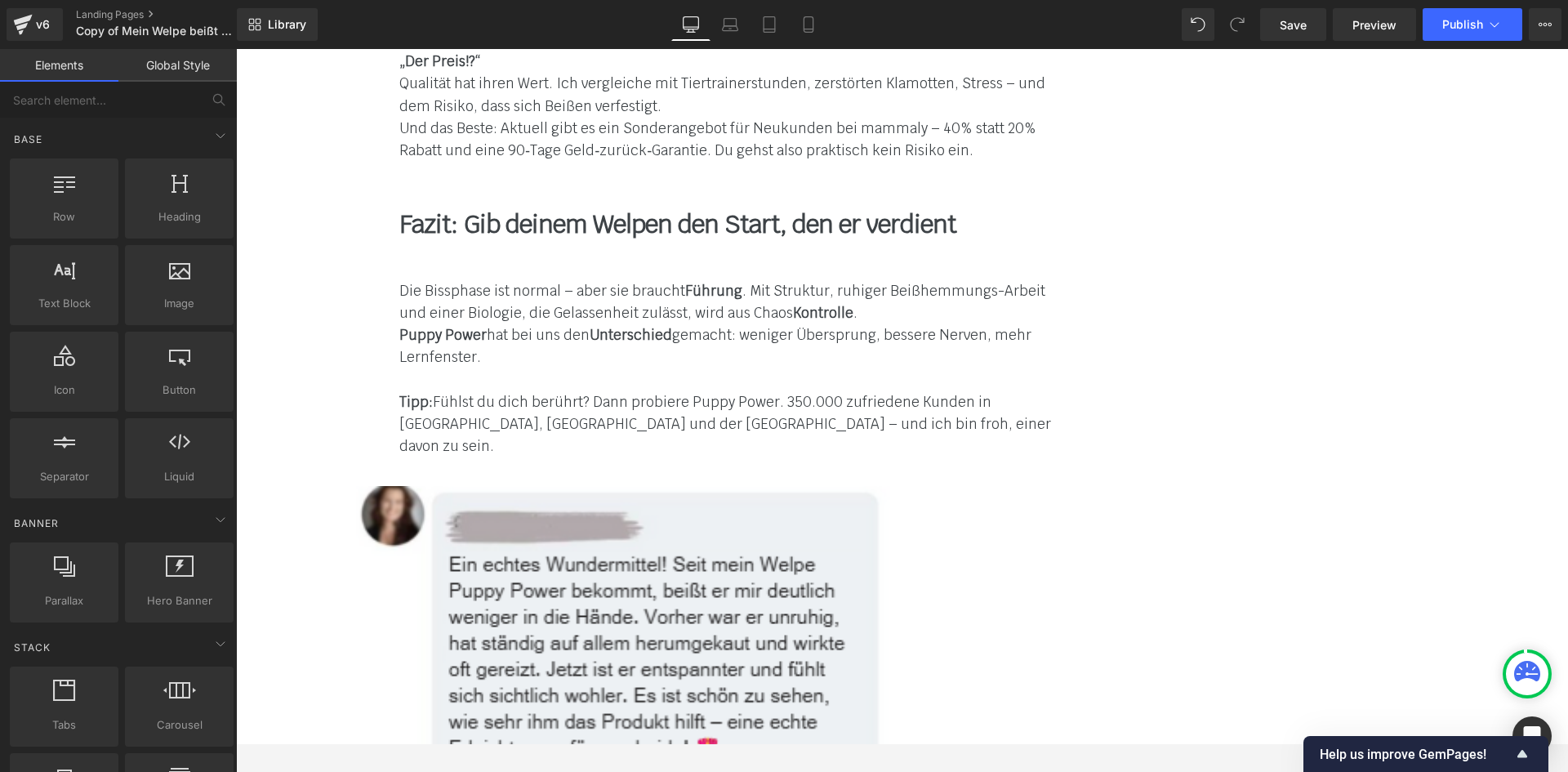
scroll to position [7227, 0]
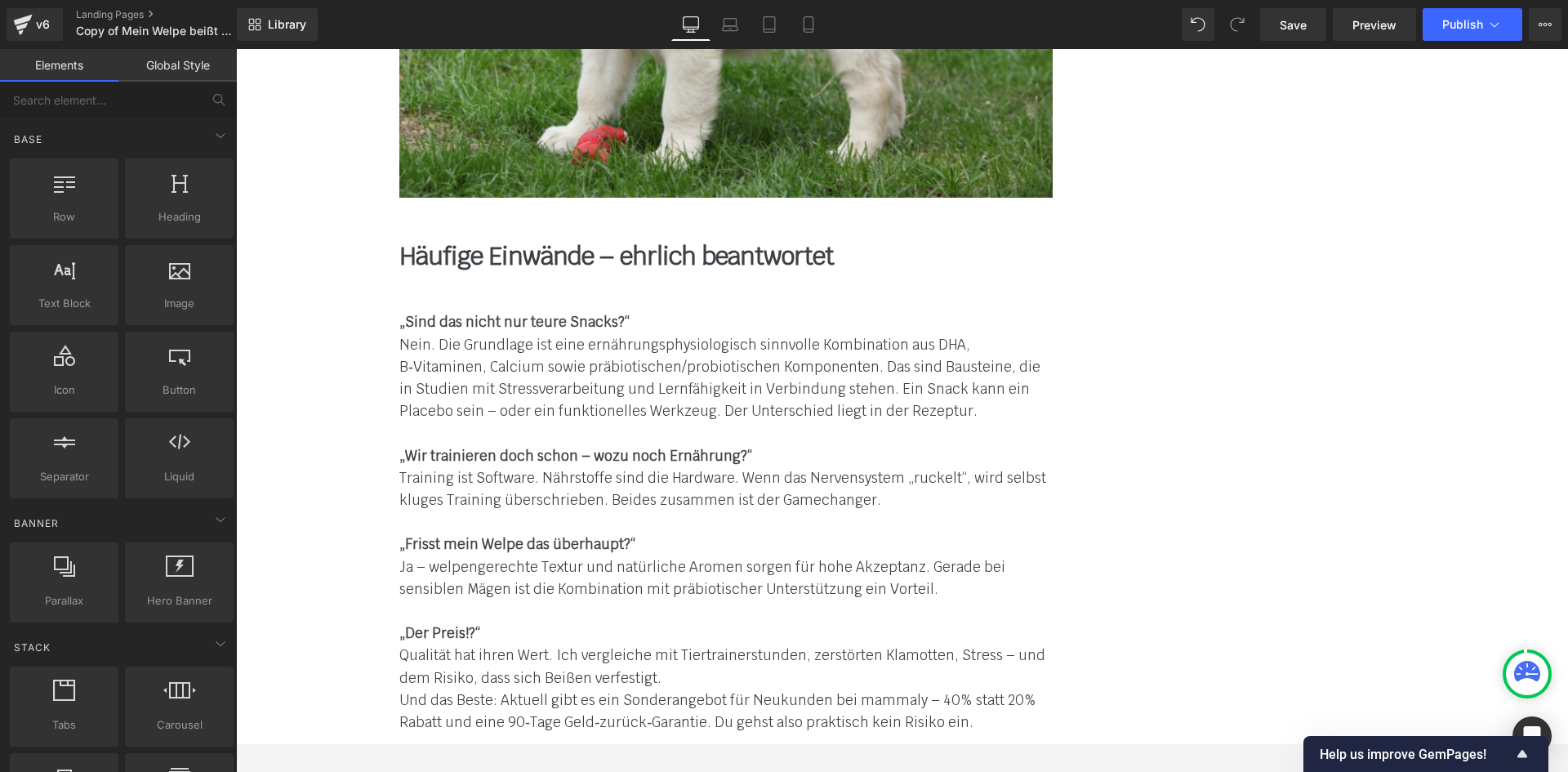
drag, startPoint x: 578, startPoint y: 350, endPoint x: 1158, endPoint y: 370, distance: 580.3
click at [1147, 374] on div "„Sind das nicht nur teure Snacks?“ Nein. Die Grundlage ist eine ernährungsphysi…" at bounding box center [726, 522] width 980 height 422
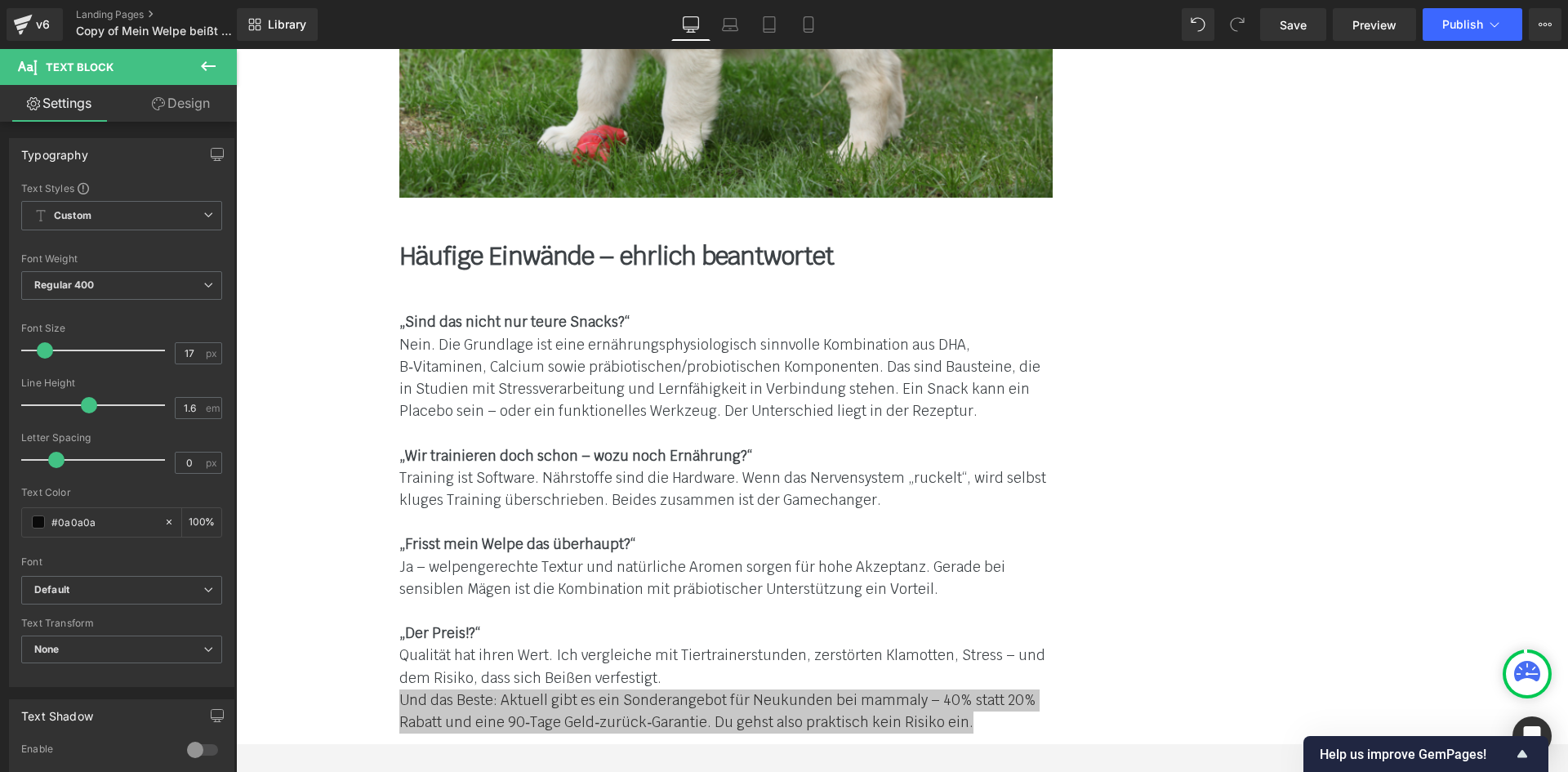
scroll to position [7390, 0]
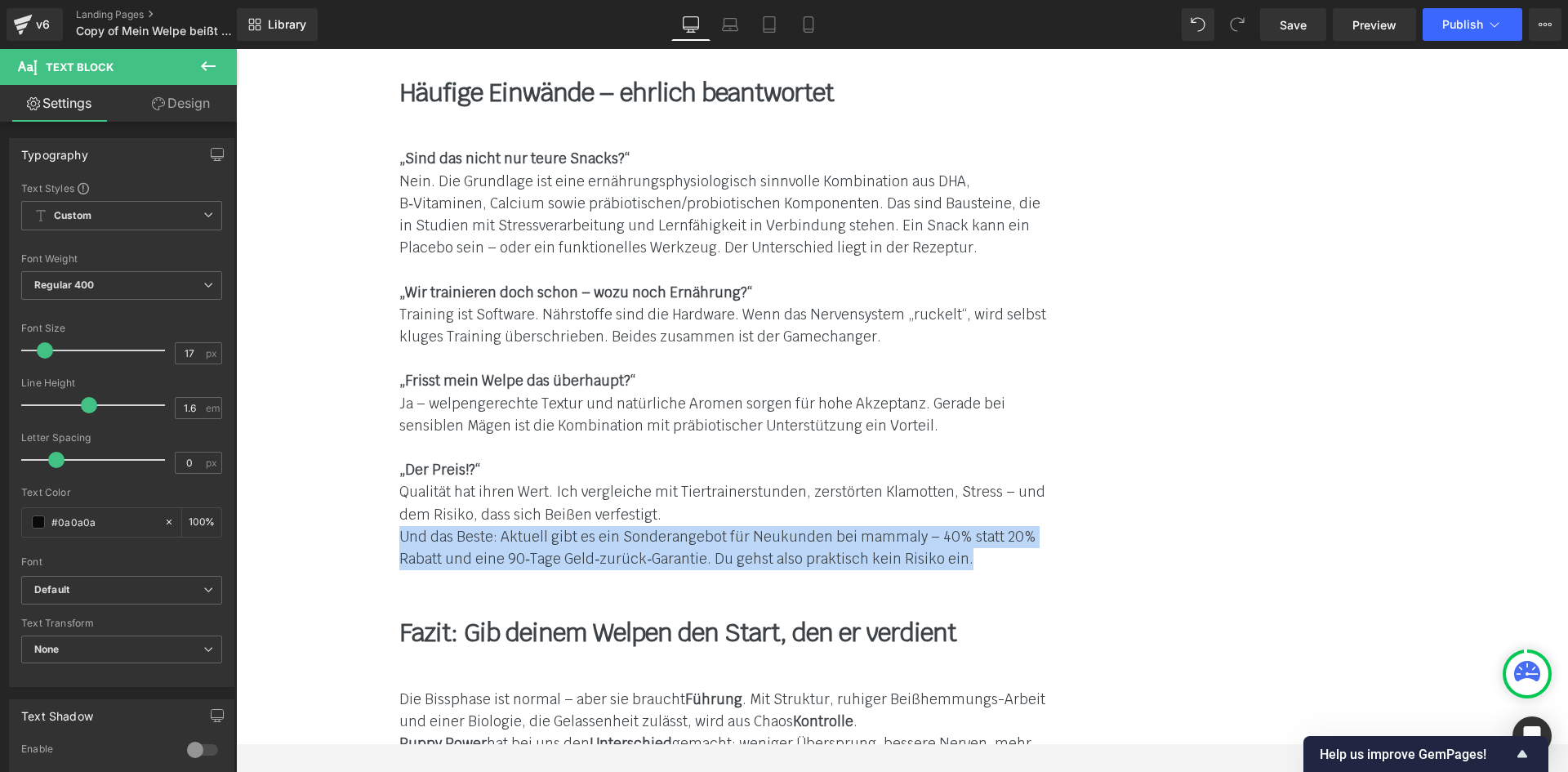
drag, startPoint x: 709, startPoint y: 197, endPoint x: 1115, endPoint y: 239, distance: 408.2
click at [709, 526] on div "Und das Beste: Aktuell gibt es ein Sonderangebot für Neukunden bei mammaly – 40…" at bounding box center [725, 548] width 653 height 44
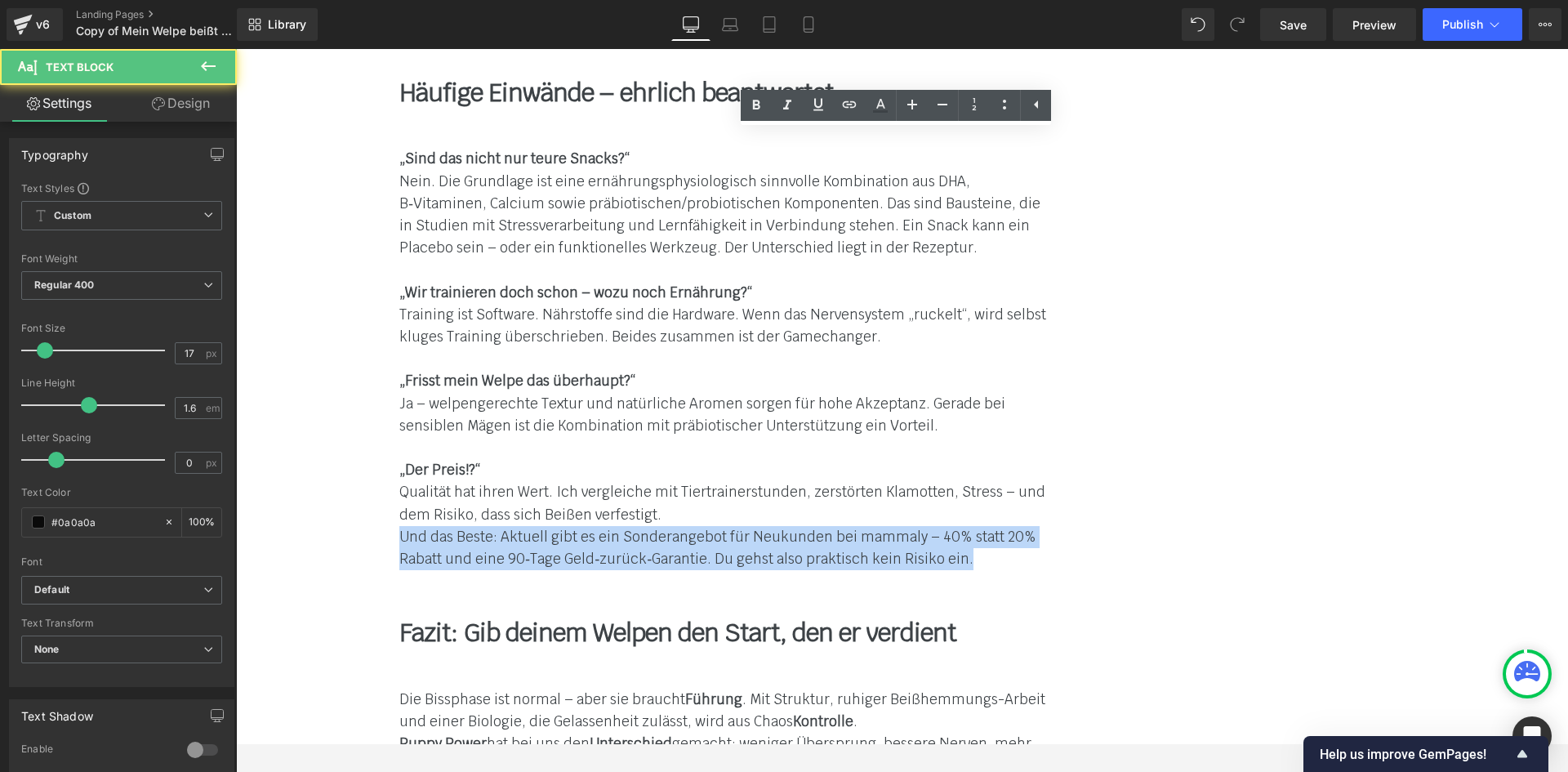
drag, startPoint x: 1151, startPoint y: 208, endPoint x: 582, endPoint y: 185, distance: 569.5
click at [582, 526] on div "Und das Beste: Aktuell gibt es ein Sonderangebot für Neukunden bei mammaly – 40…" at bounding box center [725, 548] width 653 height 44
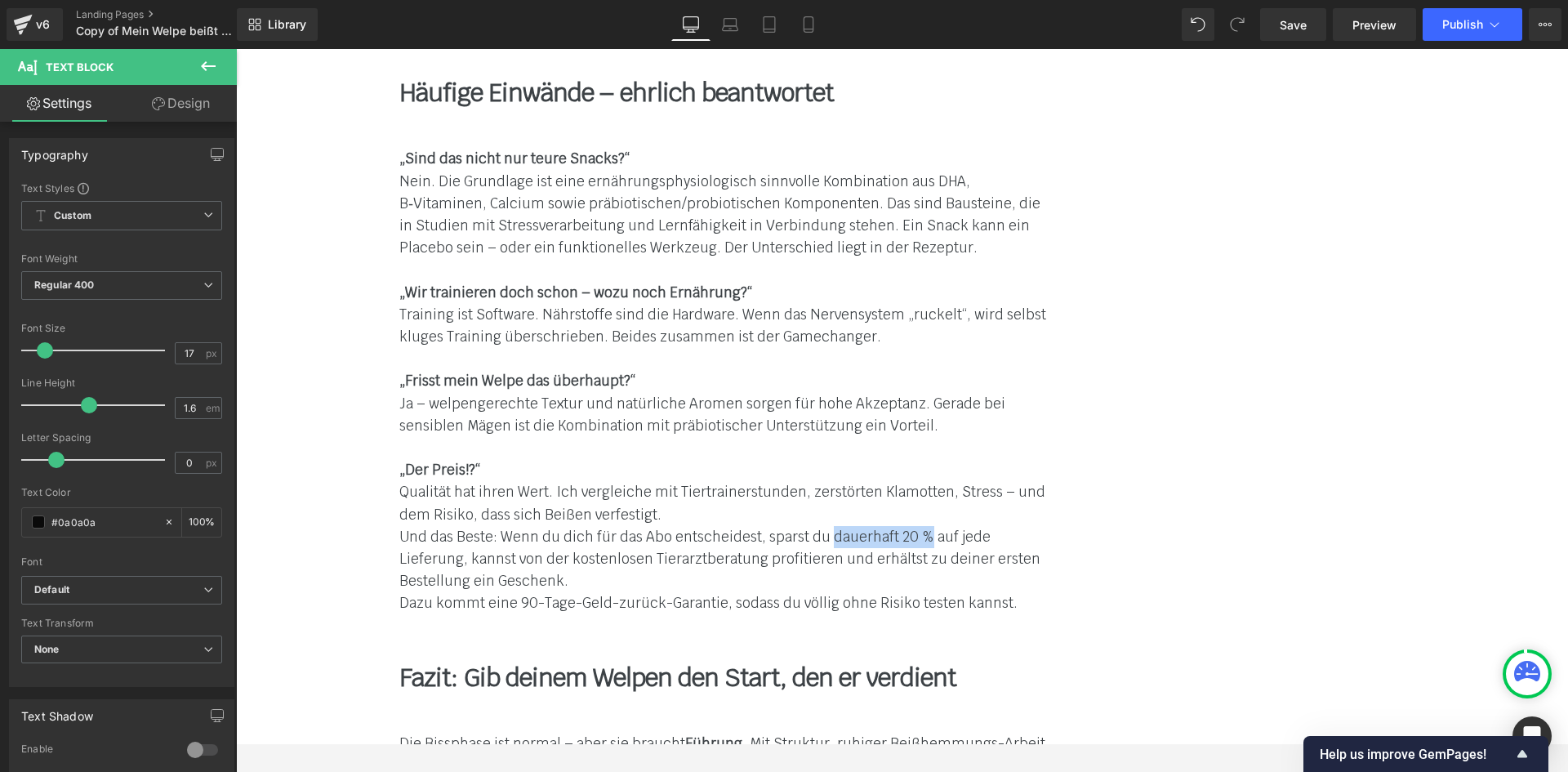
click at [1040, 528] on font "Und das Beste: Wenn du dich für das Abo entscheidest, sparst du dauerhaft 20 % …" at bounding box center [720, 559] width 641 height 62
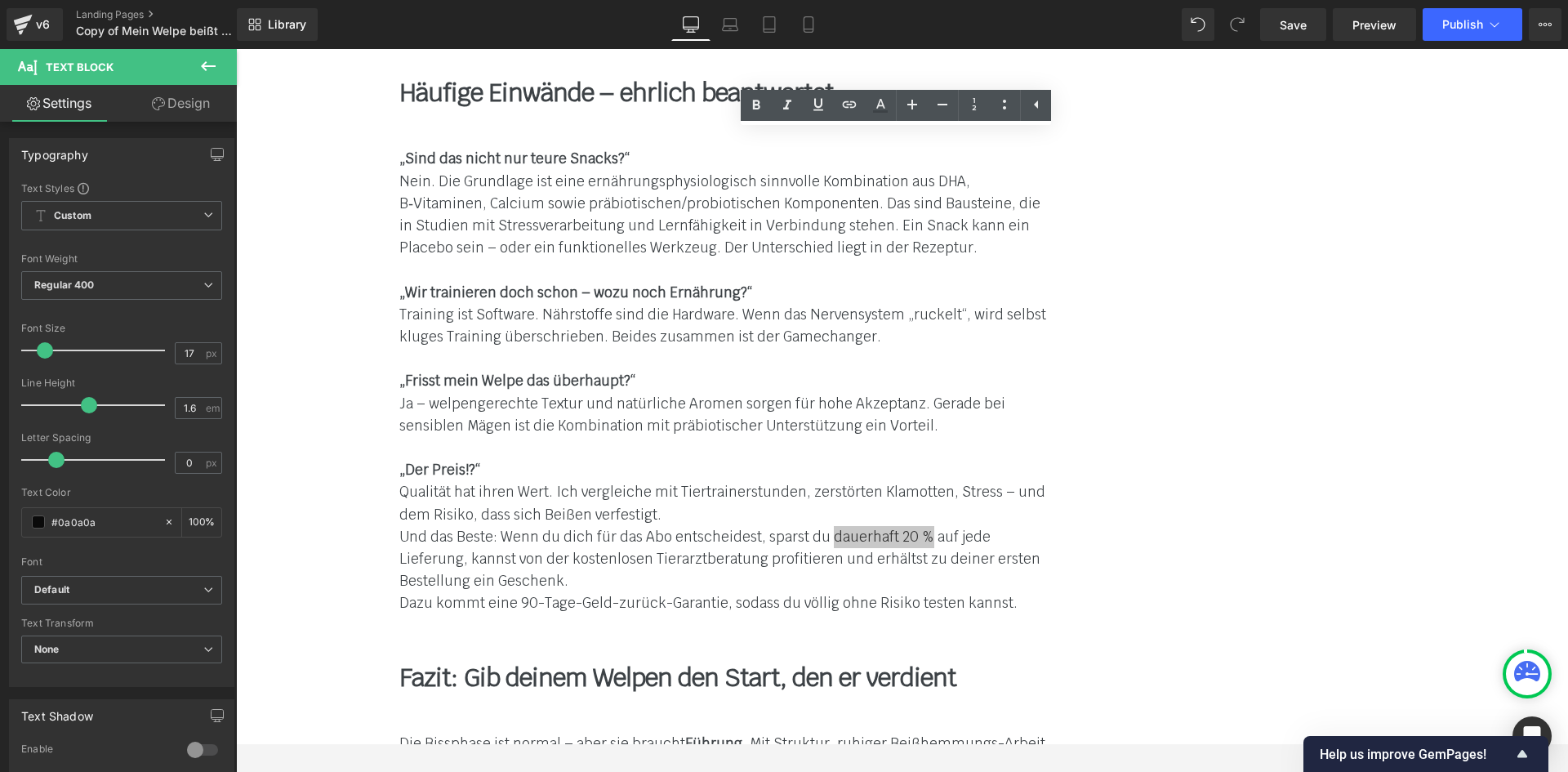
drag, startPoint x: 756, startPoint y: 106, endPoint x: 767, endPoint y: 123, distance: 20.2
click at [756, 106] on icon at bounding box center [757, 105] width 7 height 9
drag, startPoint x: 750, startPoint y: 207, endPoint x: 940, endPoint y: 213, distance: 190.1
click at [940, 528] on font "Und das Beste: Wenn du dich für das Abo entscheidest, sparst du dauerhaft 20 % …" at bounding box center [720, 559] width 641 height 62
click at [758, 107] on icon at bounding box center [757, 105] width 7 height 9
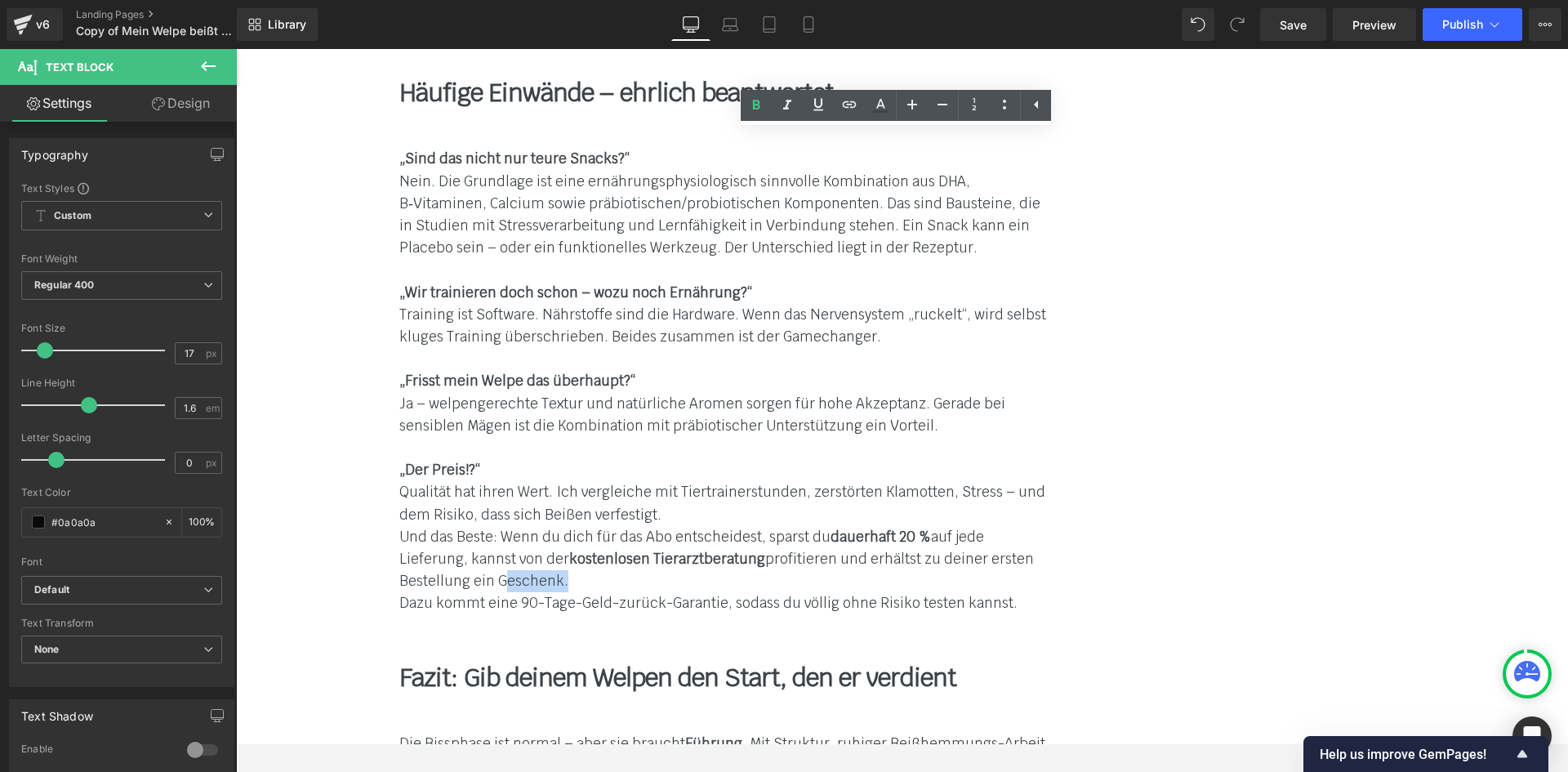
drag, startPoint x: 679, startPoint y: 231, endPoint x: 741, endPoint y: 235, distance: 62.1
click at [741, 528] on font "Und das Beste: Wenn du dich für das Abo entscheidest, sparst du dauerhaft 20 % …" at bounding box center [716, 559] width 634 height 62
click at [759, 106] on icon at bounding box center [757, 105] width 7 height 9
drag, startPoint x: 699, startPoint y: 253, endPoint x: 1009, endPoint y: 153, distance: 325.7
click at [899, 593] on font "Dazu kommt eine 90-Tage-Geld-zurück-Garantie, sodass du völlig ohne Risiko test…" at bounding box center [708, 602] width 619 height 18
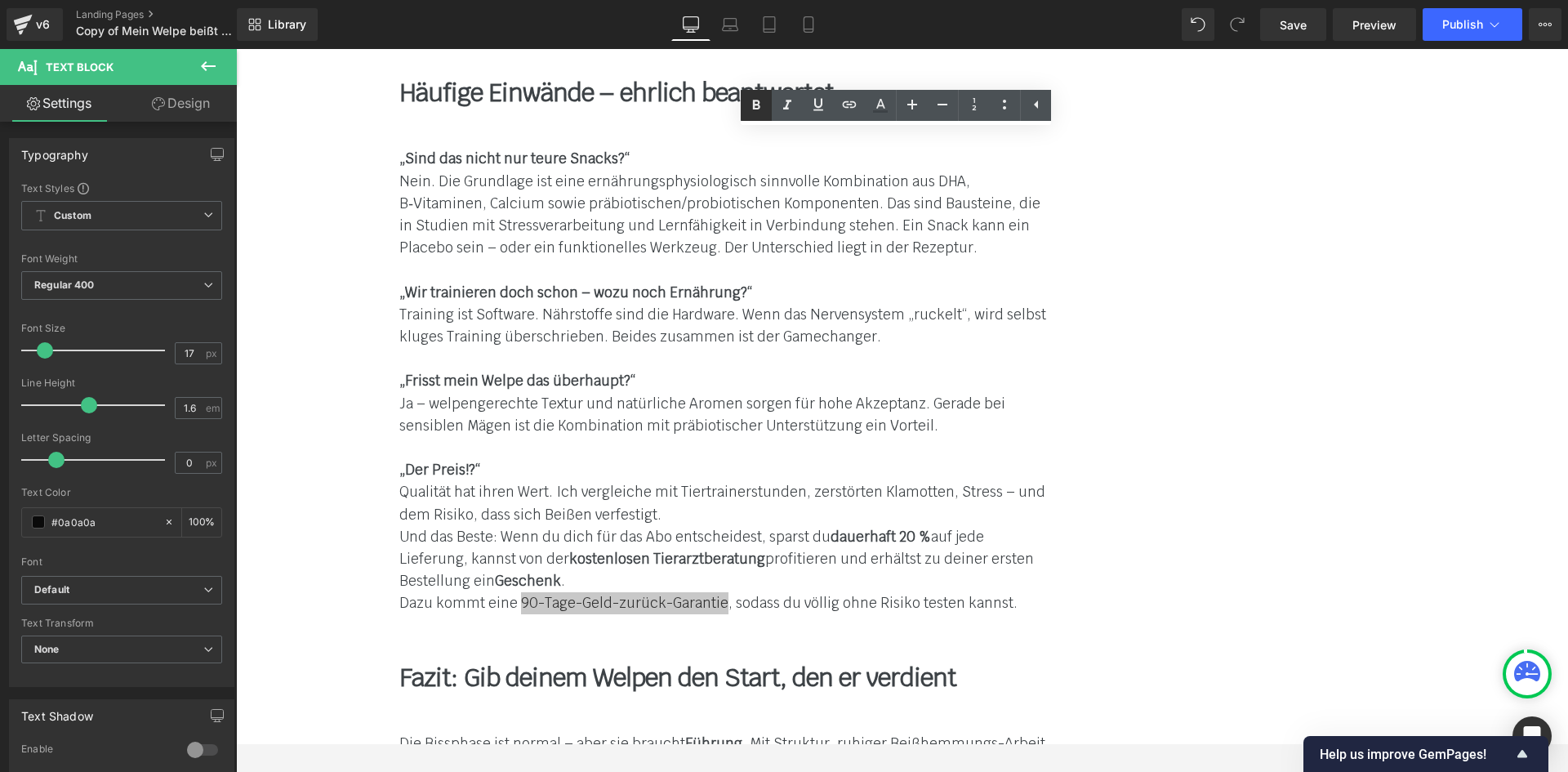
click at [758, 100] on icon at bounding box center [756, 105] width 20 height 20
click at [1399, 468] on div "Image Row Separator Image Zum Angebot → Button Separator Row Welpen-Erziehung: …" at bounding box center [902, 536] width 1332 height 15757
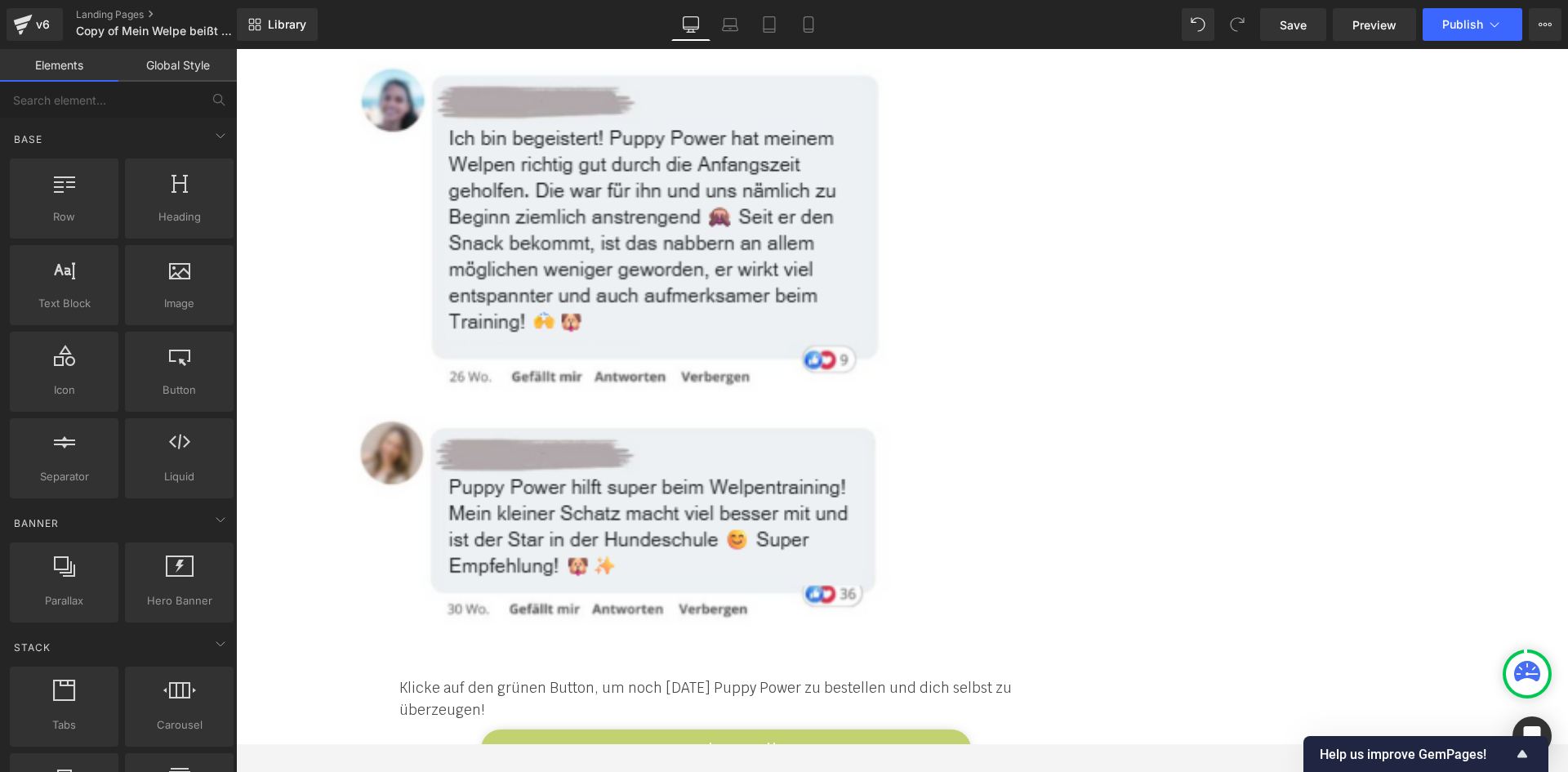
scroll to position [8534, 0]
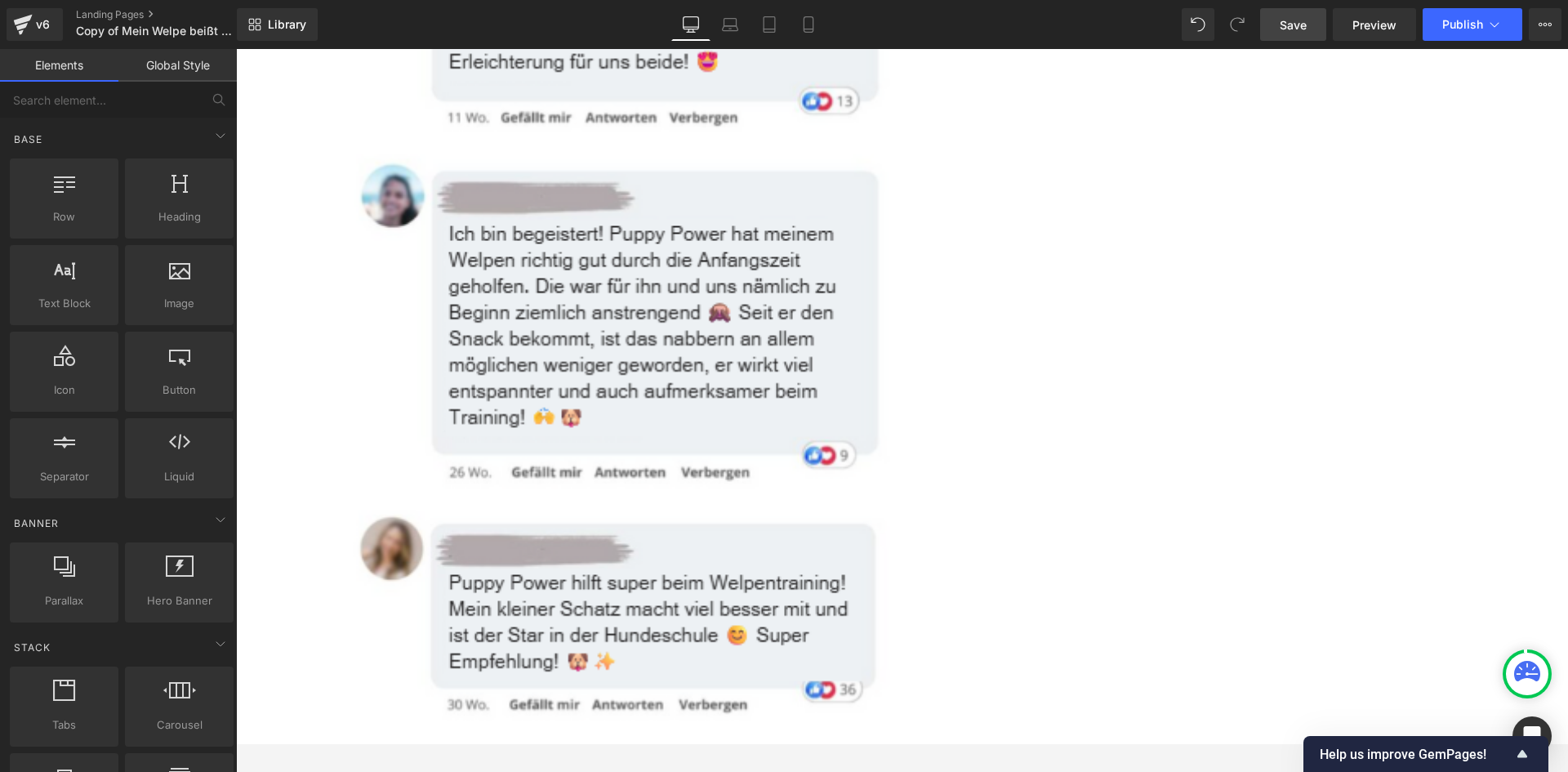
click at [1290, 27] on span "Save" at bounding box center [1292, 24] width 27 height 17
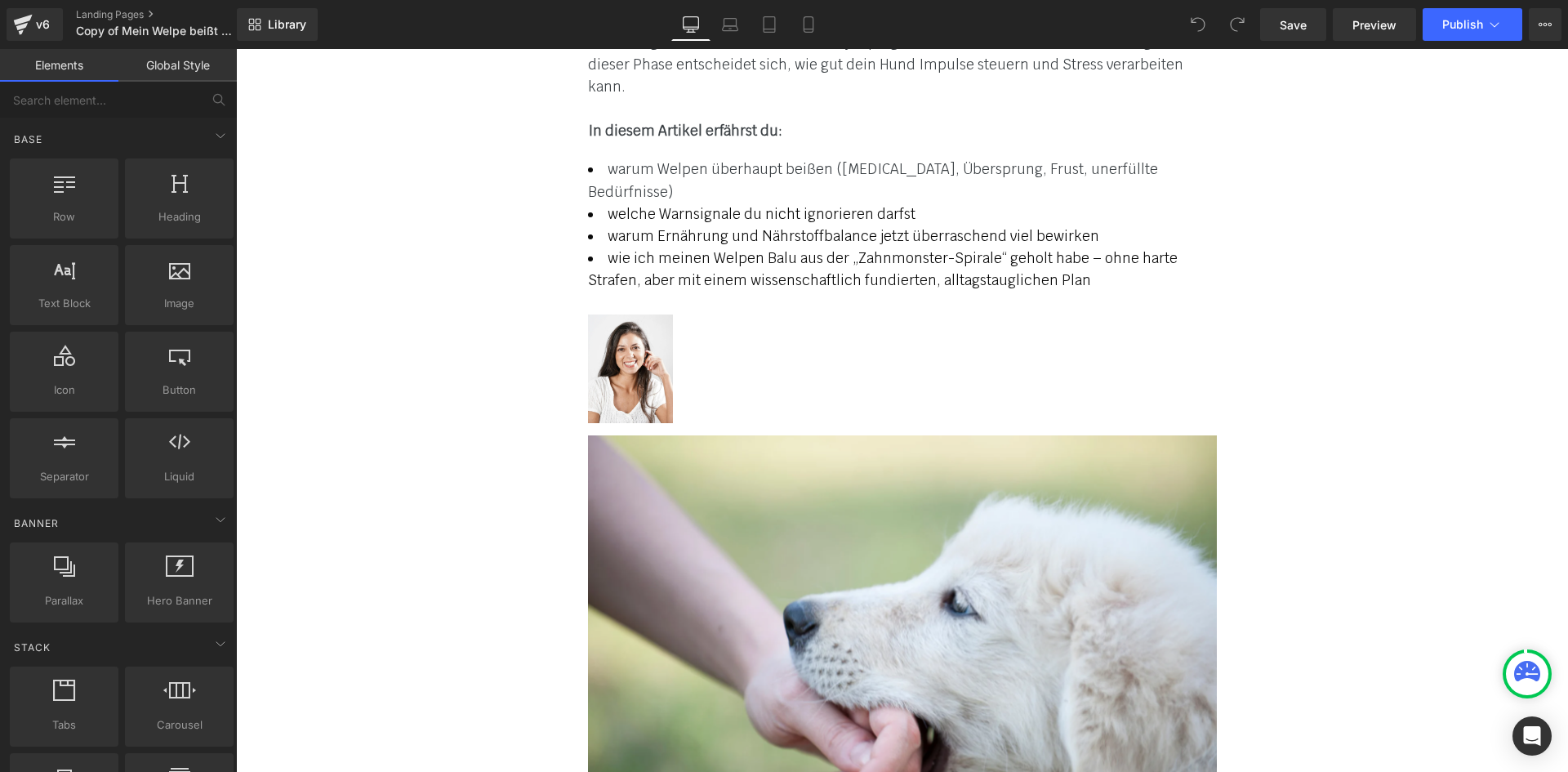
scroll to position [735, 0]
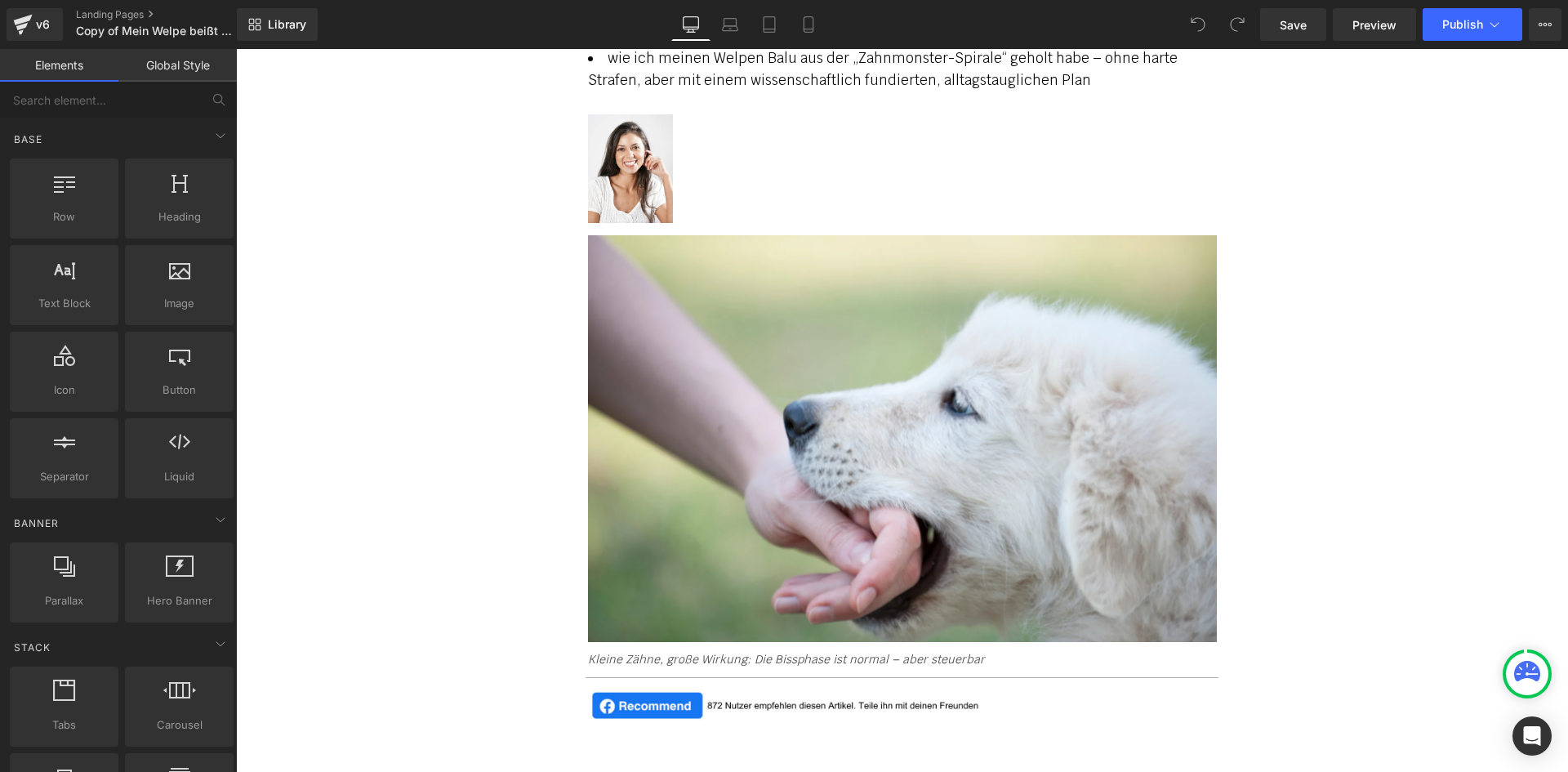
drag, startPoint x: 1502, startPoint y: 192, endPoint x: 1486, endPoint y: 187, distance: 16.8
click at [1298, 29] on span "Save" at bounding box center [1292, 24] width 27 height 17
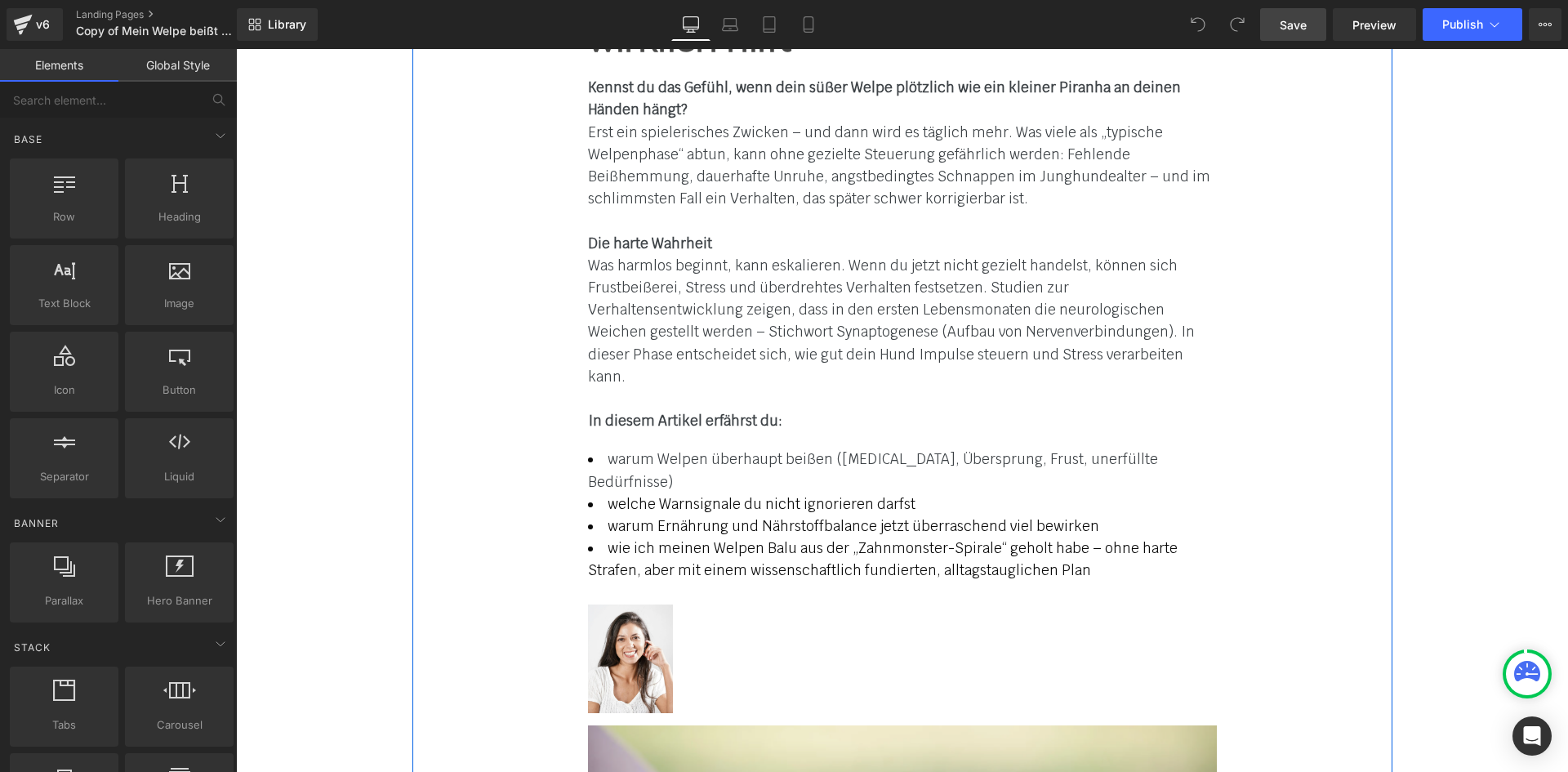
scroll to position [0, 0]
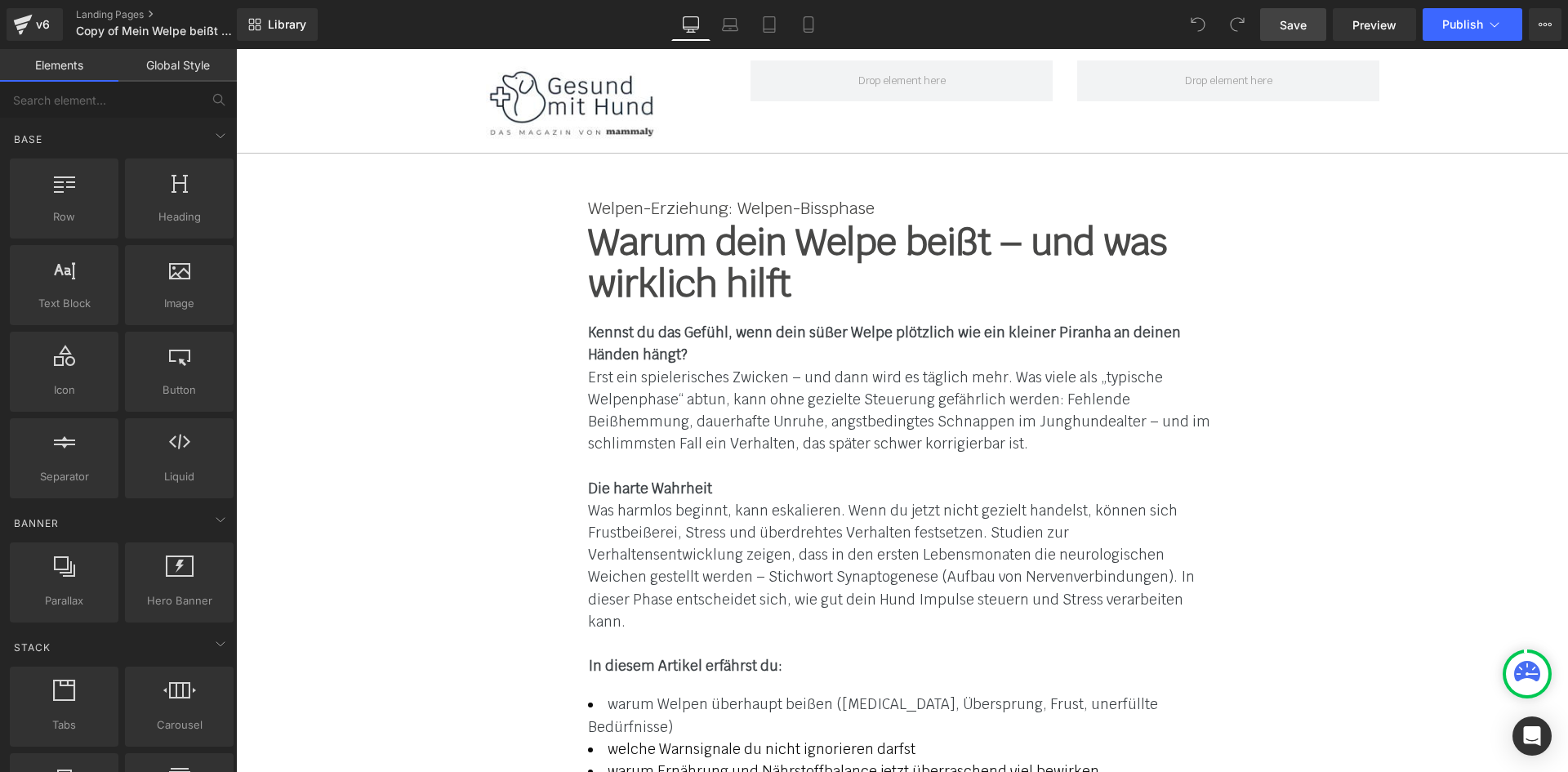
click at [1295, 33] on link "Save" at bounding box center [1292, 24] width 66 height 33
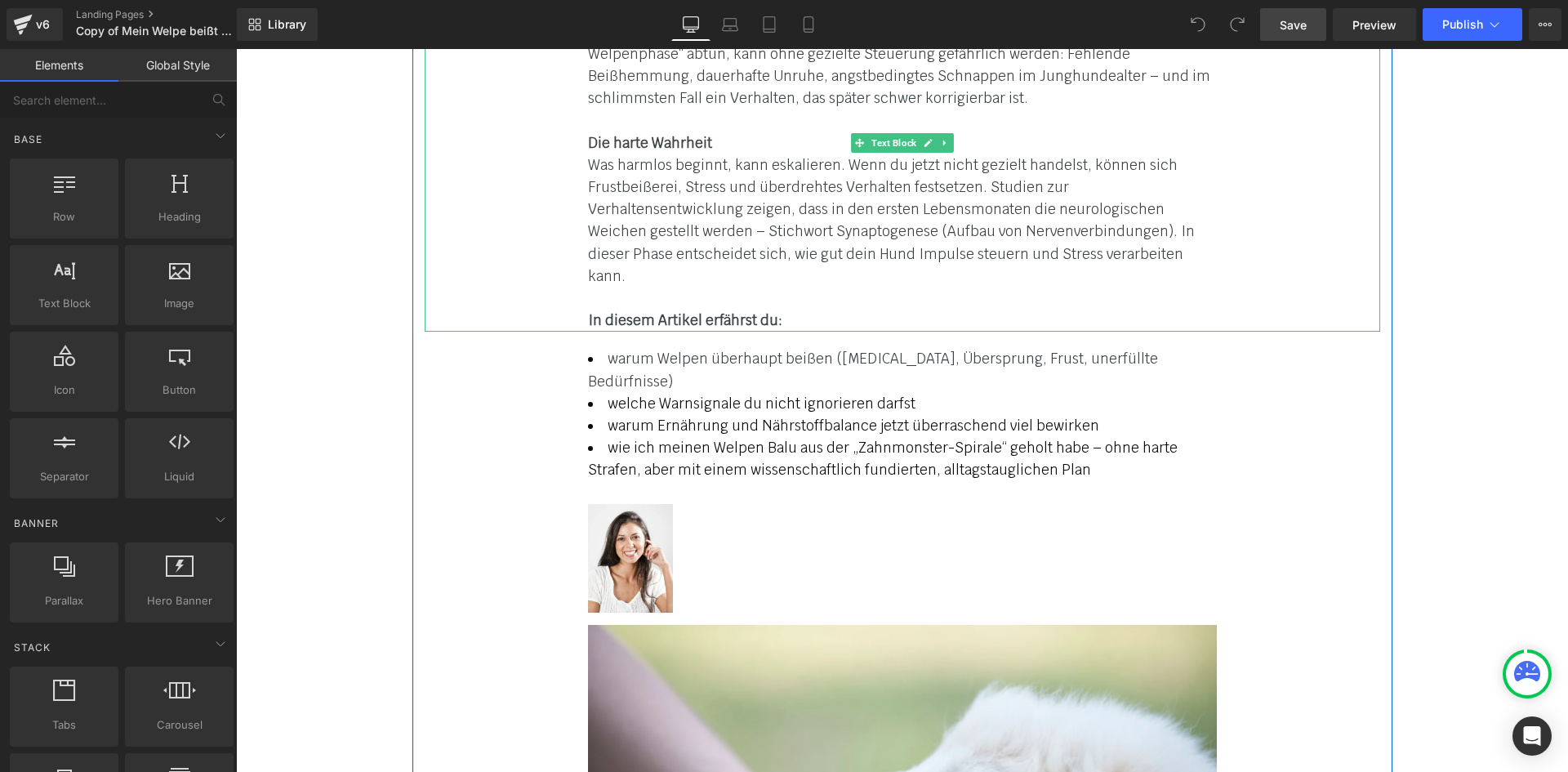
scroll to position [408, 0]
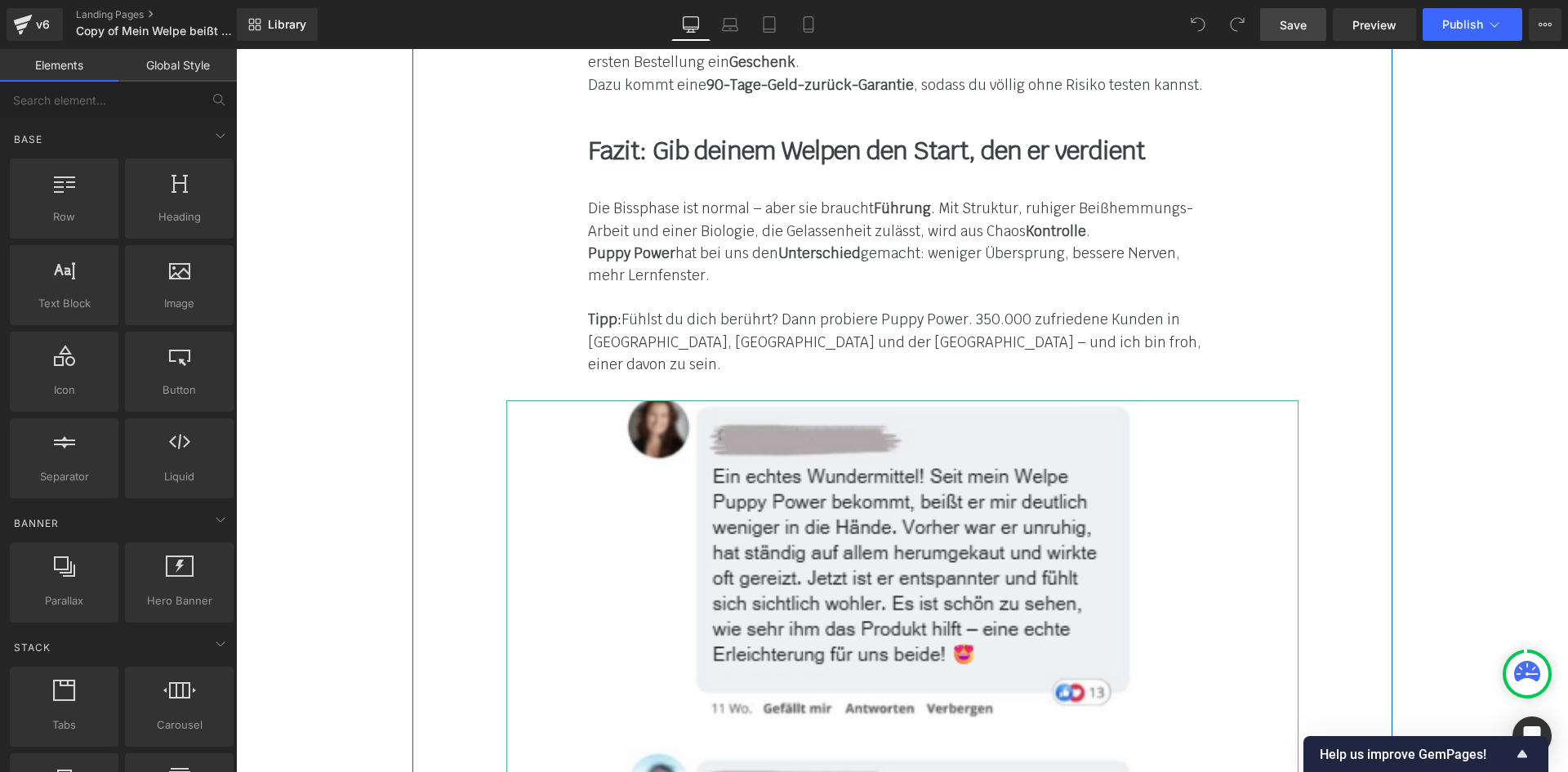
scroll to position [7513, 0]
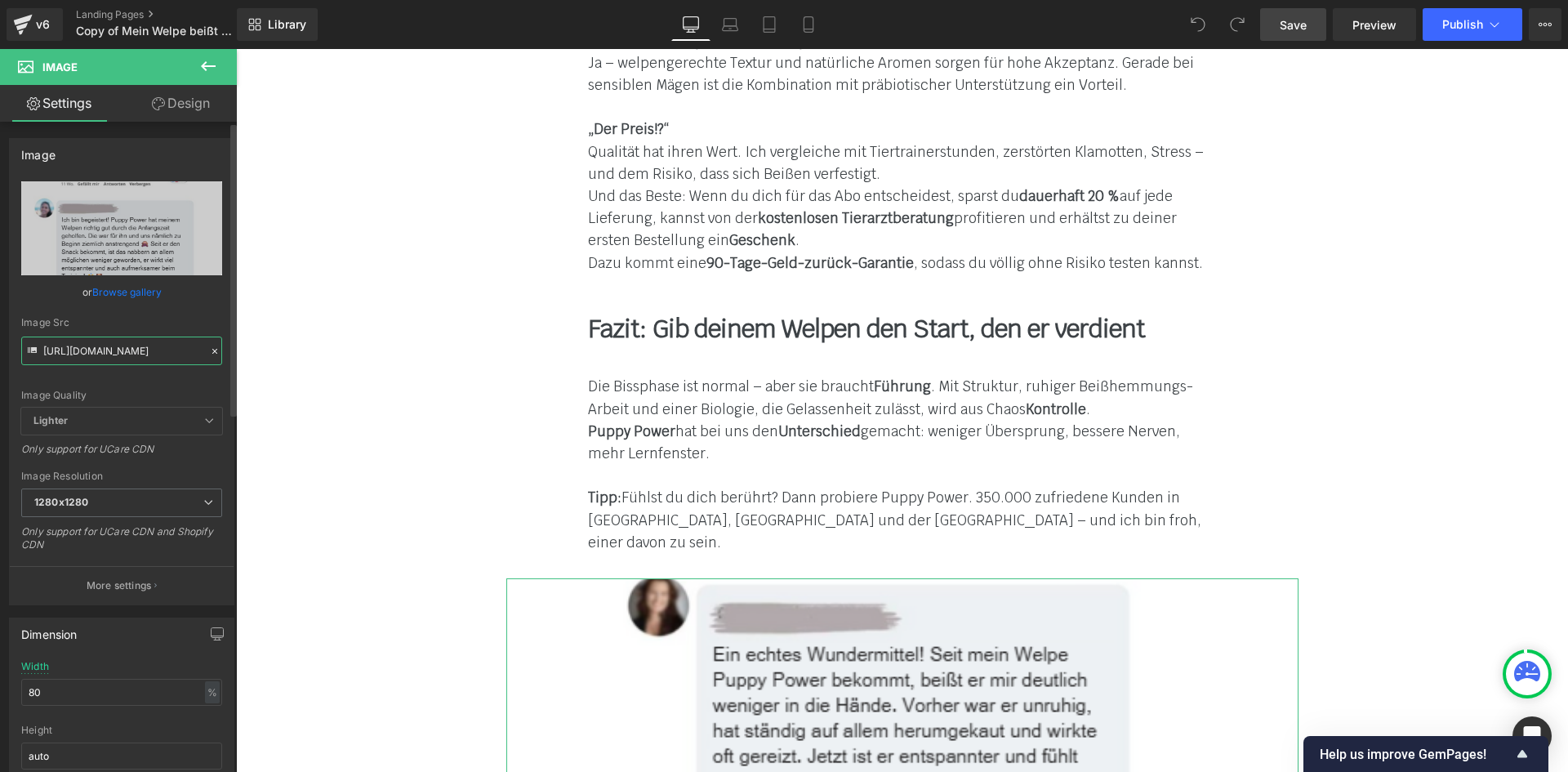
click at [90, 352] on input "https://cdn.shopify.com/s/files/1/0412/4576/9888/files/vector-gallery-fb_commen…" at bounding box center [121, 350] width 201 height 29
click at [90, 353] on input "https://cdn.shopify.com/s/files/1/0412/4576/9888/files/vector-gallery-fb_commen…" at bounding box center [121, 350] width 201 height 29
paste input "LP_-_Mammaly_Rework.png?v=1760360945"
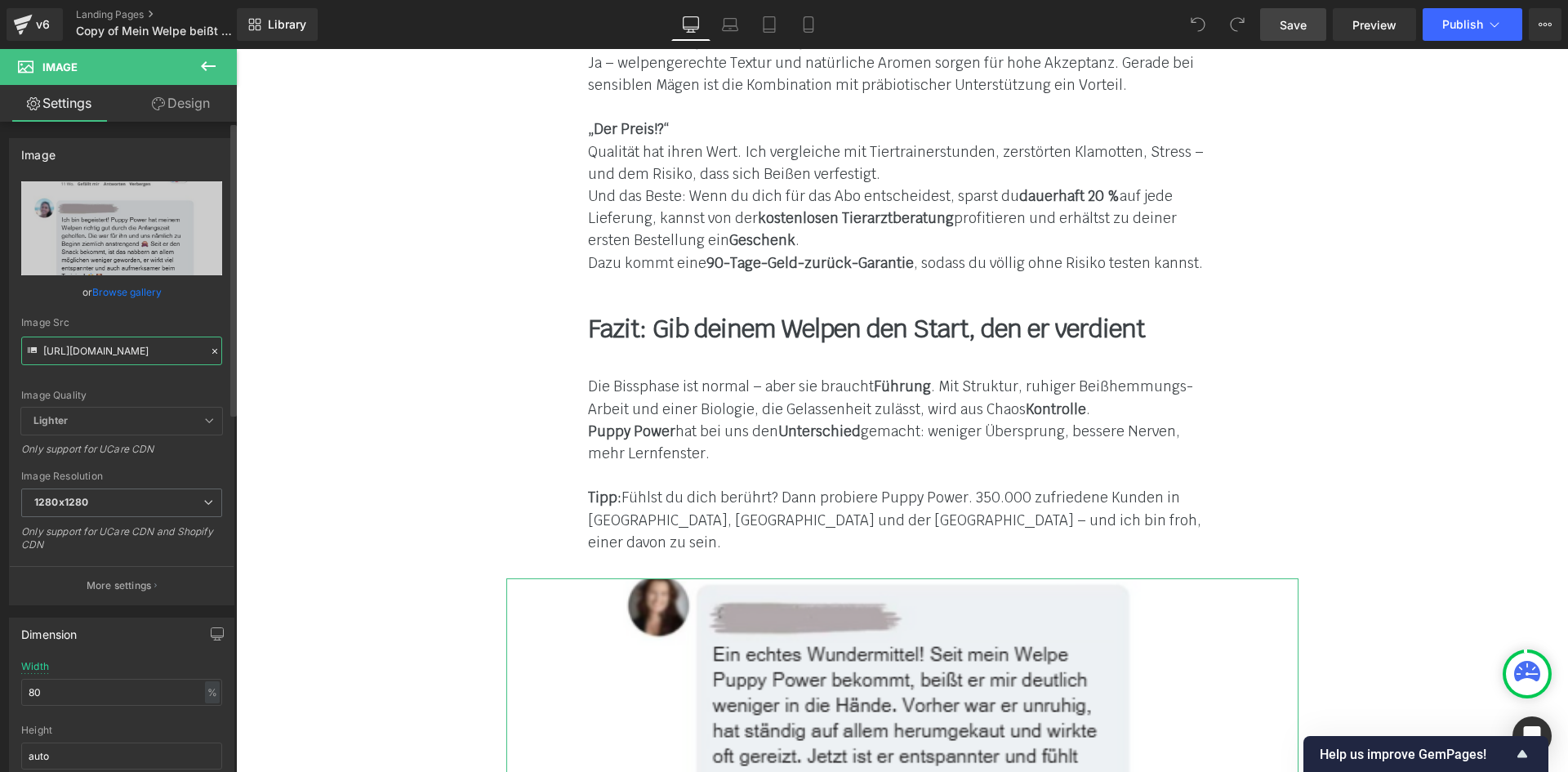
type input "https://cdn.shopify.com/s/files/1/0412/4576/9888/files/vector-gallery-LP_-_Mamm…"
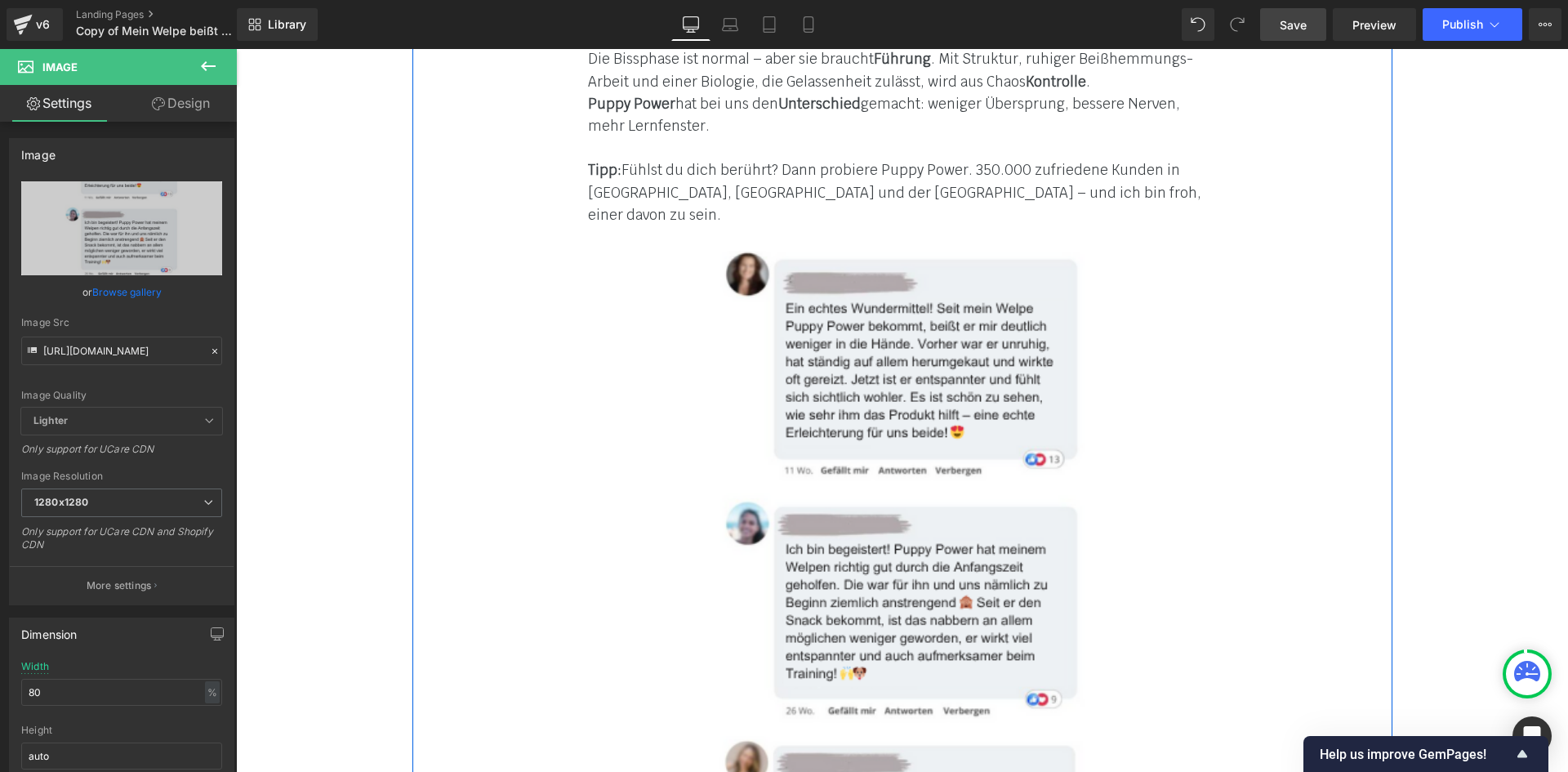
scroll to position [8085, 0]
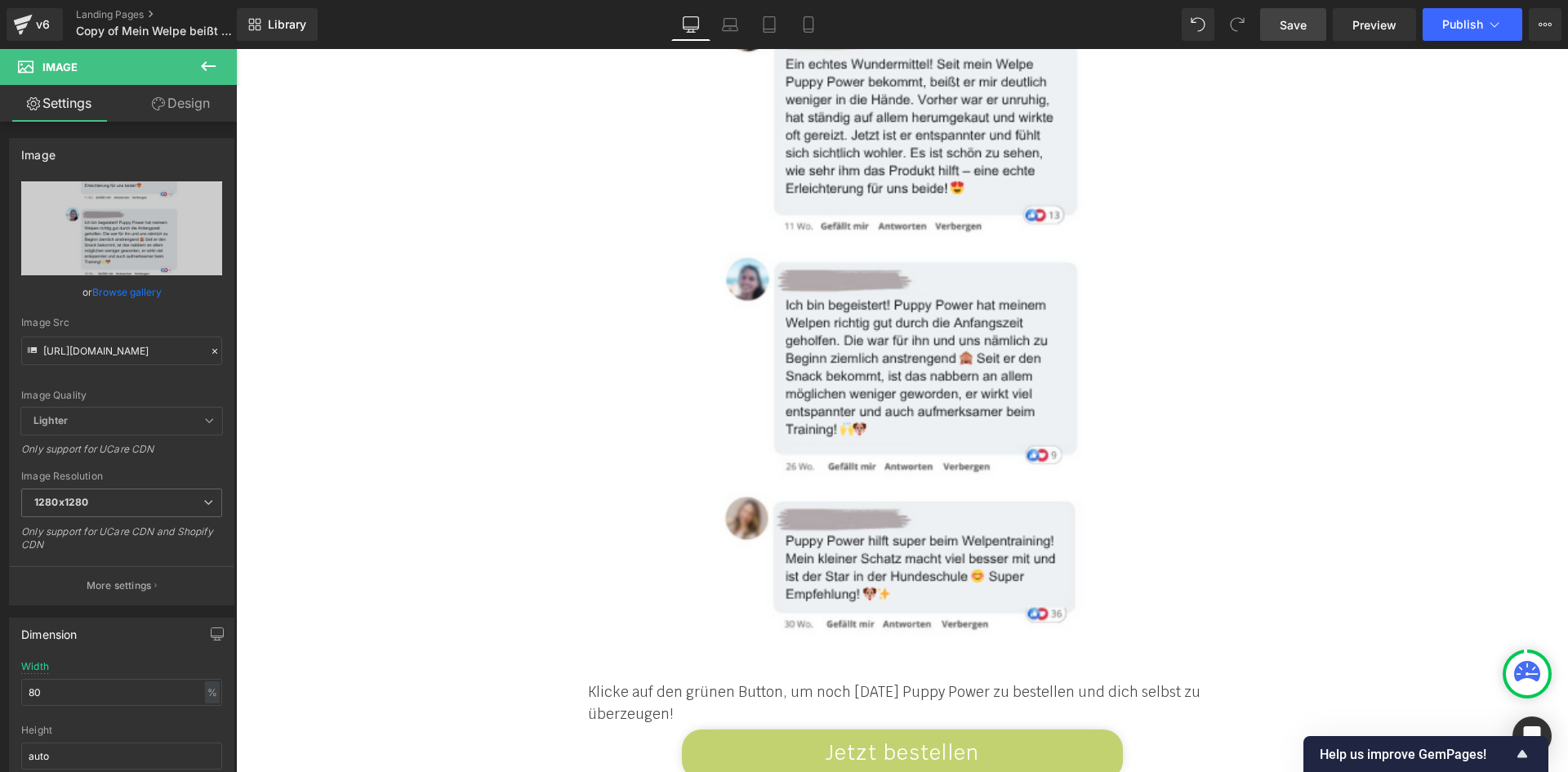
click at [1315, 25] on link "Save" at bounding box center [1292, 24] width 66 height 33
click at [91, 340] on input "https://cdn.shopify.com/s/files/1/0412/4576/9888/files/vector-gallery-LP_-_Mamm…" at bounding box center [121, 350] width 201 height 29
paste input ".jpg?v=1760361433"
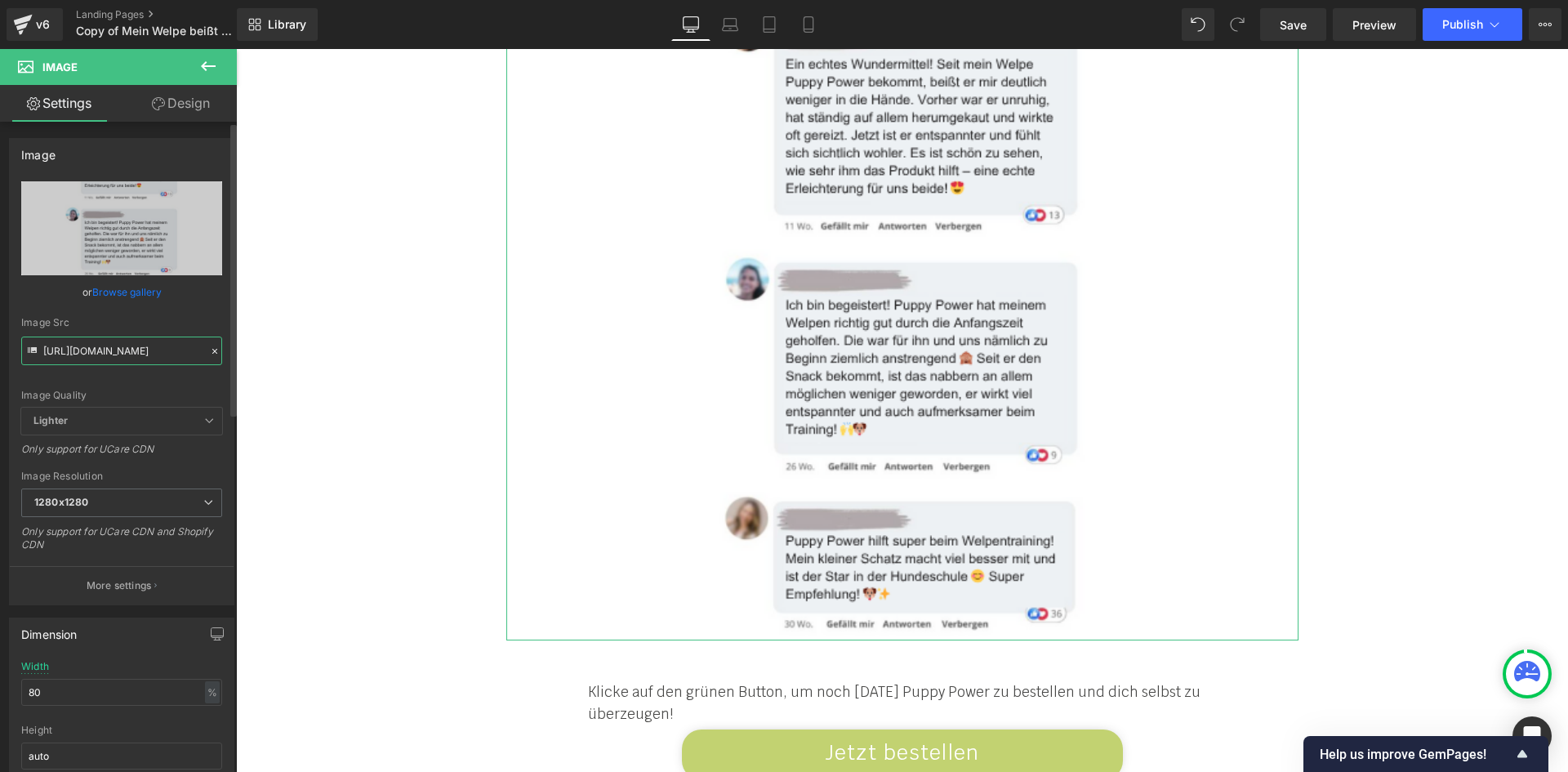
scroll to position [0, 376]
type input "https://cdn.shopify.com/s/files/1/0412/4576/9888/files/vector-gallery-LP_-_Mamm…"
drag, startPoint x: 1276, startPoint y: 28, endPoint x: 631, endPoint y: 479, distance: 787.0
click at [1276, 28] on link "Save" at bounding box center [1292, 24] width 66 height 33
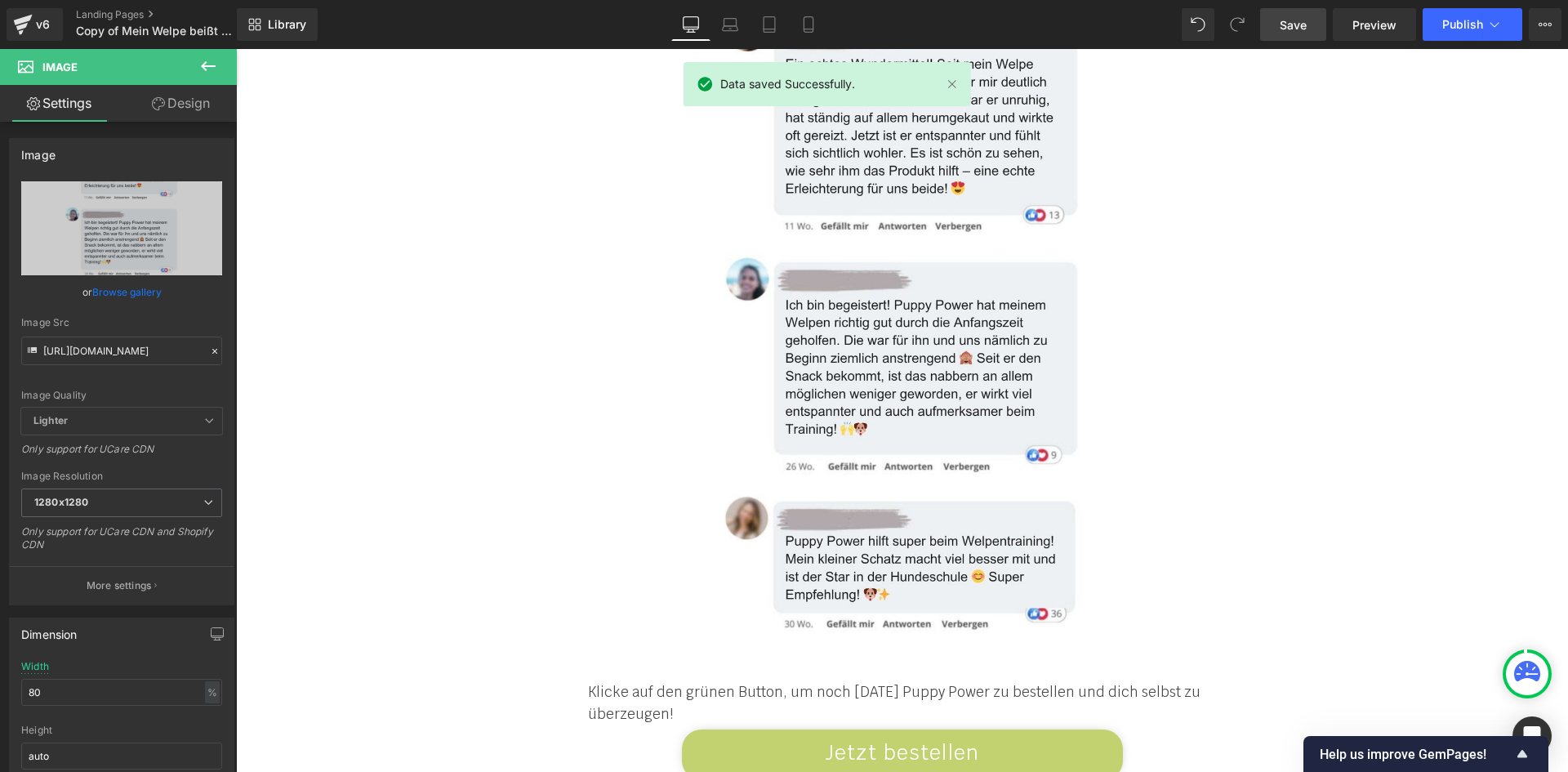
click at [1291, 25] on span "Save" at bounding box center [1292, 24] width 27 height 17
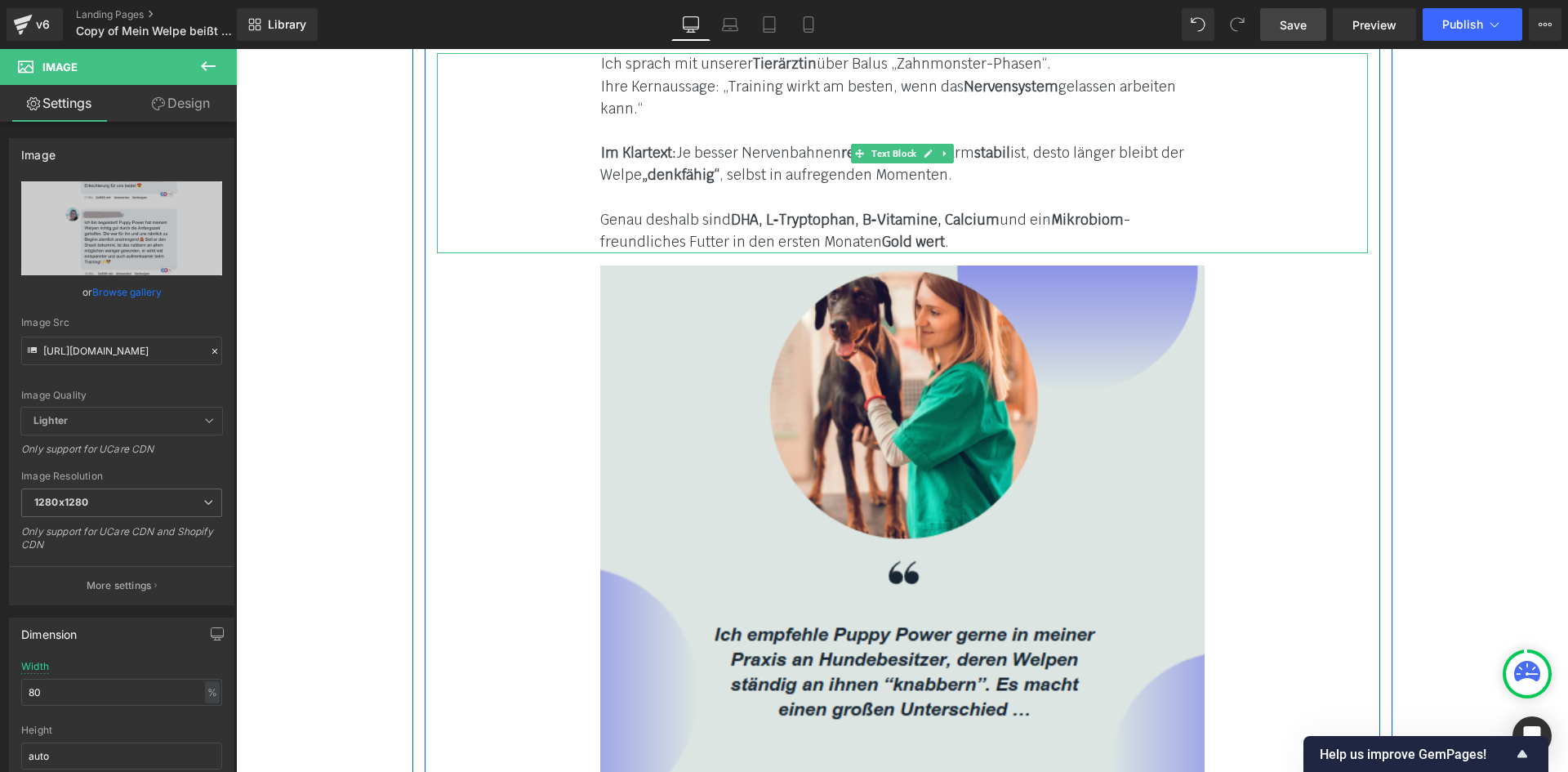
scroll to position [4492, 0]
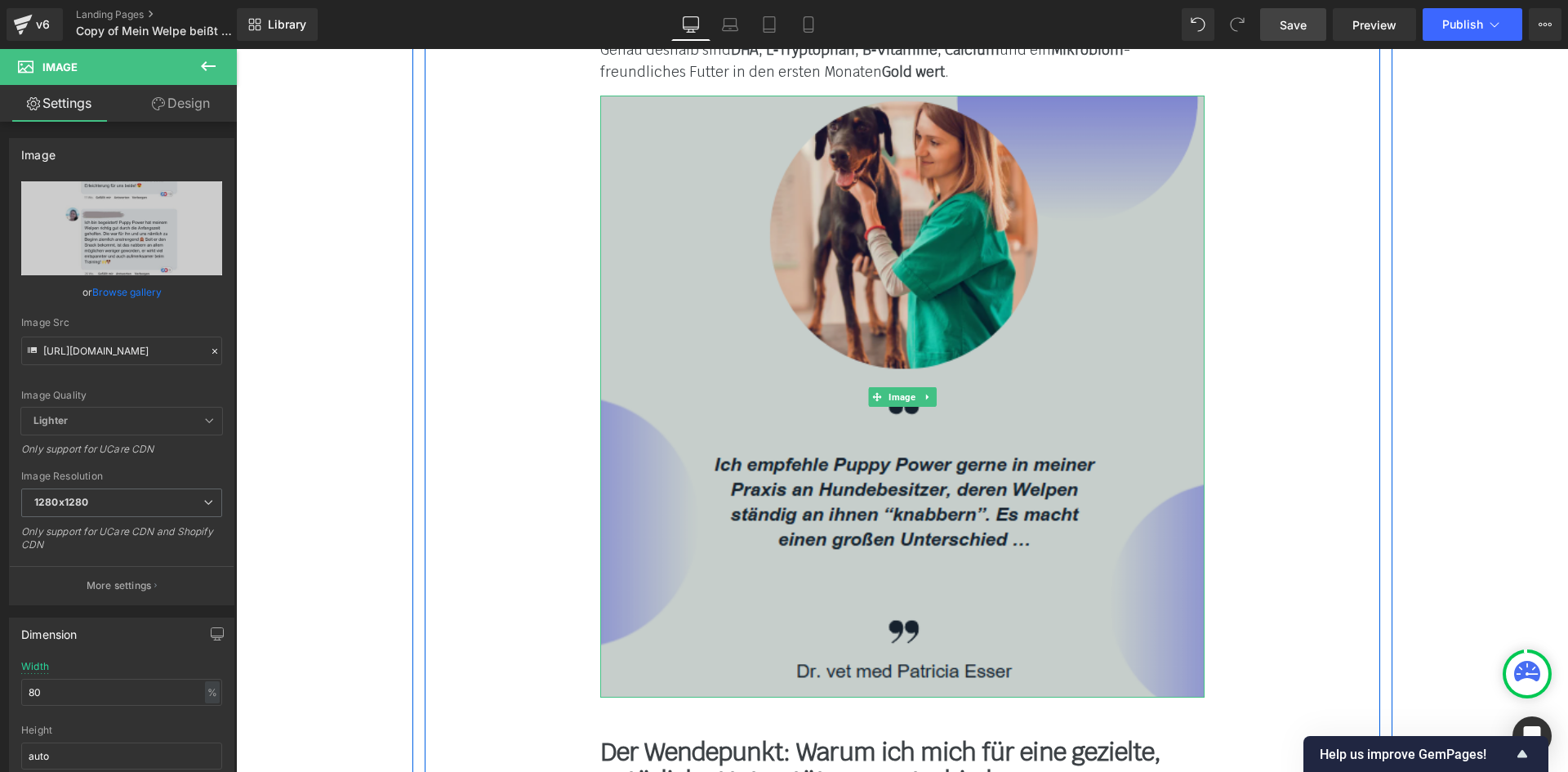
click at [724, 392] on img at bounding box center [902, 396] width 605 height 602
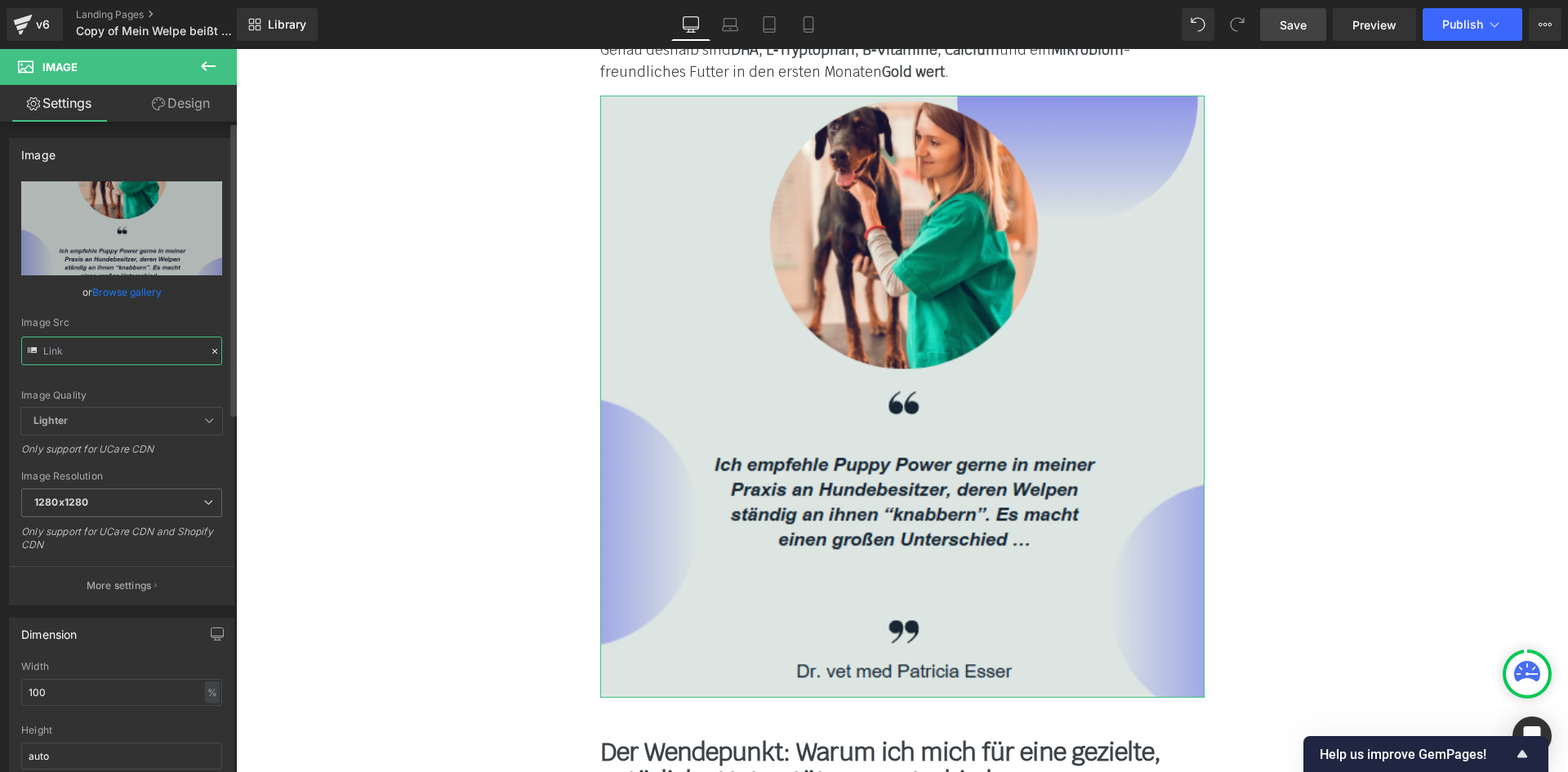
click at [127, 349] on input "text" at bounding box center [121, 350] width 201 height 29
paste input "LP_-_Mammaly_Rework_1.jpg?v=176036166"
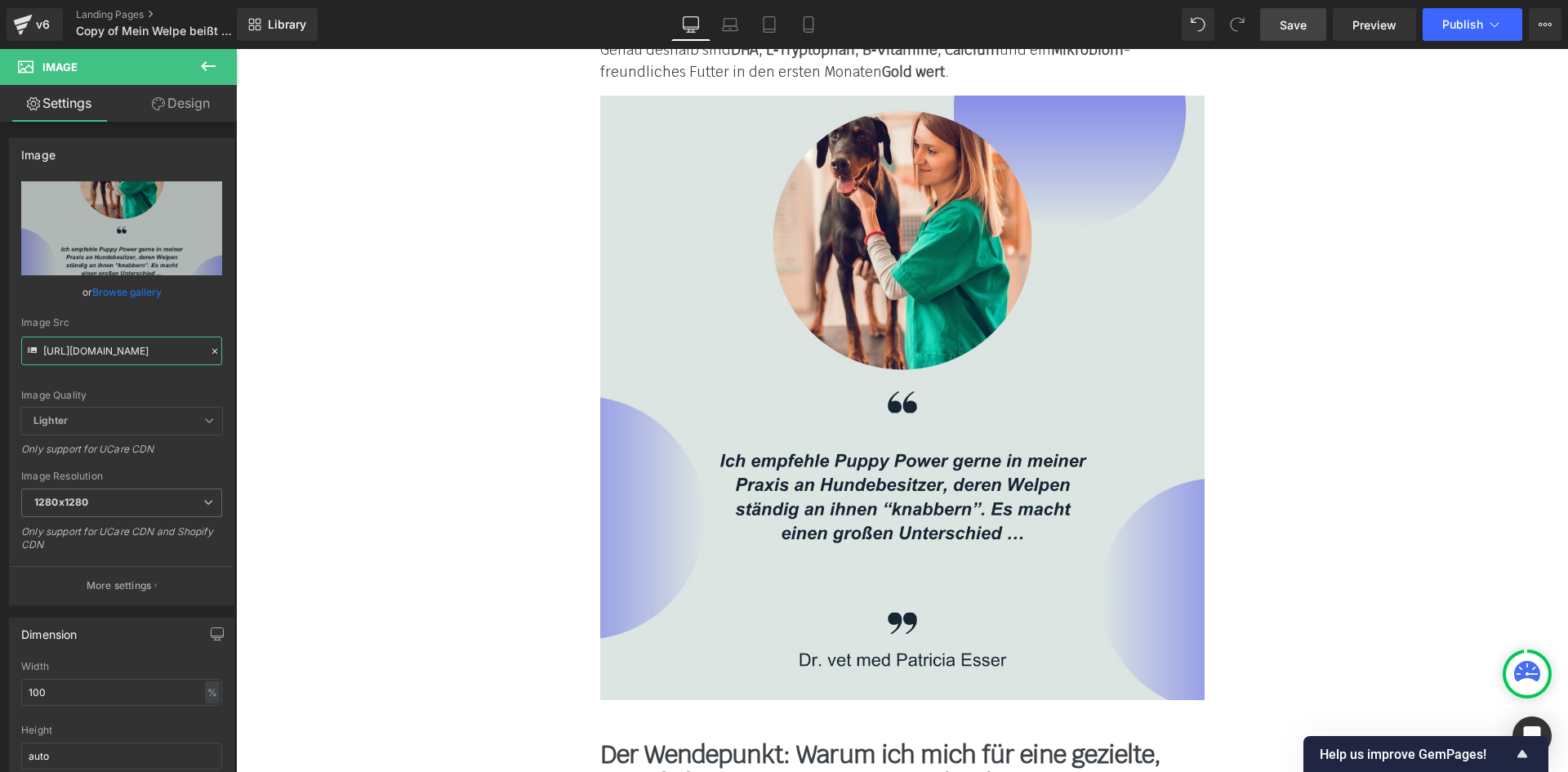
type input "https://cdn.shopify.com/s/files/1/0412/4576/9888/files/vector-gallery-LP_-_Mamm…"
click at [1280, 28] on span "Save" at bounding box center [1292, 24] width 27 height 17
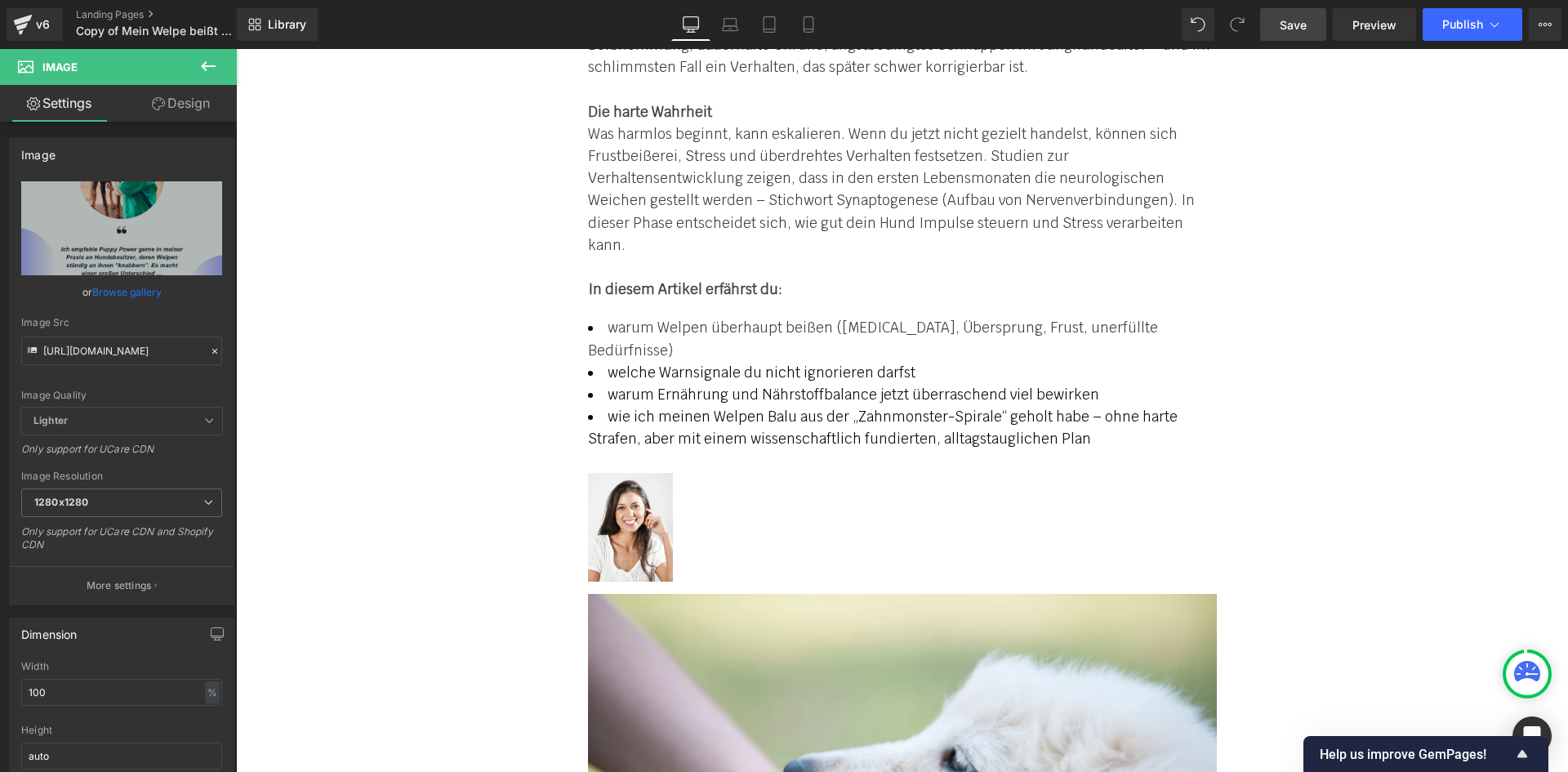
scroll to position [490, 0]
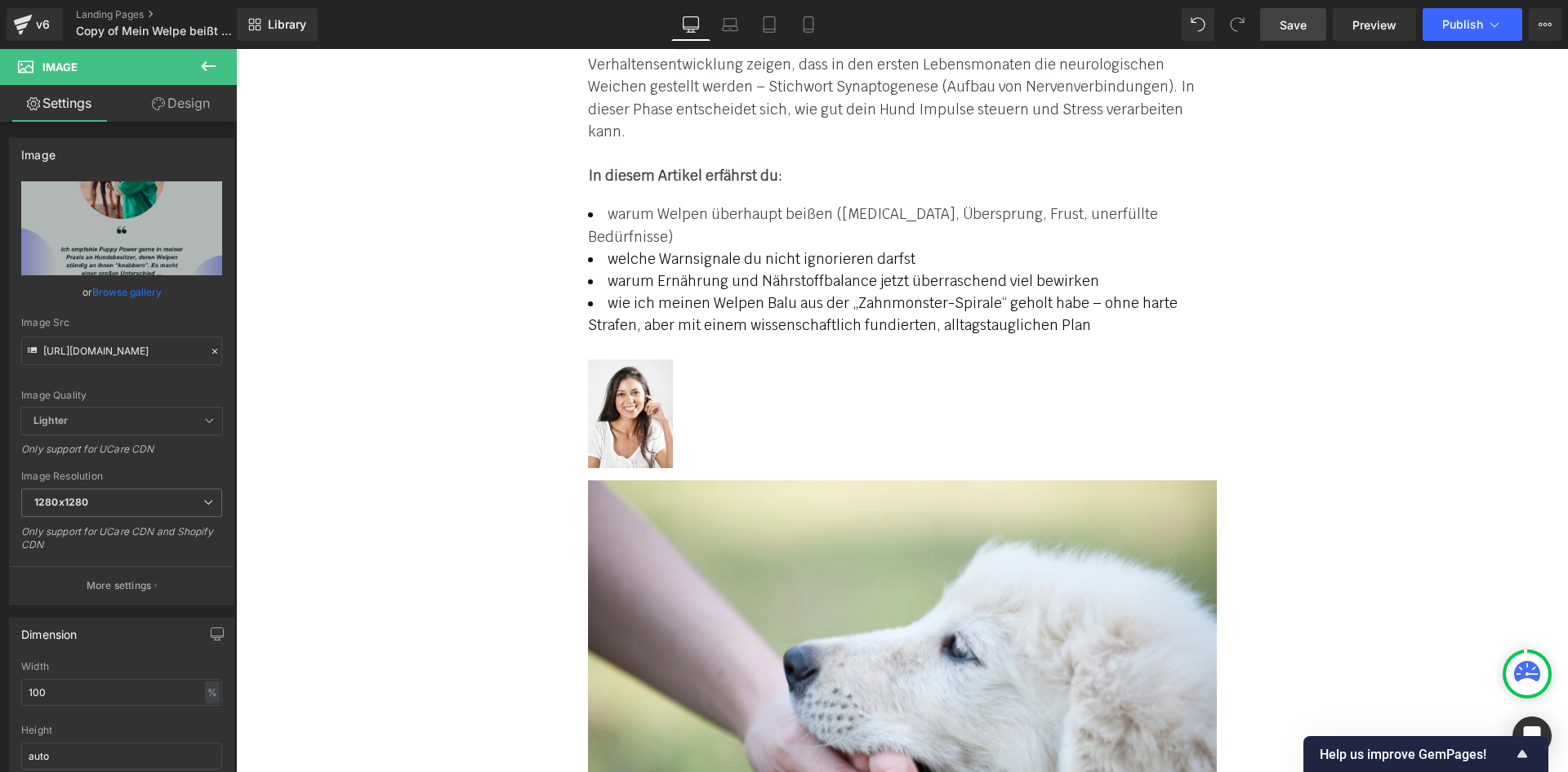
click at [1314, 33] on link "Save" at bounding box center [1292, 24] width 66 height 33
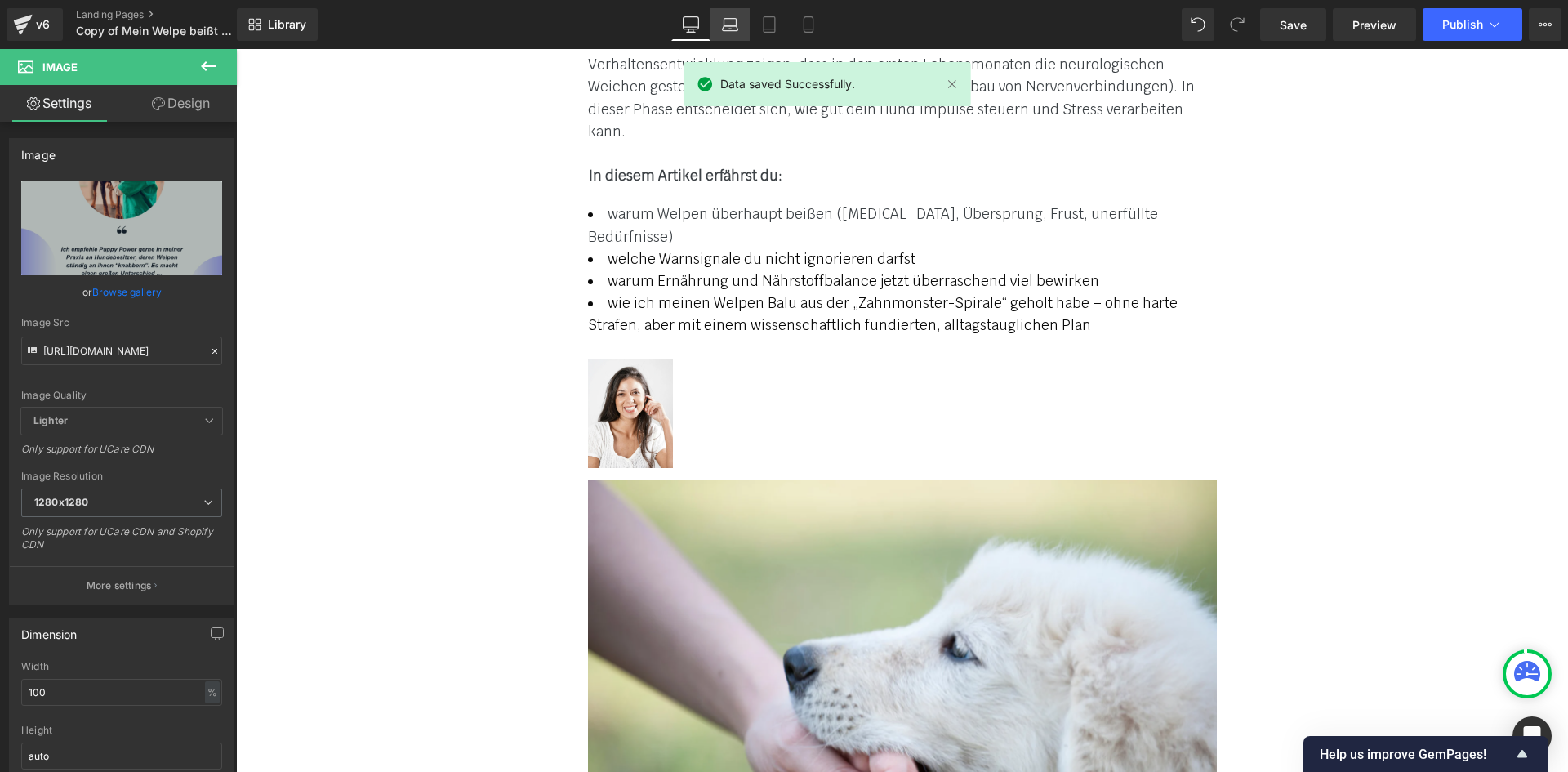
click at [735, 36] on link "Laptop" at bounding box center [730, 24] width 39 height 33
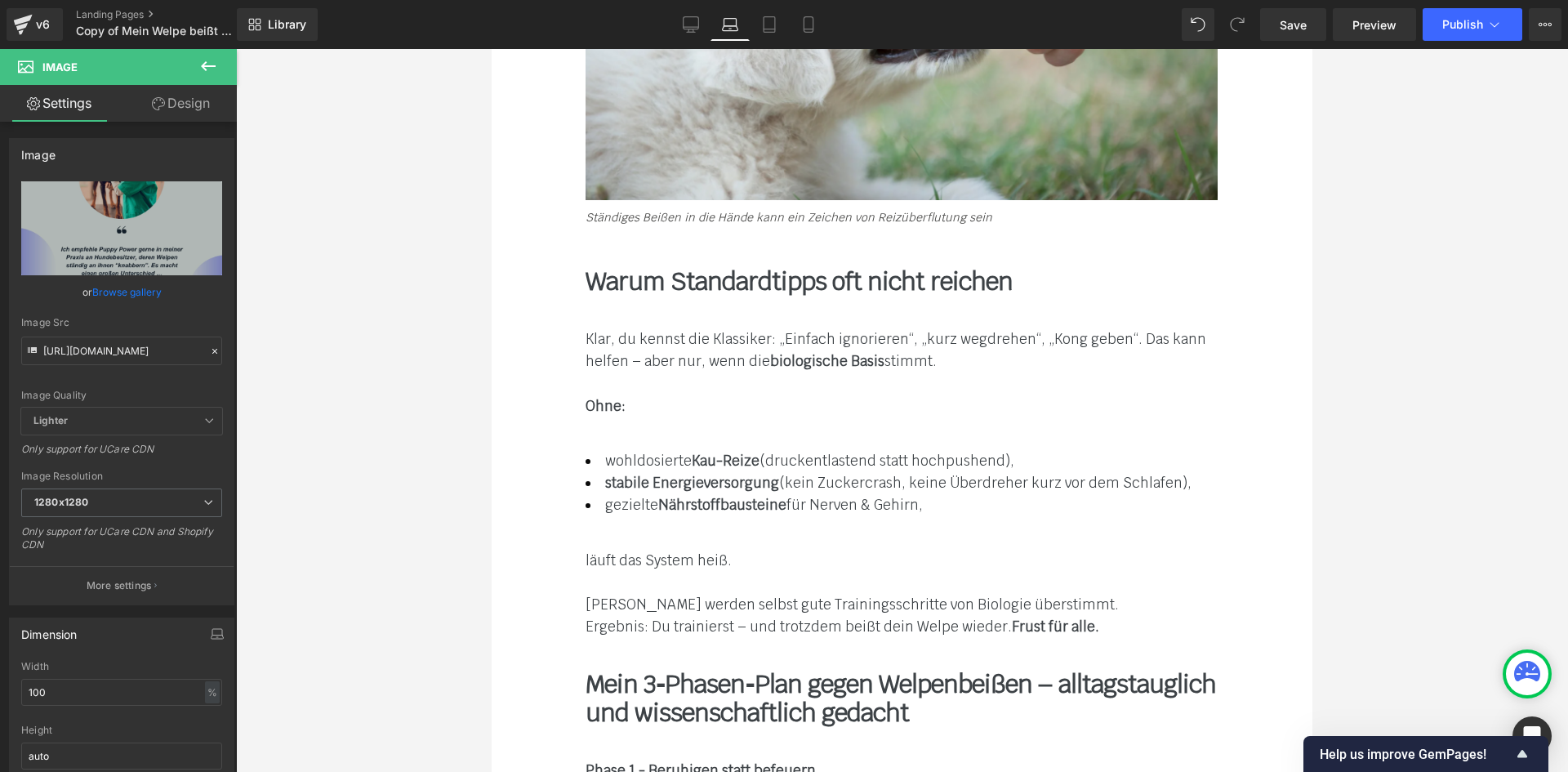
scroll to position [3210, 0]
click at [691, 23] on icon at bounding box center [691, 23] width 16 height 16
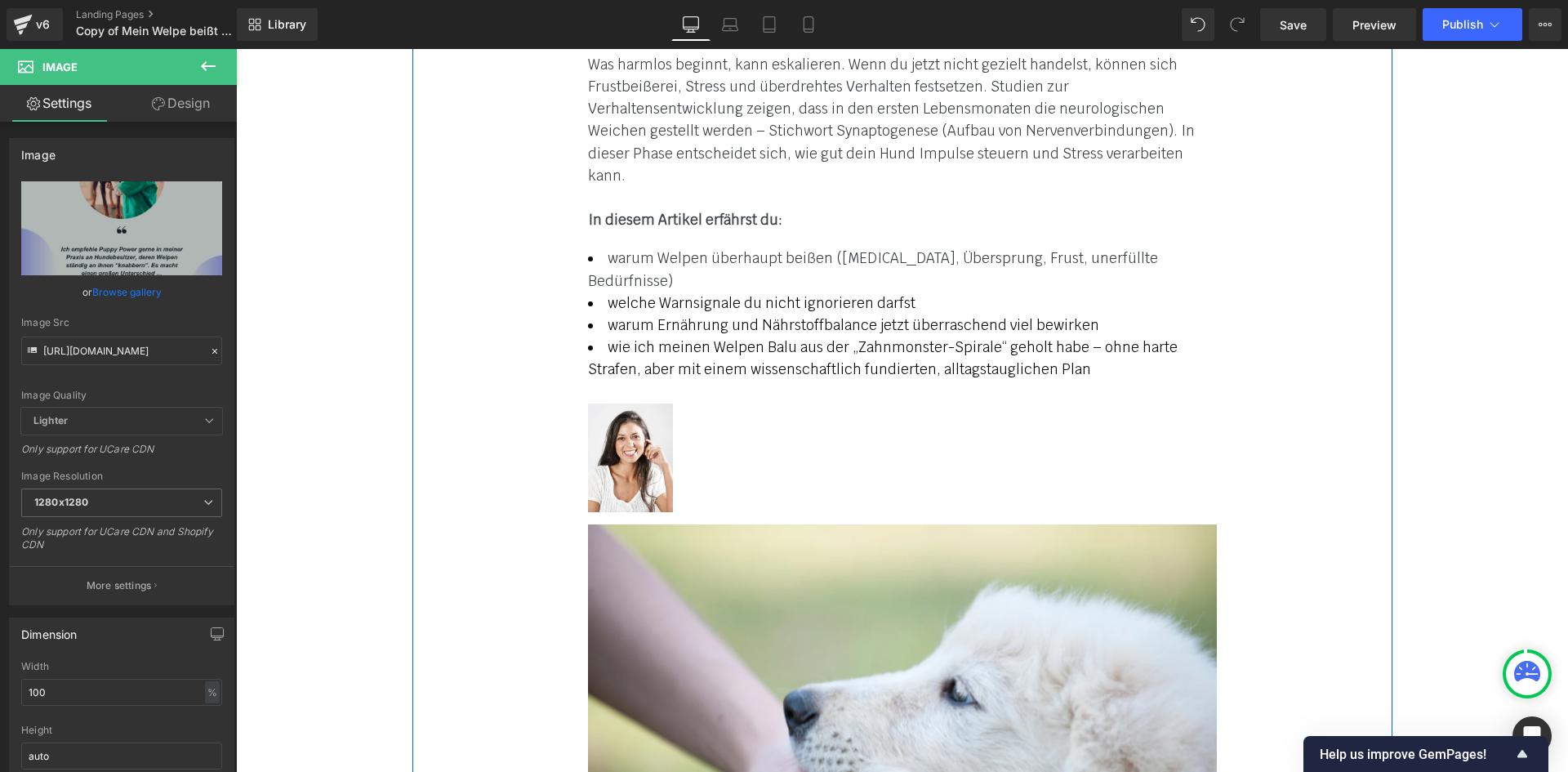
scroll to position [408, 0]
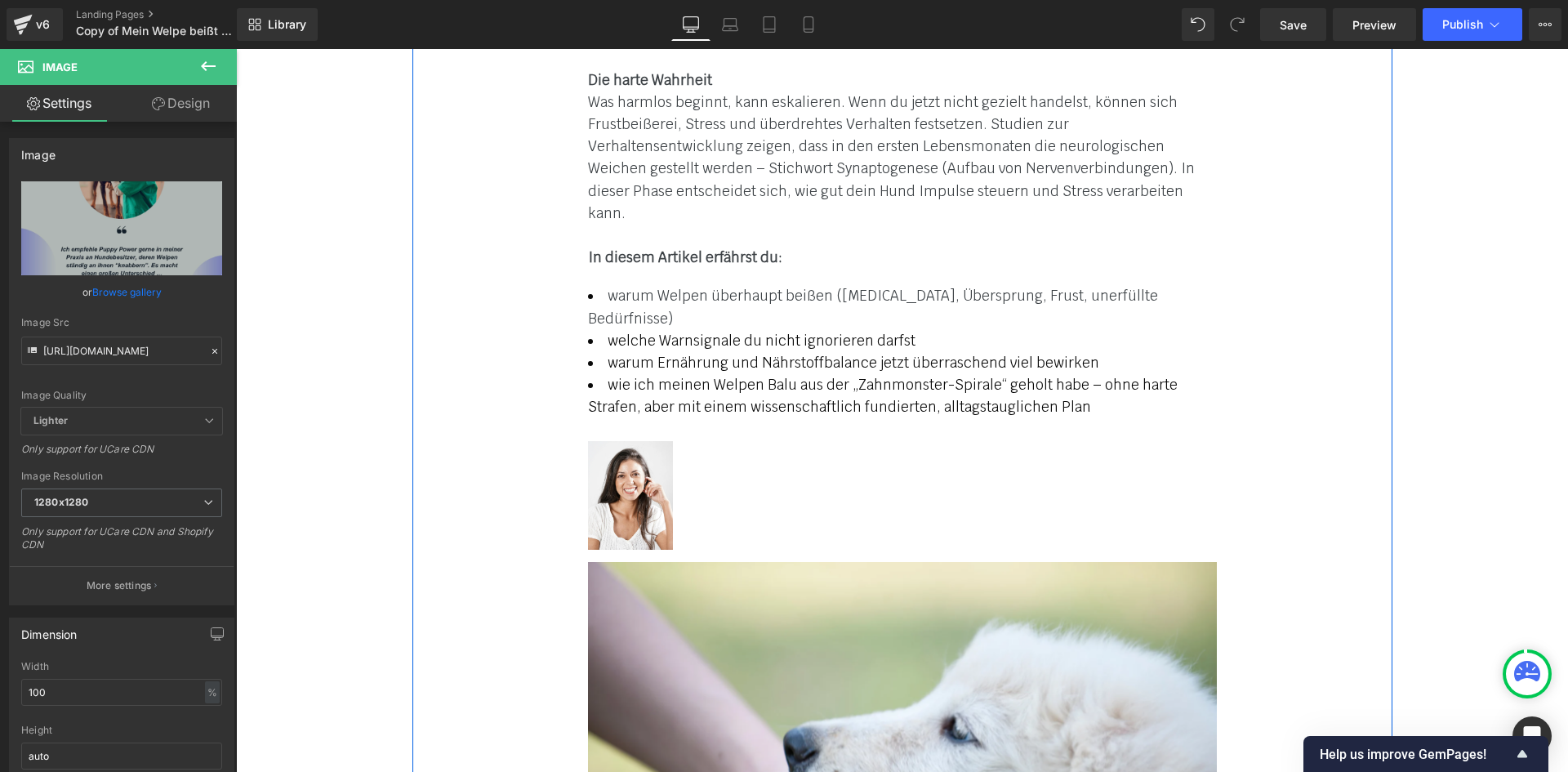
click at [595, 256] on div "Welpen-Erziehung: Welpen-Bissphase Text Block Warum dein Welpe beißt – und was …" at bounding box center [902, 415] width 980 height 1273
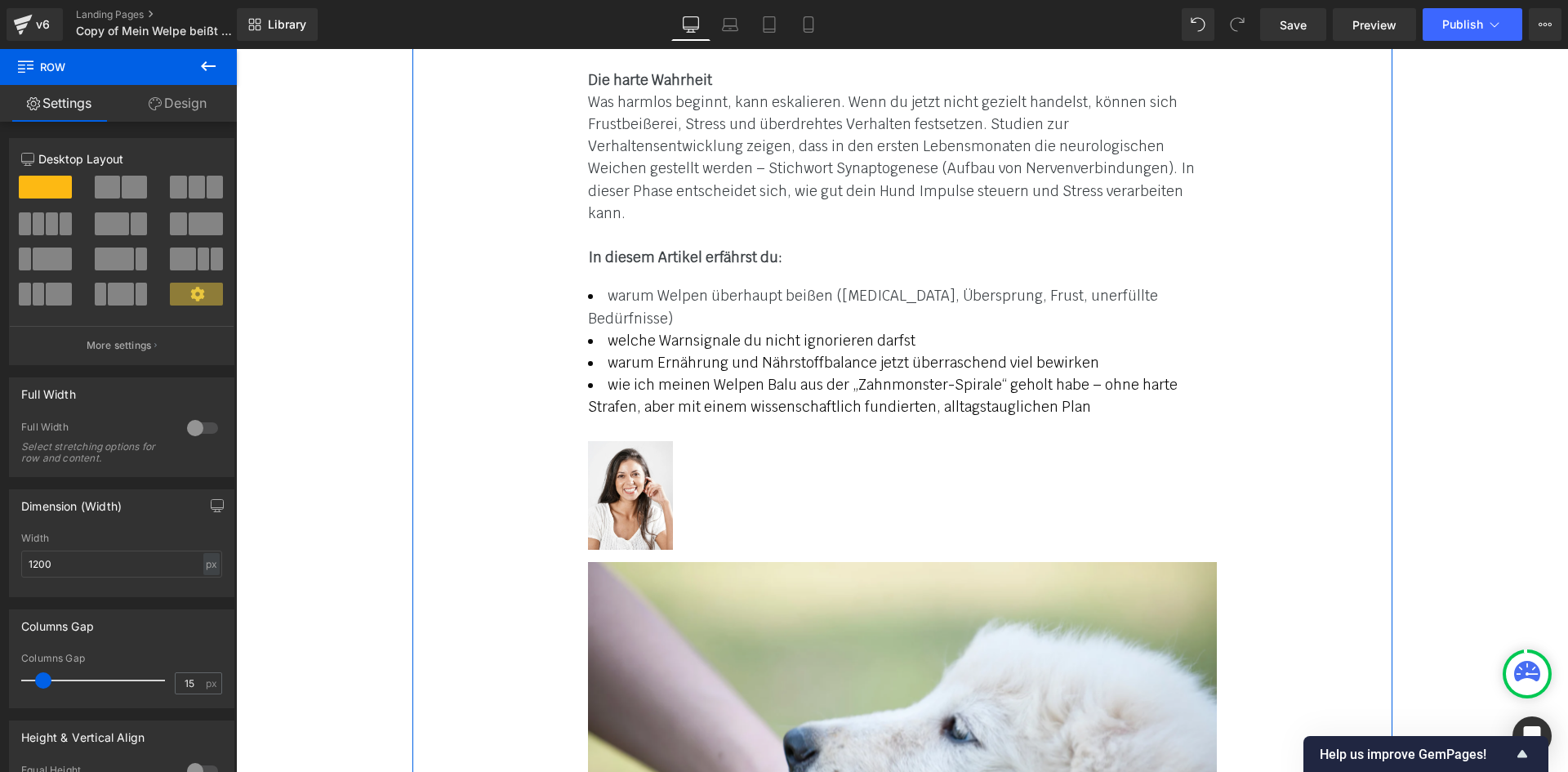
drag, startPoint x: 733, startPoint y: 269, endPoint x: 725, endPoint y: 277, distance: 11.3
click at [732, 287] on span "warum Welpen überhaupt beißen ([MEDICAL_DATA], Übersprung, Frust, unerfüllte Be…" at bounding box center [873, 307] width 570 height 40
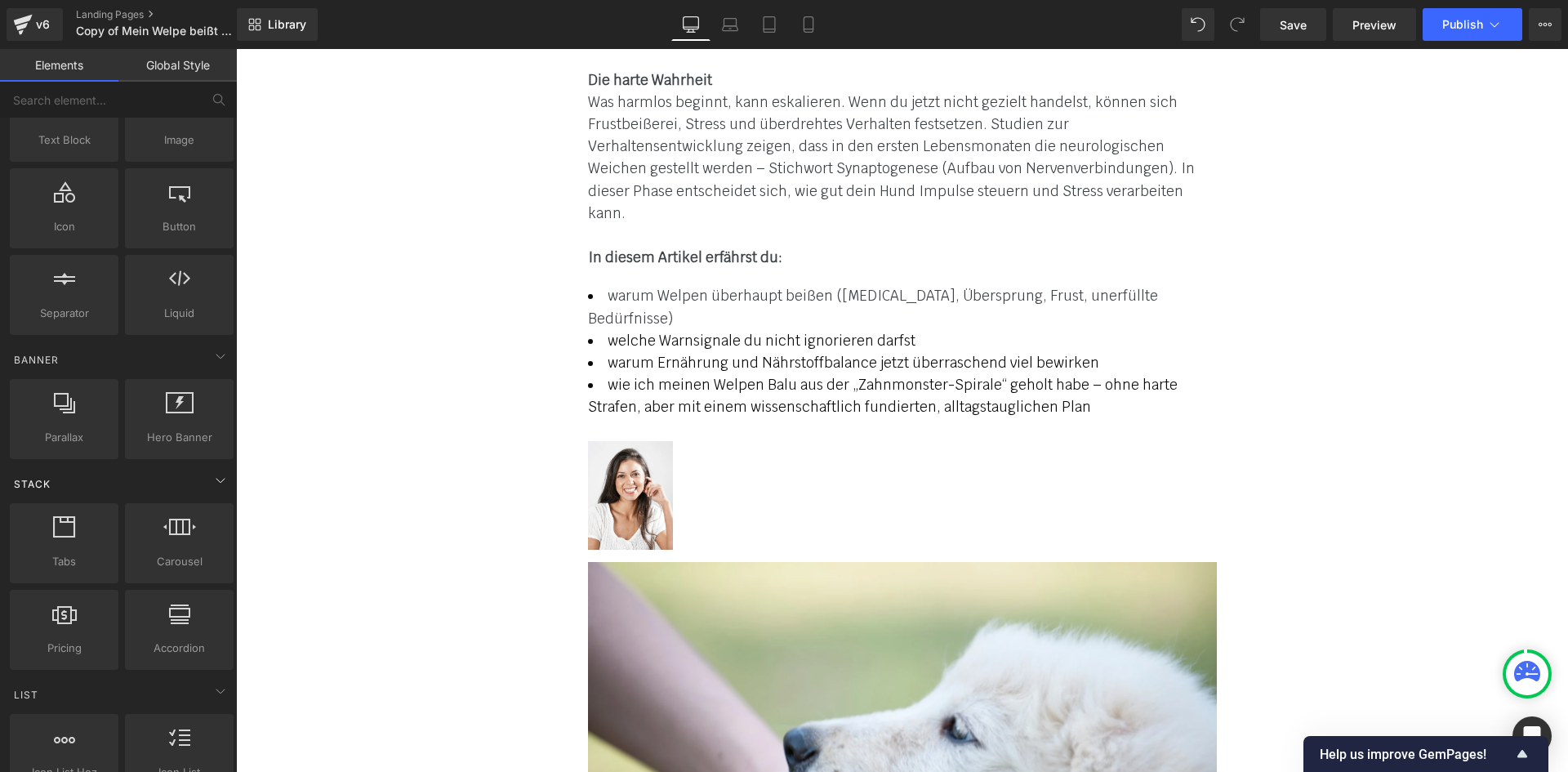
scroll to position [0, 0]
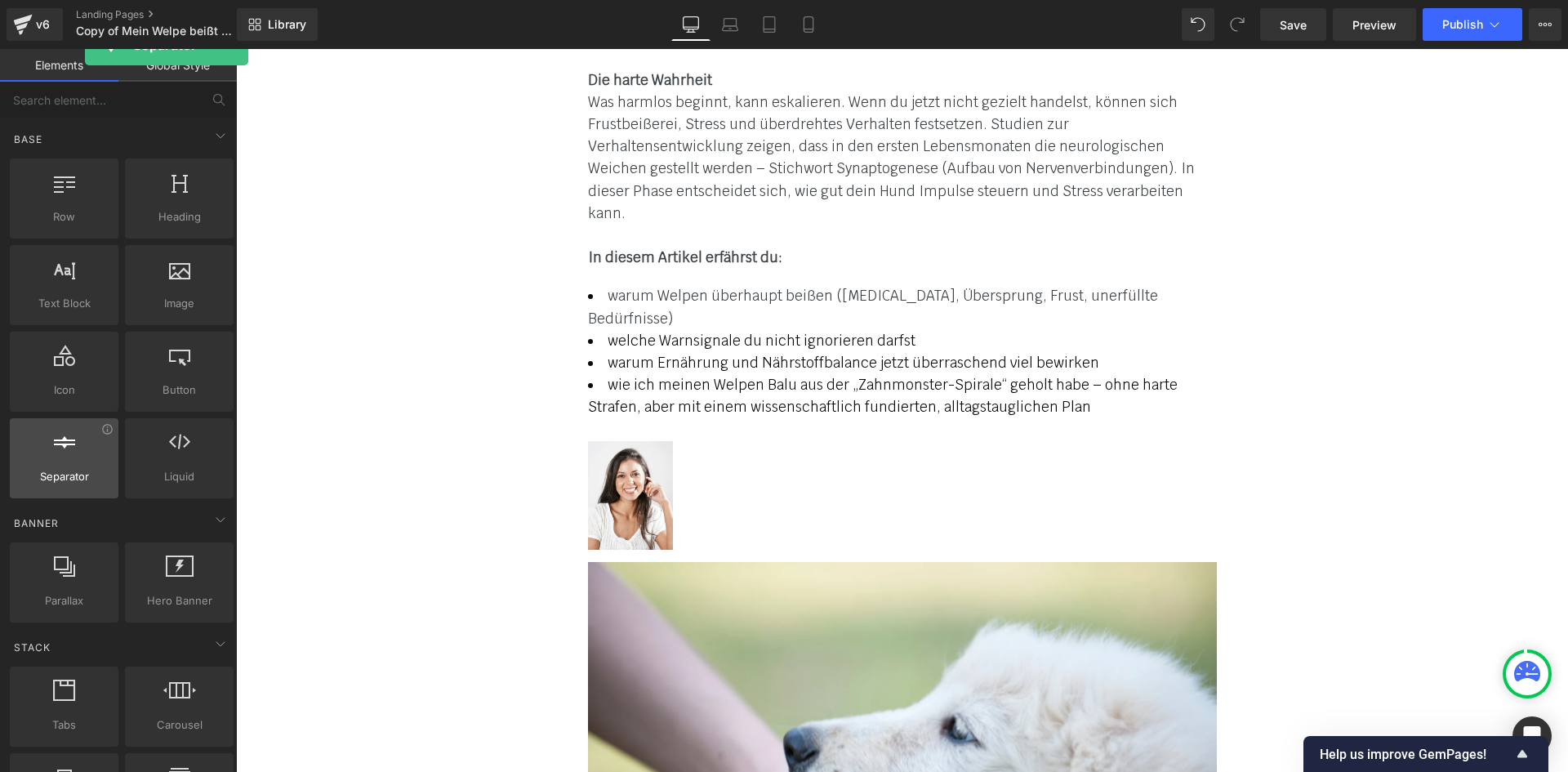
click at [85, 453] on div at bounding box center [64, 449] width 99 height 36
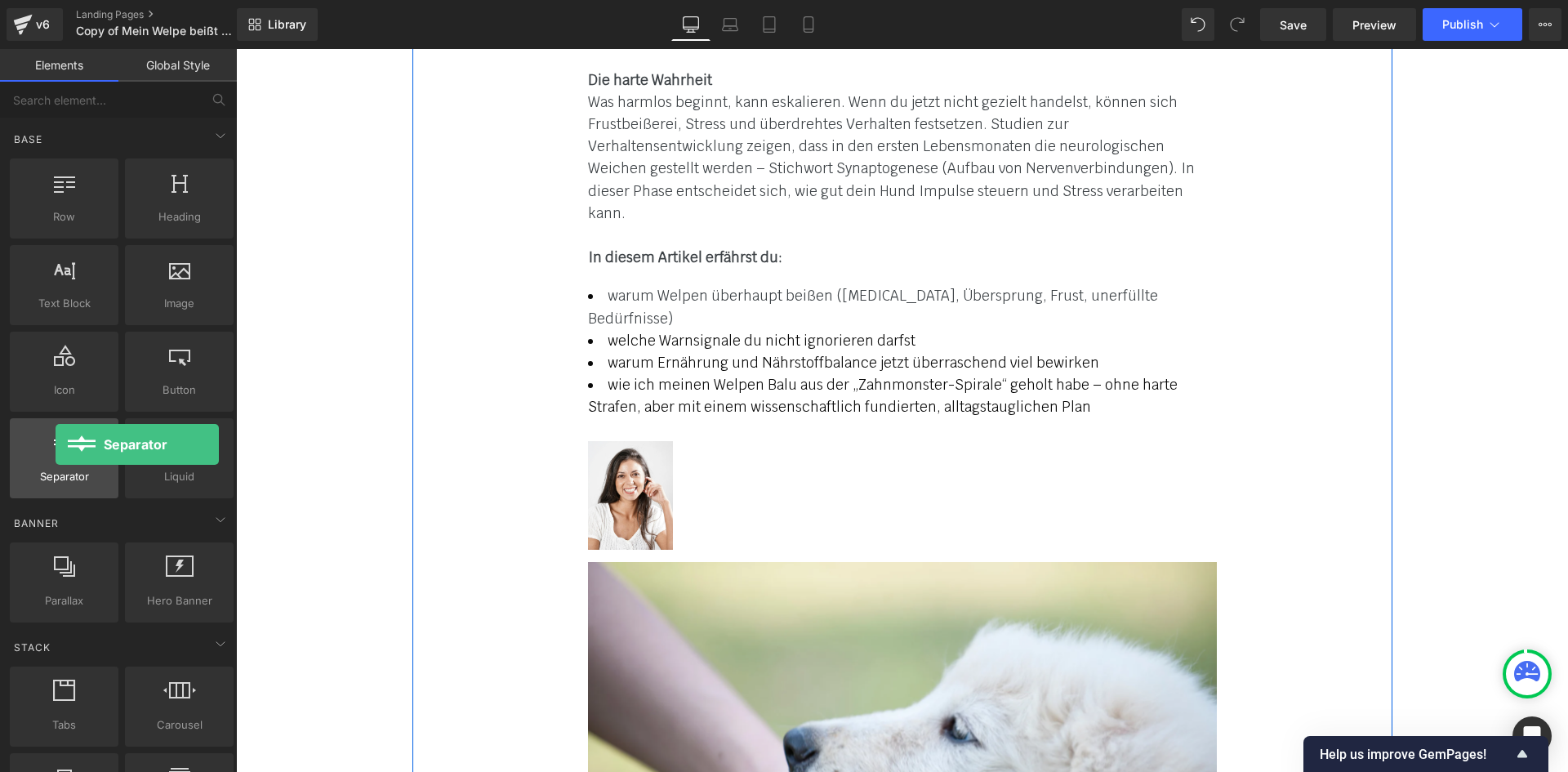
drag, startPoint x: 59, startPoint y: 481, endPoint x: 55, endPoint y: 444, distance: 37.2
click at [55, 444] on div "Separator separators, dividers, horizontal lines" at bounding box center [64, 458] width 108 height 80
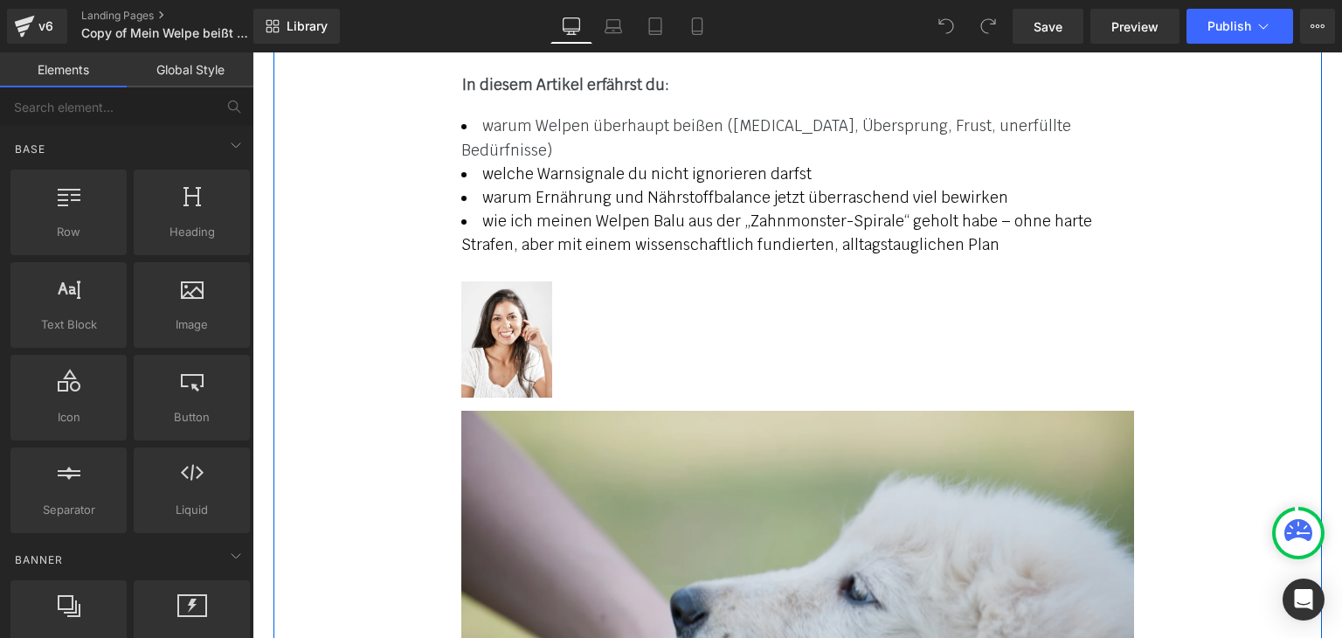
scroll to position [699, 0]
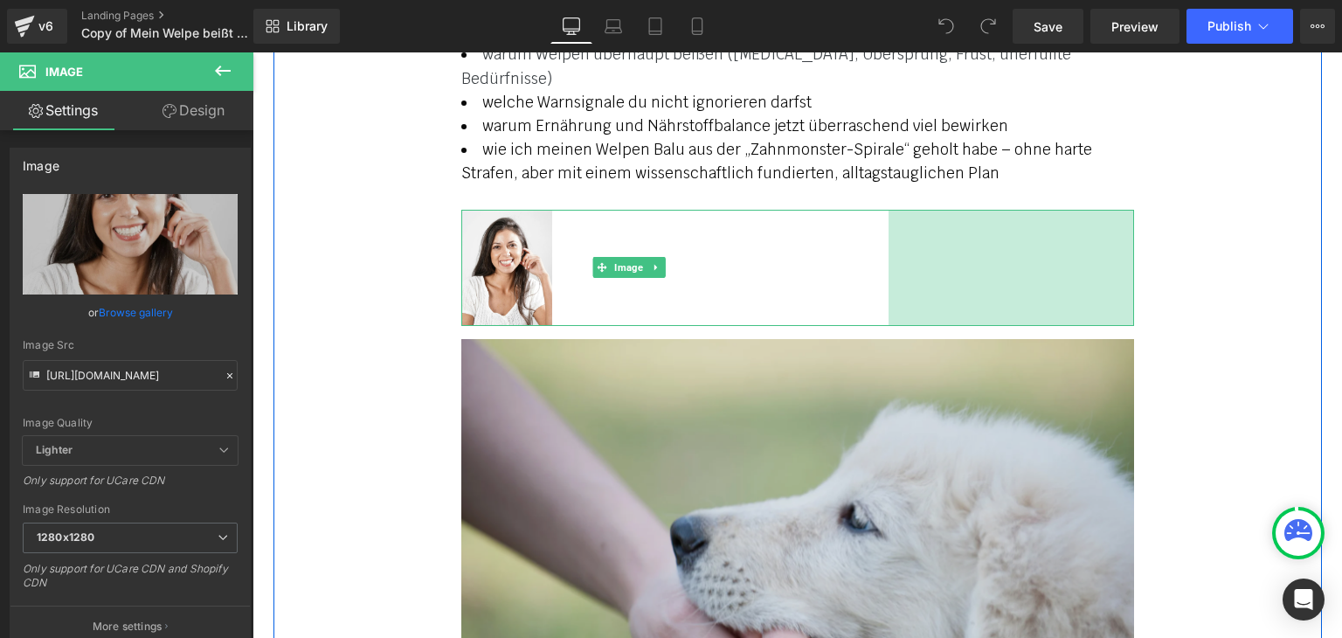
drag, startPoint x: 898, startPoint y: 248, endPoint x: 1125, endPoint y: 193, distance: 232.9
click at [1125, 210] on div "281px" at bounding box center [1012, 268] width 246 height 116
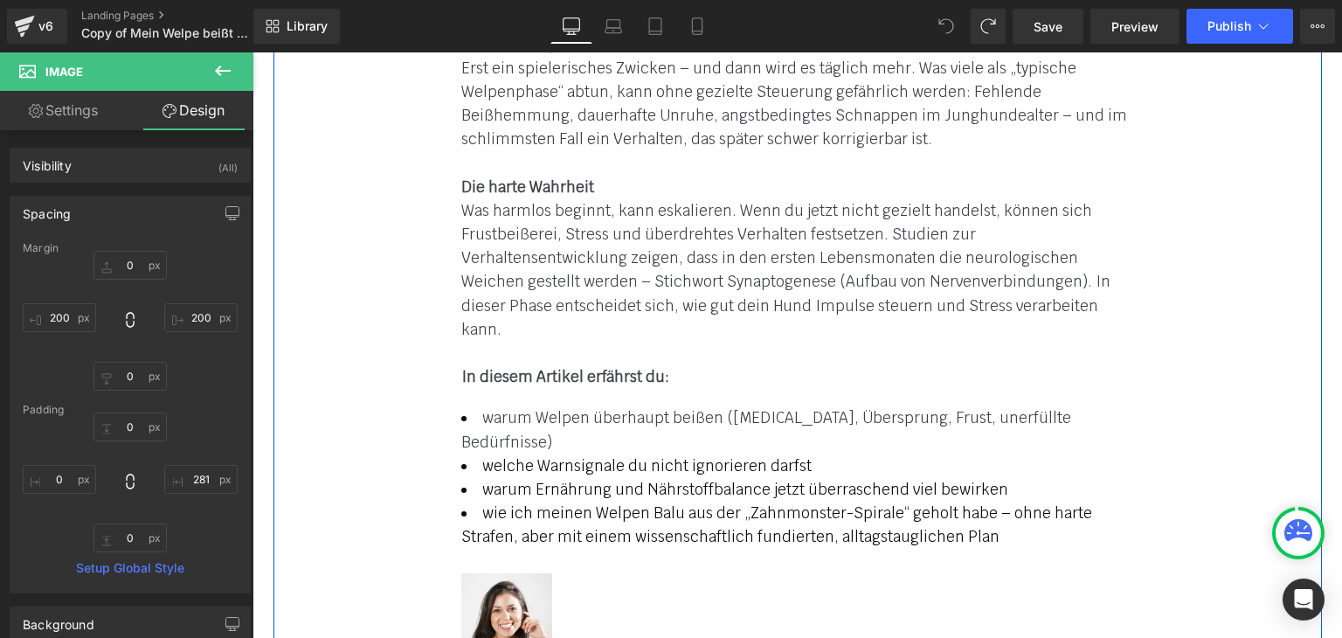
scroll to position [437, 0]
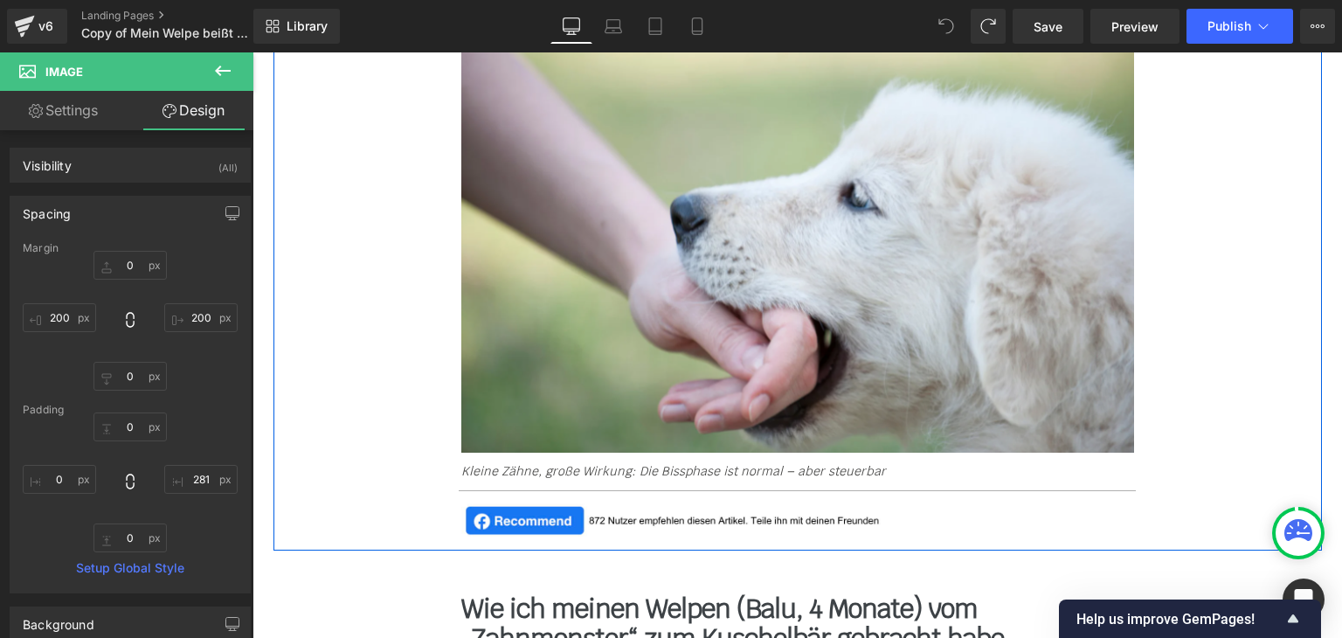
scroll to position [1223, 0]
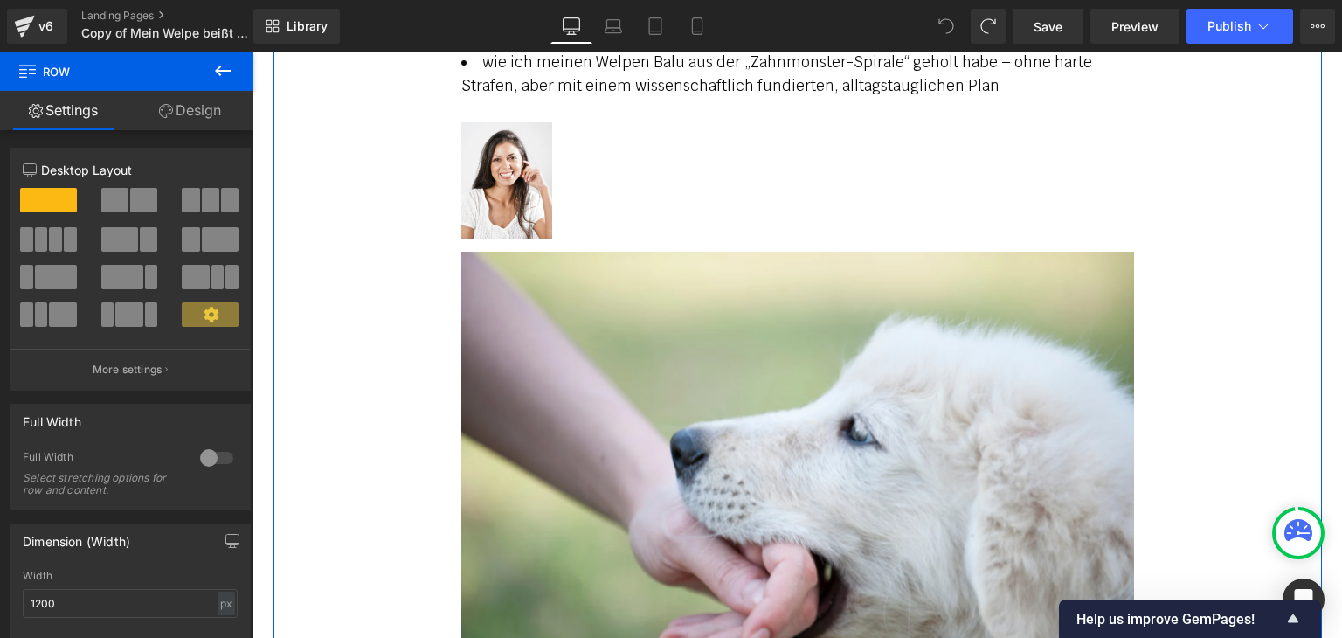
scroll to position [350, 0]
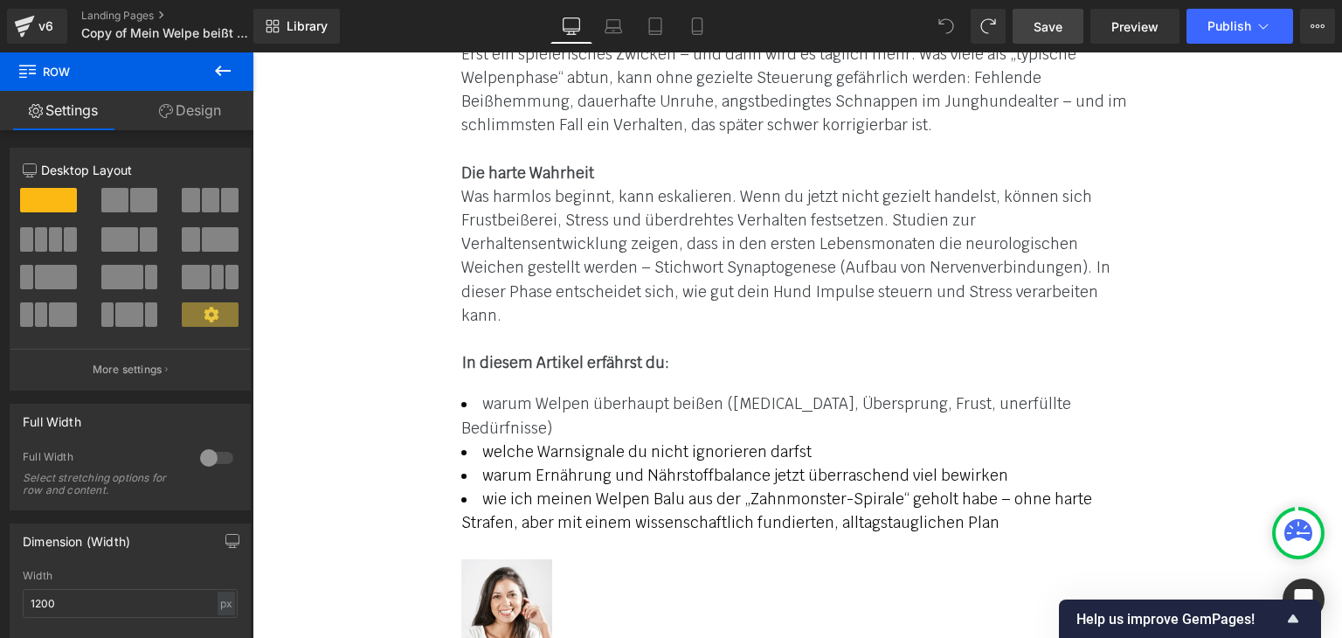
click at [1042, 18] on span "Save" at bounding box center [1048, 26] width 29 height 18
